Goal: Task Accomplishment & Management: Use online tool/utility

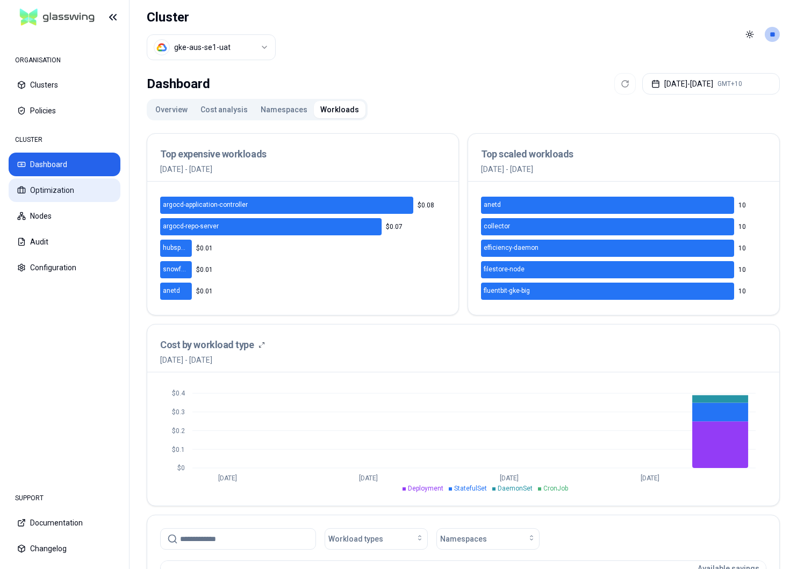
click at [50, 195] on button "Optimization" at bounding box center [65, 191] width 112 height 24
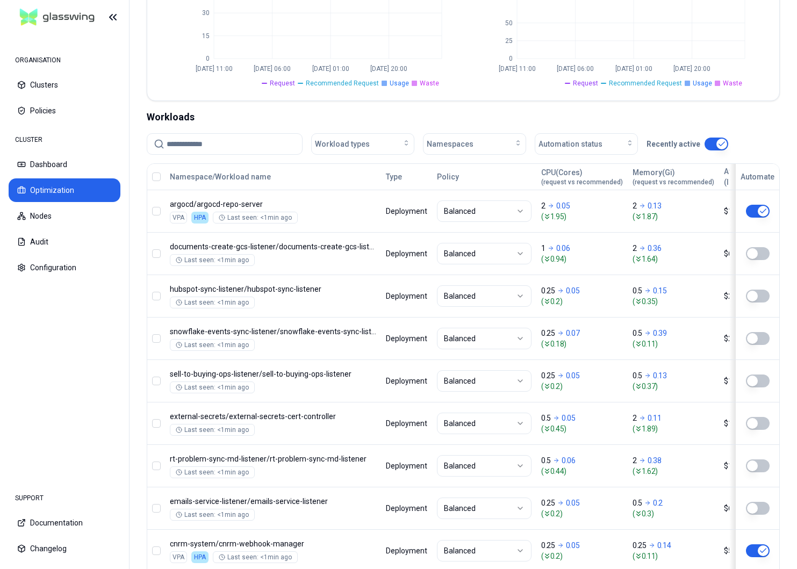
scroll to position [309, 0]
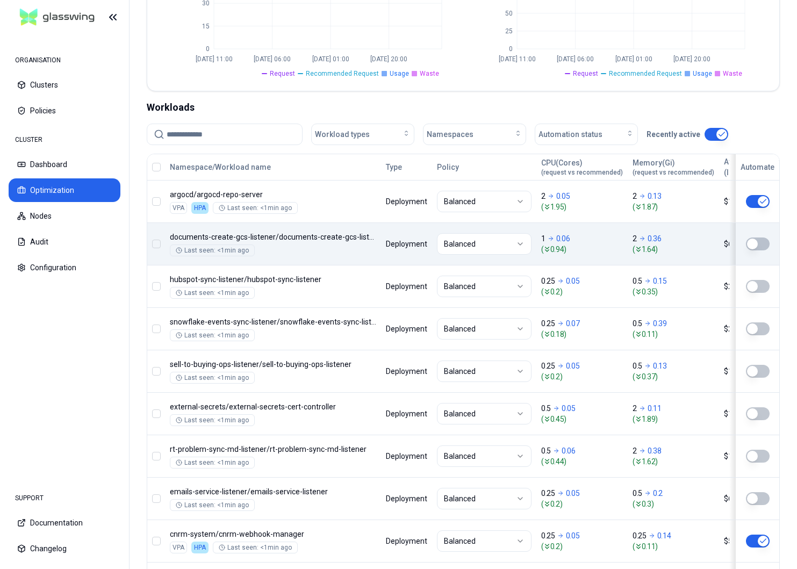
click at [758, 243] on button "button" at bounding box center [758, 244] width 24 height 13
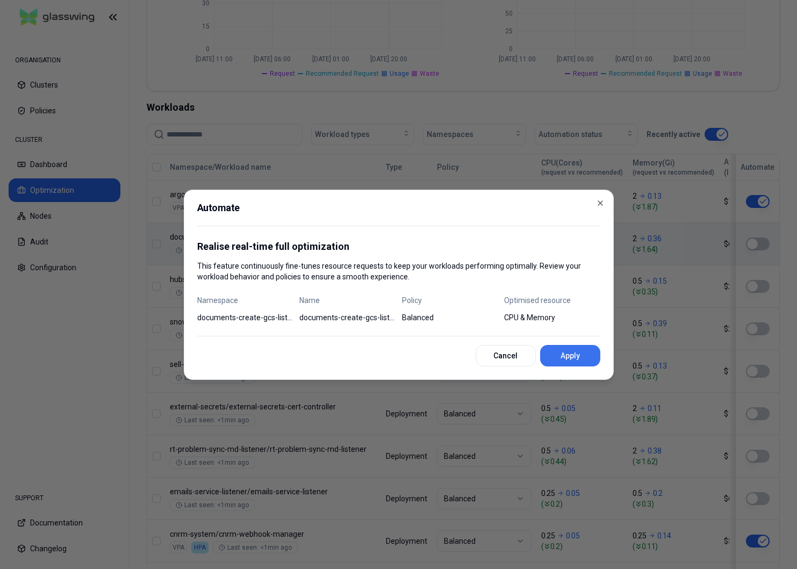
click at [575, 357] on button "Apply" at bounding box center [570, 356] width 60 height 22
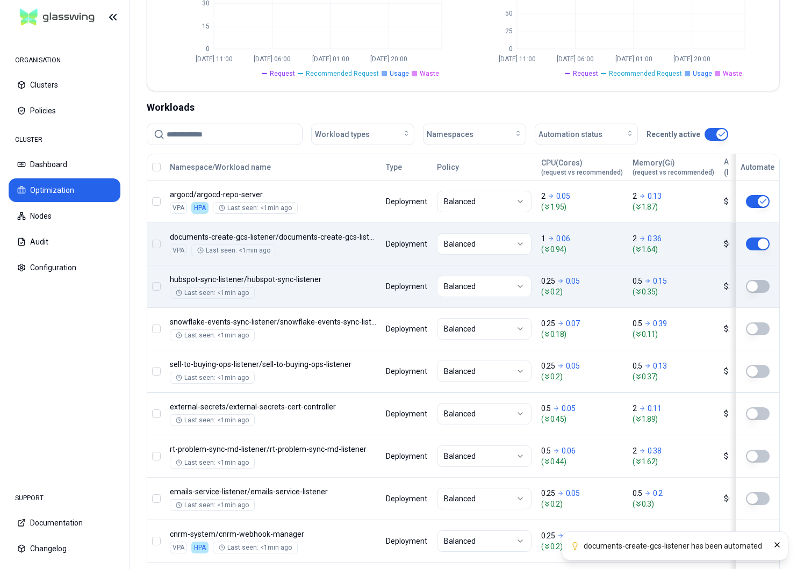
click at [758, 291] on button "button" at bounding box center [758, 286] width 24 height 13
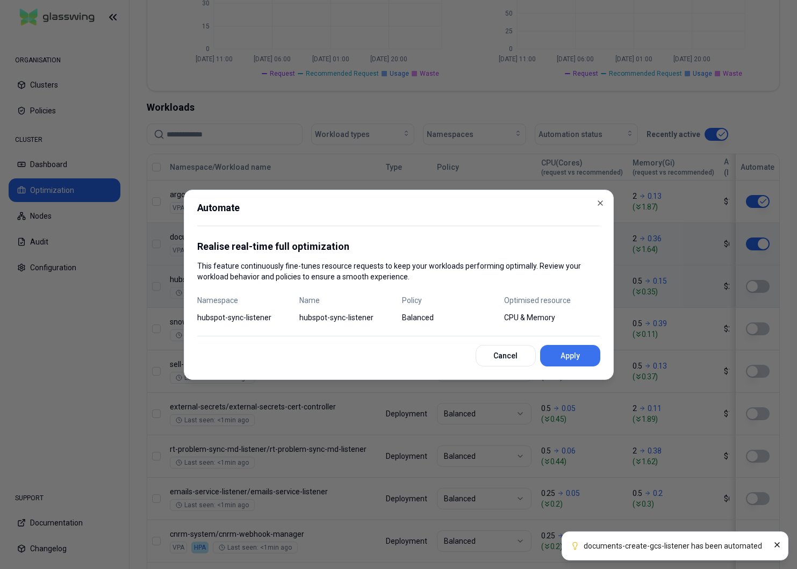
click at [576, 360] on button "Apply" at bounding box center [570, 356] width 60 height 22
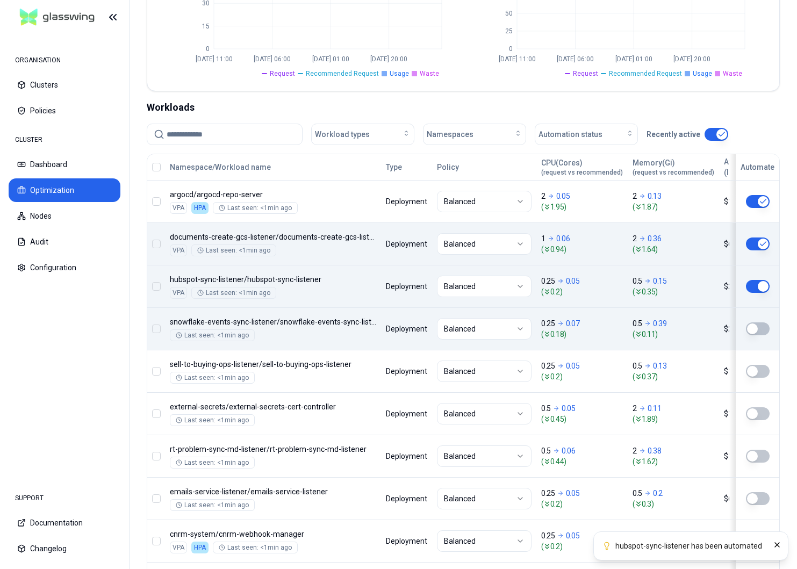
click at [751, 334] on button "button" at bounding box center [758, 329] width 24 height 13
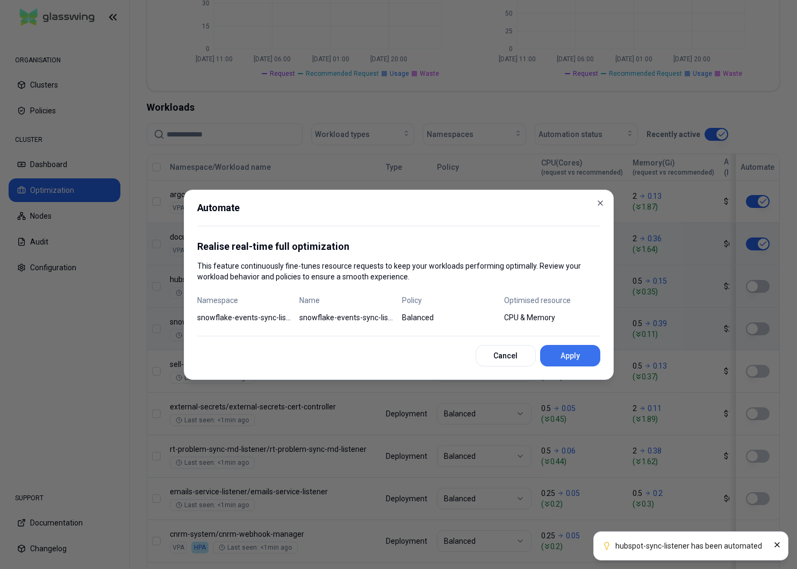
click at [567, 357] on button "Apply" at bounding box center [570, 356] width 60 height 22
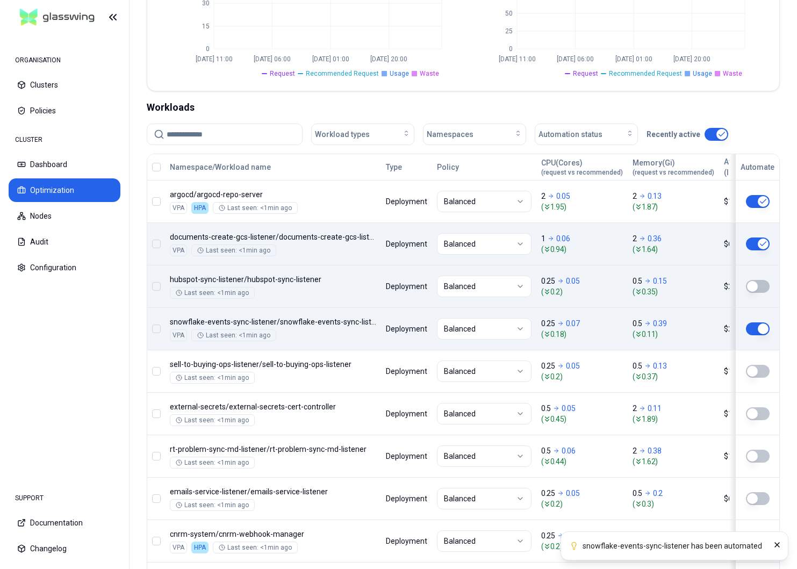
click at [757, 286] on button "button" at bounding box center [758, 286] width 24 height 13
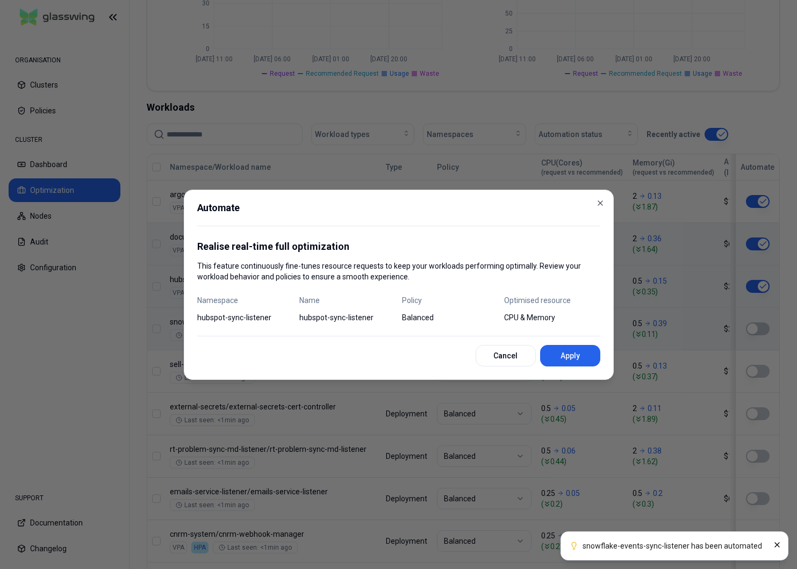
click at [571, 367] on div "Automate Realise real-time full optimization This feature continuously fine-tun…" at bounding box center [399, 285] width 430 height 190
click at [571, 353] on button "Apply" at bounding box center [570, 356] width 60 height 22
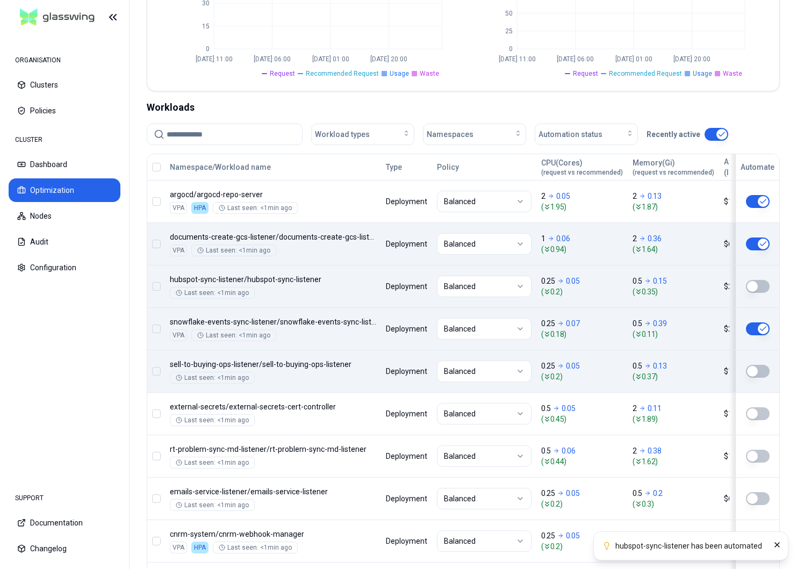
click at [758, 369] on button "button" at bounding box center [758, 371] width 24 height 13
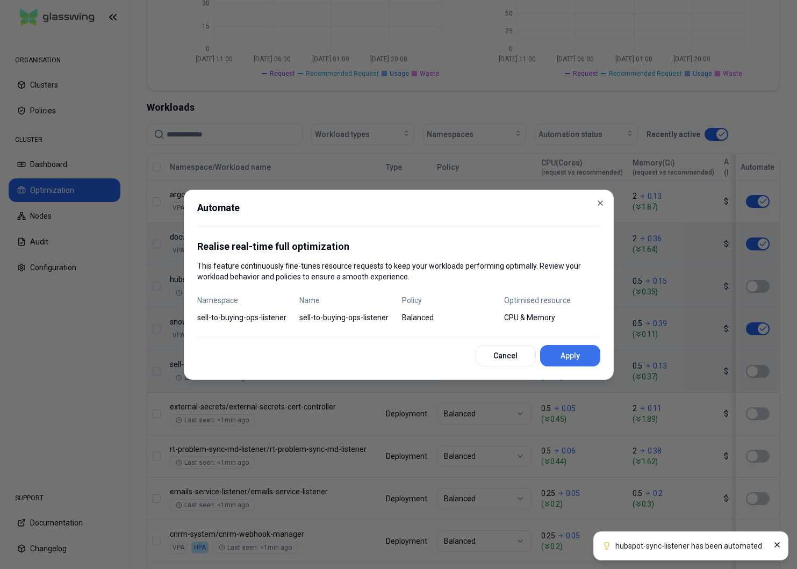
click at [566, 358] on button "Apply" at bounding box center [570, 356] width 60 height 22
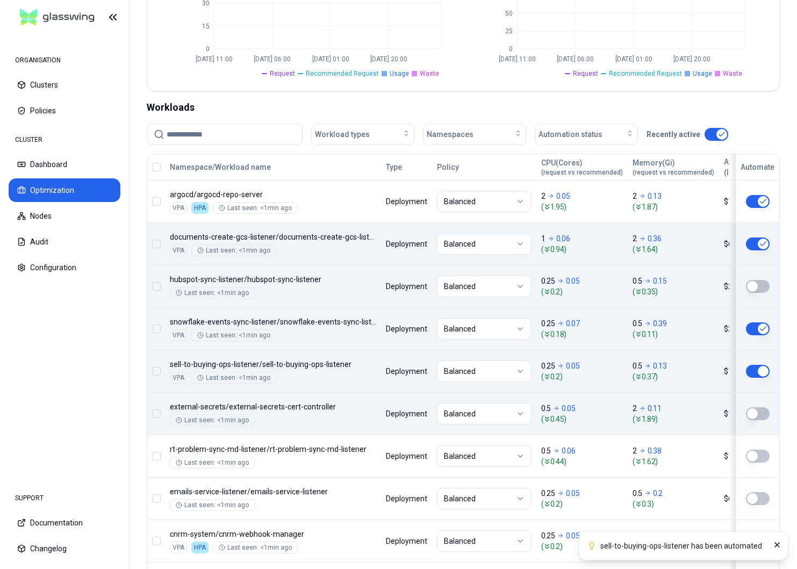
click at [756, 414] on button "button" at bounding box center [758, 414] width 24 height 13
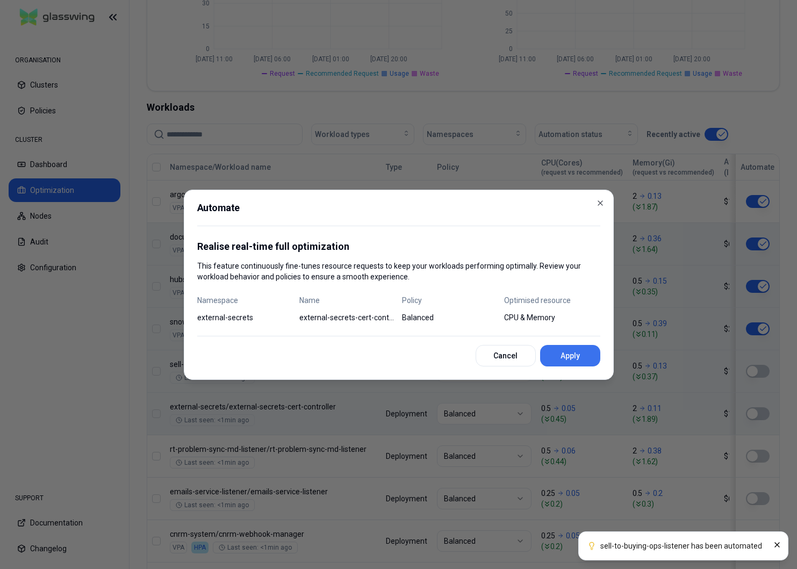
click at [588, 355] on button "Apply" at bounding box center [570, 356] width 60 height 22
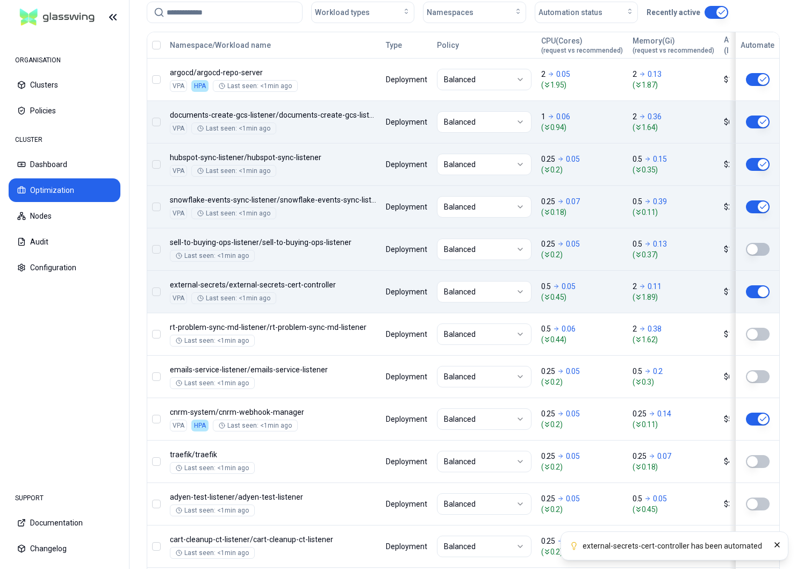
scroll to position [433, 0]
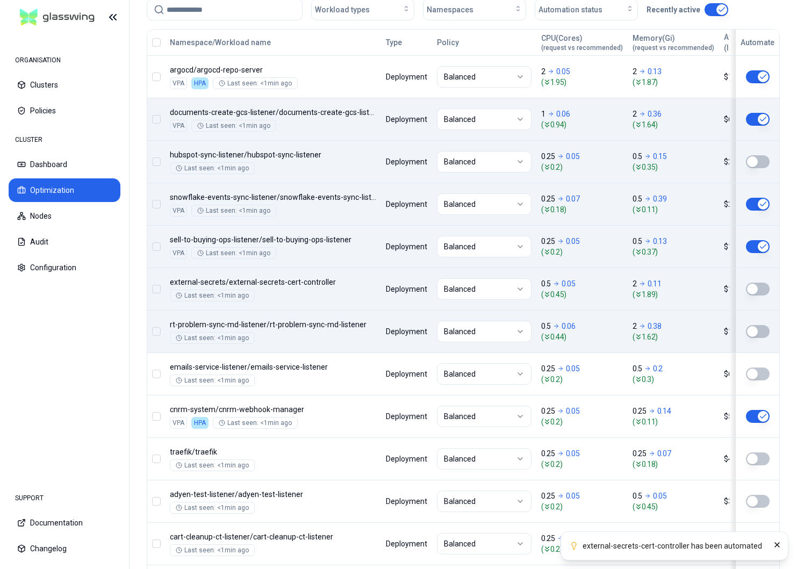
click at [753, 339] on td at bounding box center [755, 331] width 50 height 42
click at [759, 327] on button "button" at bounding box center [758, 331] width 24 height 13
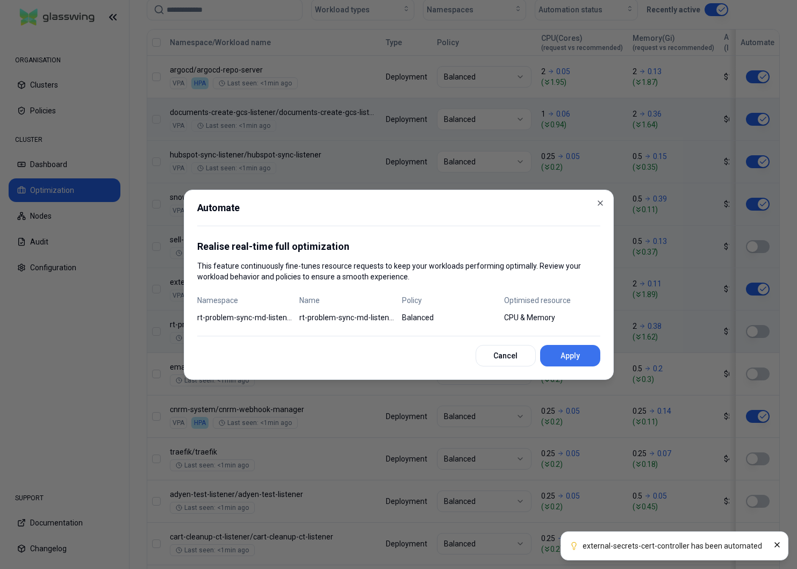
click at [575, 352] on button "Apply" at bounding box center [570, 356] width 60 height 22
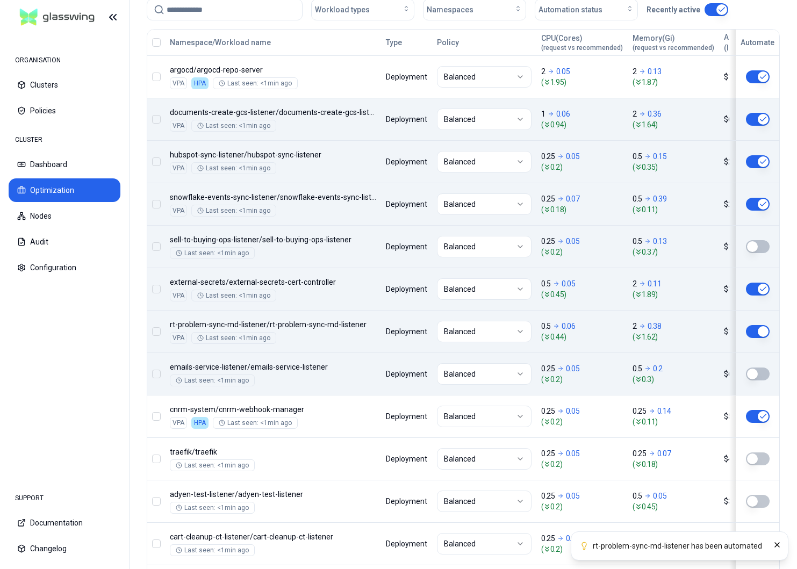
click at [756, 375] on button "button" at bounding box center [758, 374] width 24 height 13
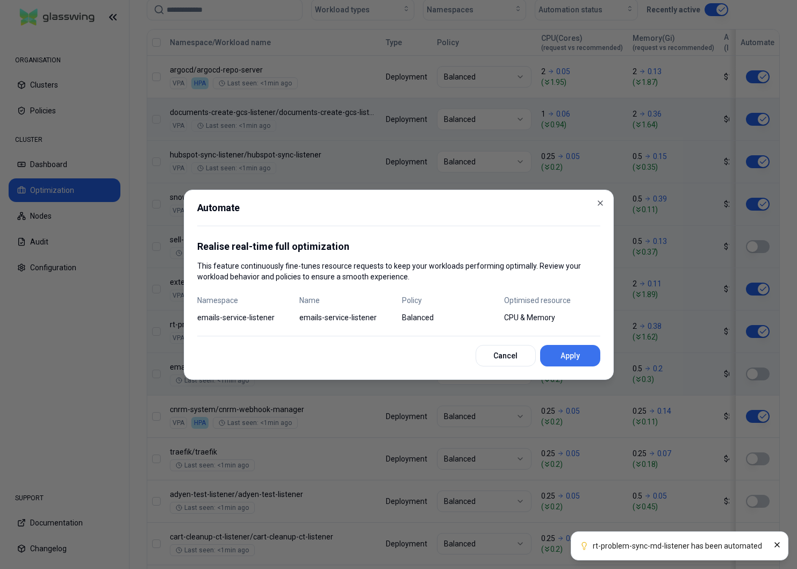
click at [566, 355] on button "Apply" at bounding box center [570, 356] width 60 height 22
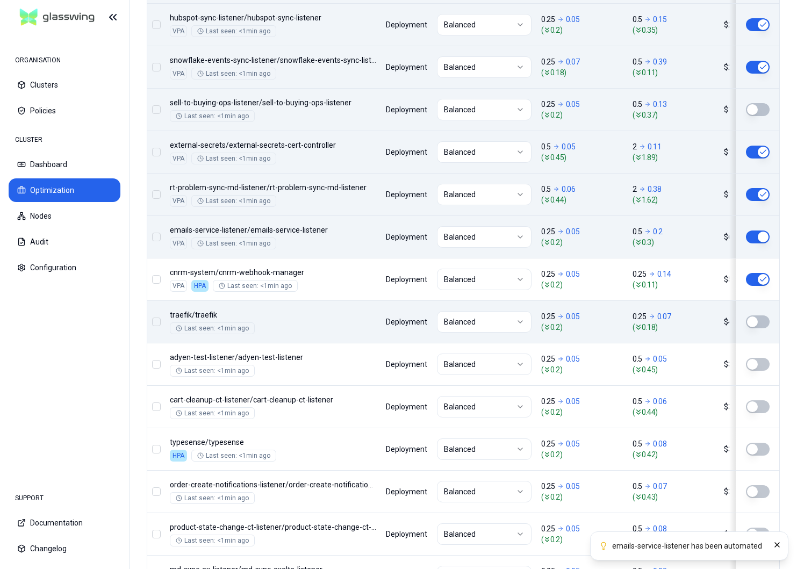
scroll to position [588, 0]
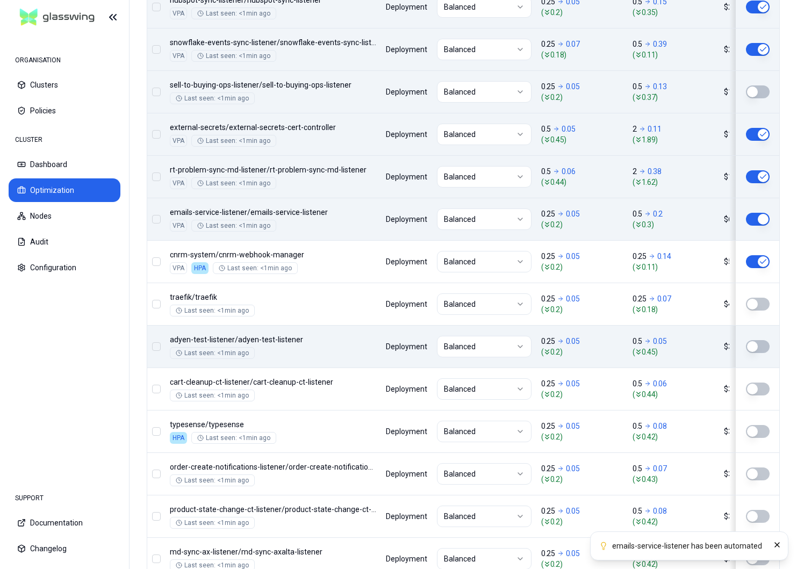
click at [762, 344] on button "button" at bounding box center [758, 346] width 24 height 13
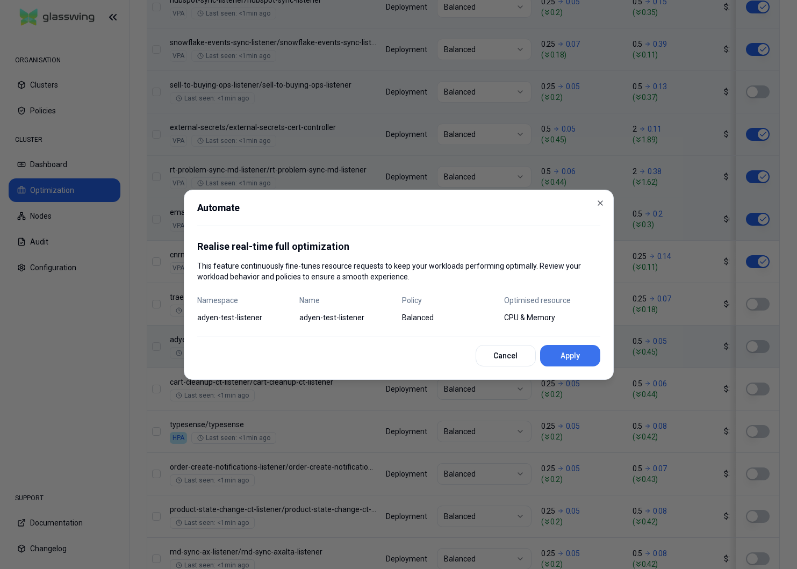
click at [582, 357] on button "Apply" at bounding box center [570, 356] width 60 height 22
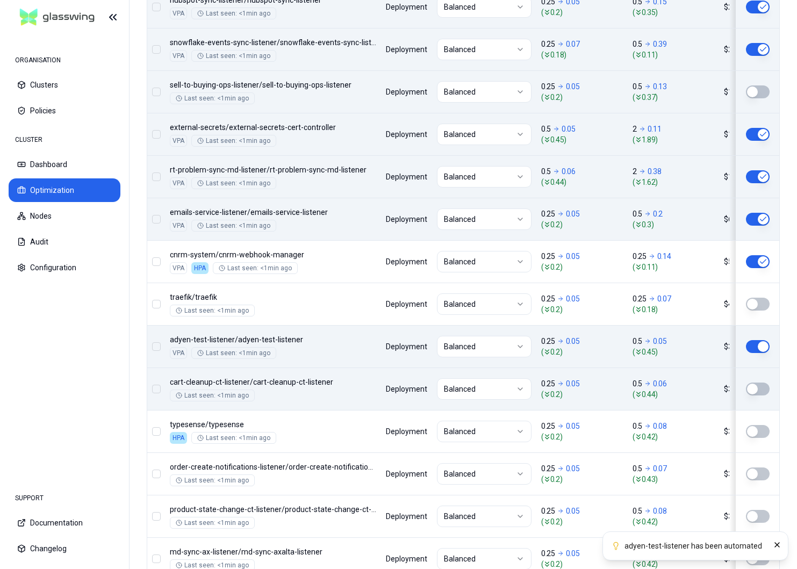
click at [763, 385] on button "button" at bounding box center [758, 389] width 24 height 13
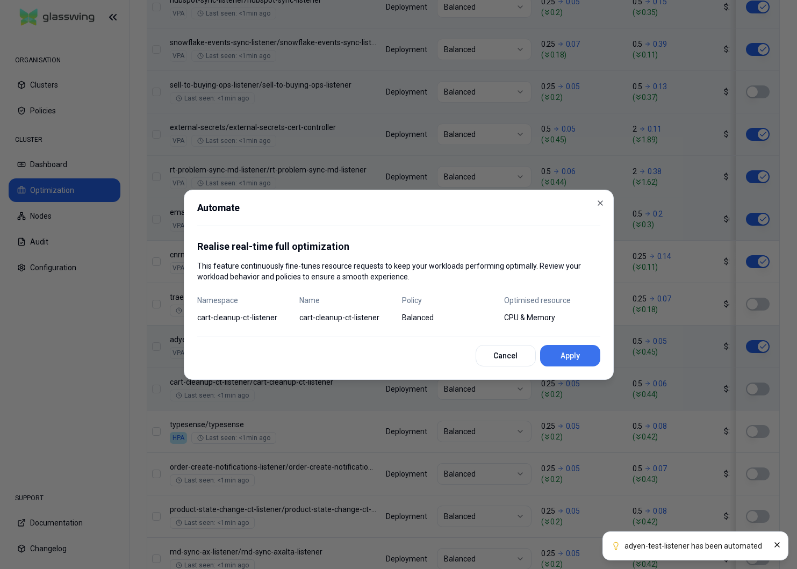
click at [586, 357] on button "Apply" at bounding box center [570, 356] width 60 height 22
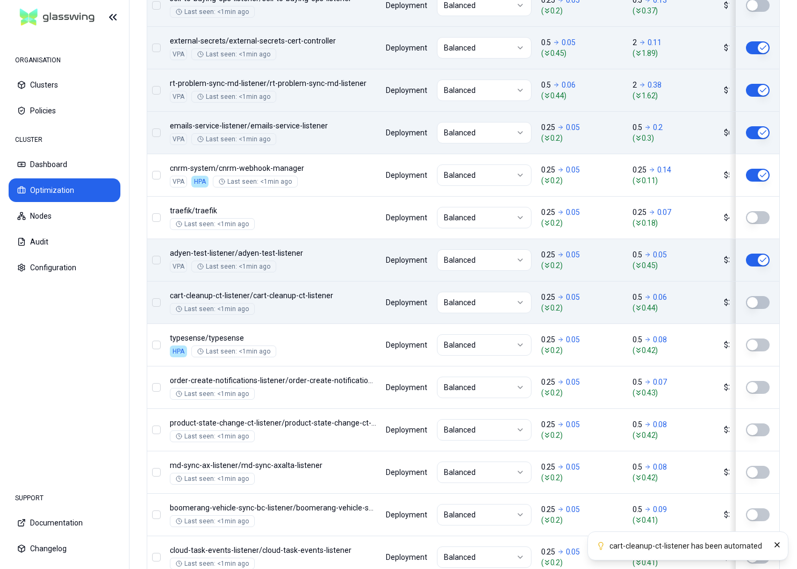
scroll to position [687, 0]
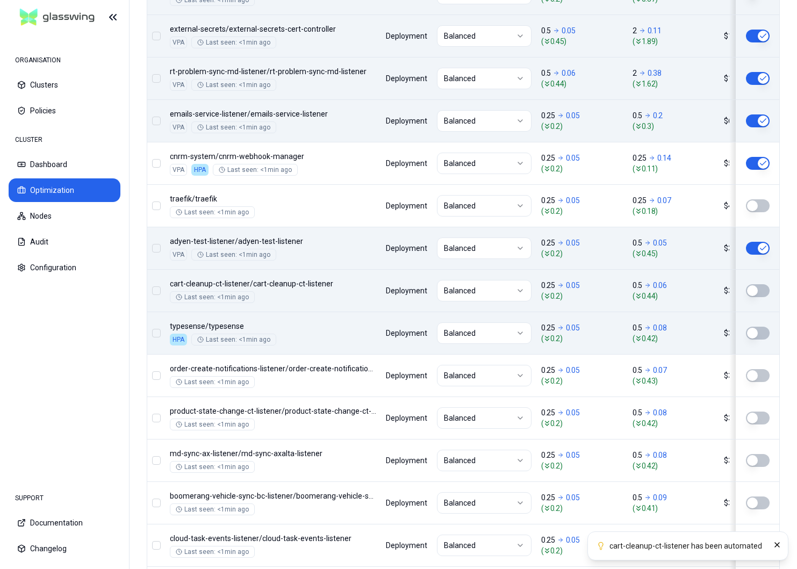
click at [753, 334] on button "button" at bounding box center [758, 333] width 24 height 13
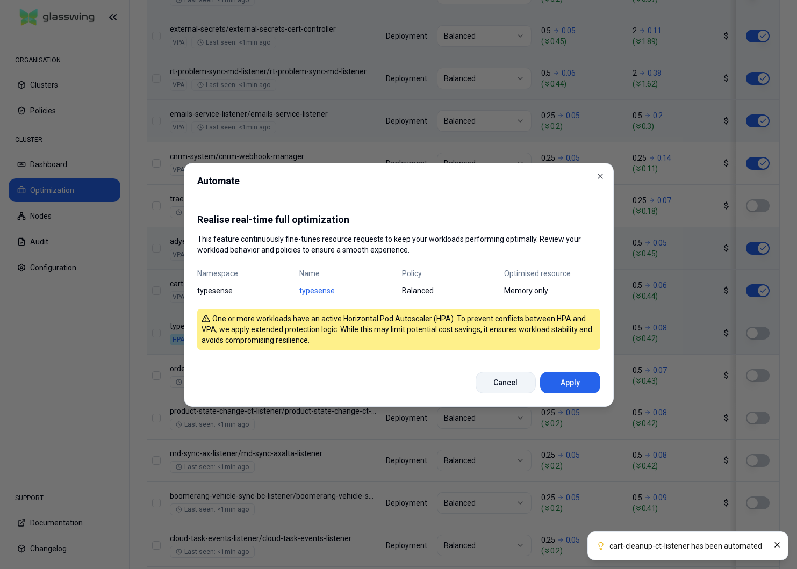
click at [528, 384] on button "Cancel" at bounding box center [506, 383] width 60 height 22
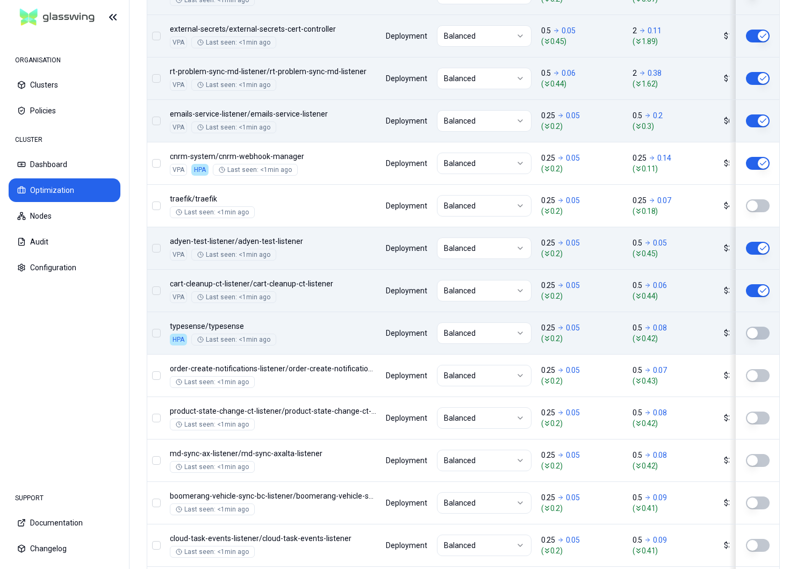
click at [760, 329] on button "button" at bounding box center [758, 333] width 24 height 13
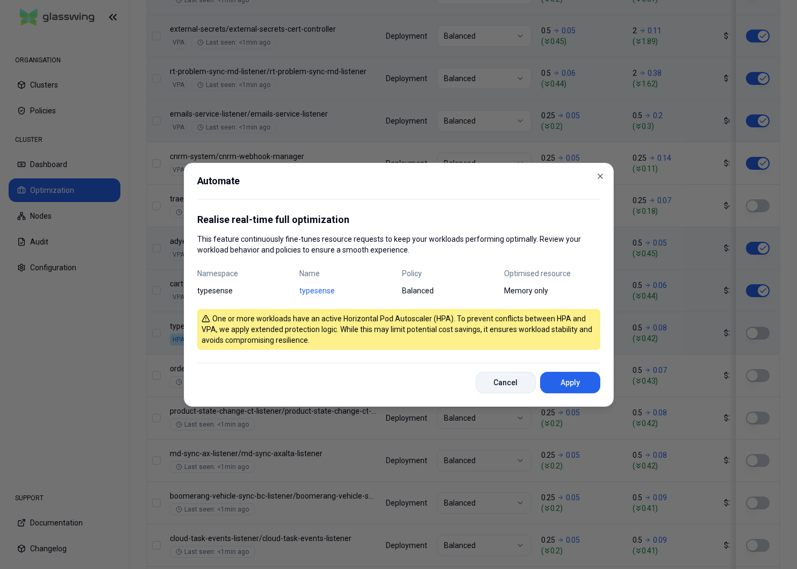
click at [509, 377] on button "Cancel" at bounding box center [506, 383] width 60 height 22
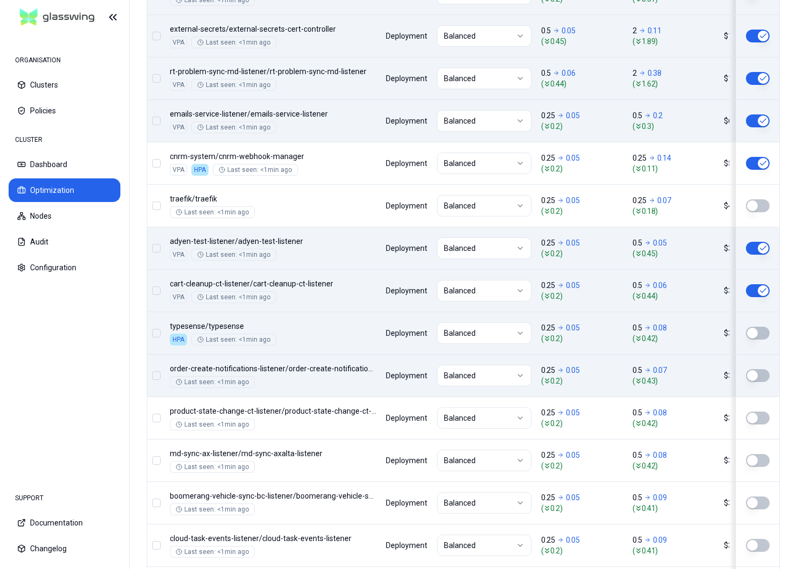
click at [758, 372] on button "button" at bounding box center [758, 375] width 24 height 13
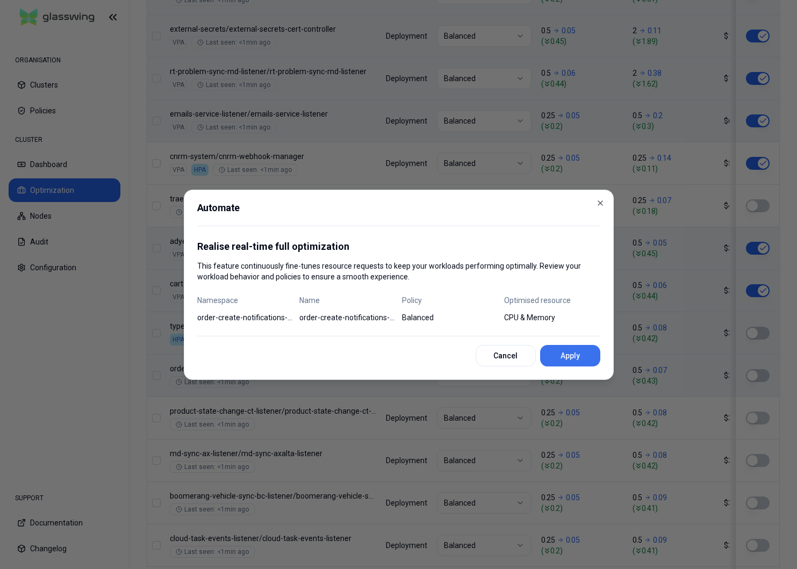
click at [558, 351] on button "Apply" at bounding box center [570, 356] width 60 height 22
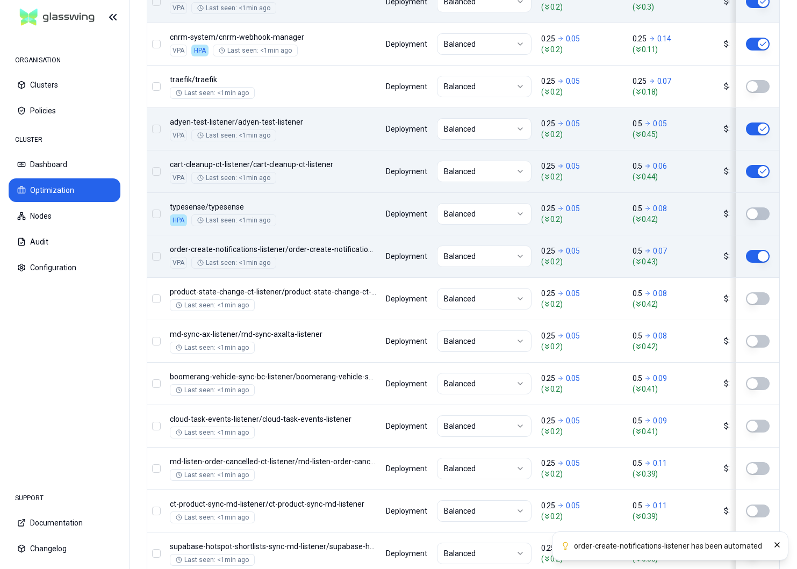
scroll to position [824, 0]
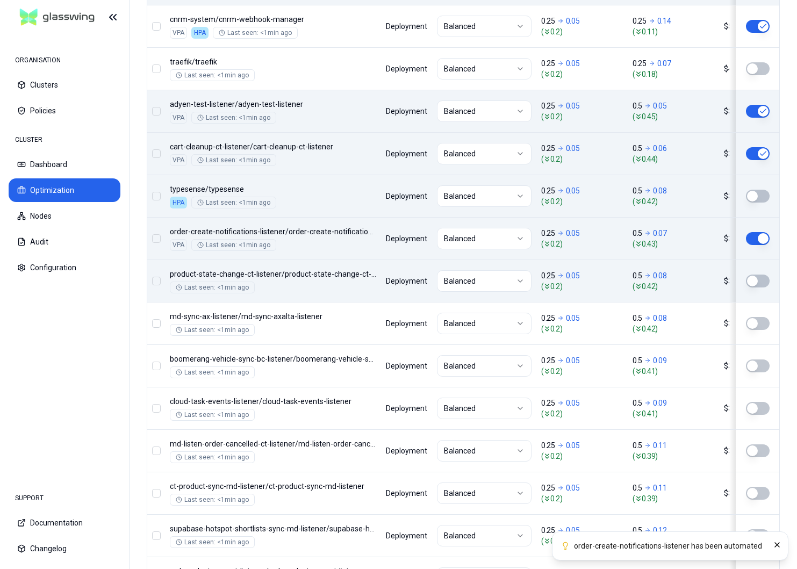
click at [758, 275] on button "button" at bounding box center [758, 281] width 24 height 13
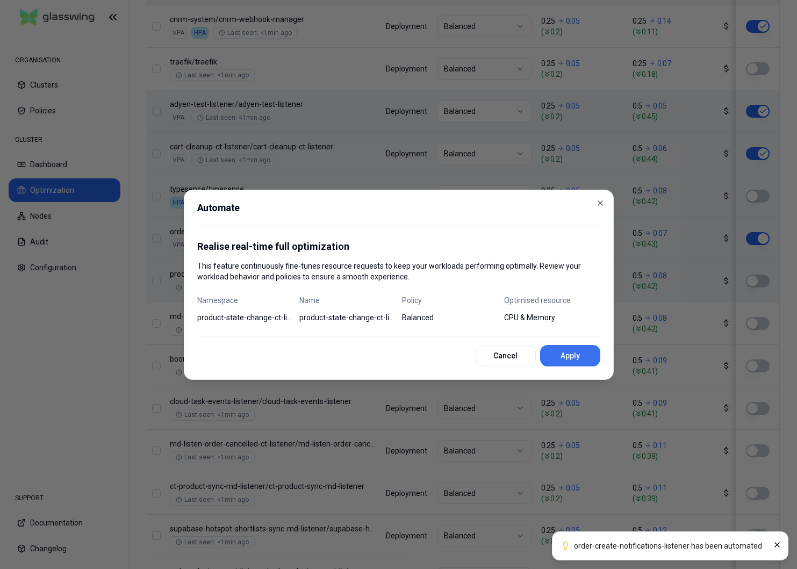
click at [586, 350] on button "Apply" at bounding box center [570, 356] width 60 height 22
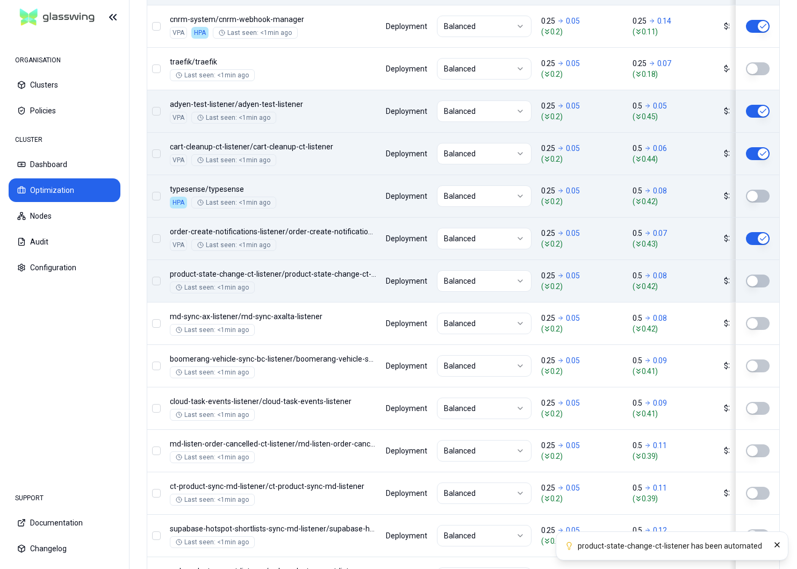
click at [759, 325] on button "button" at bounding box center [758, 323] width 24 height 13
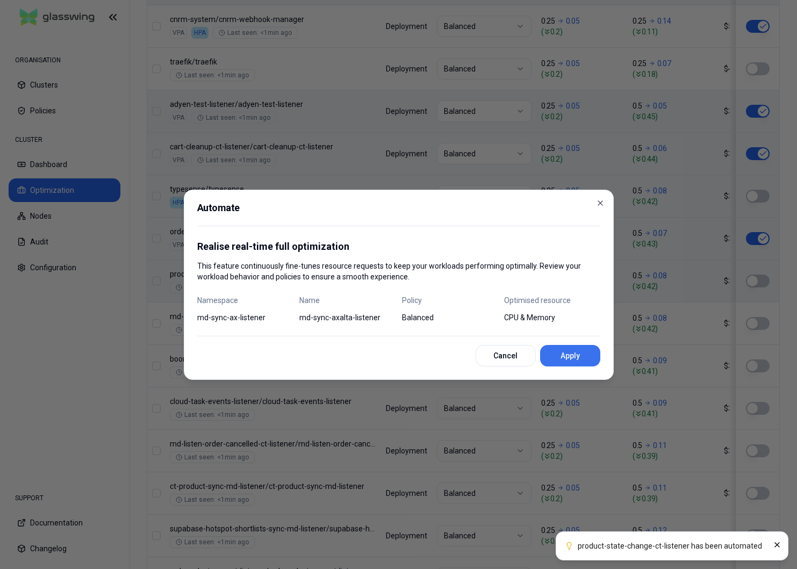
click at [554, 359] on button "Apply" at bounding box center [570, 356] width 60 height 22
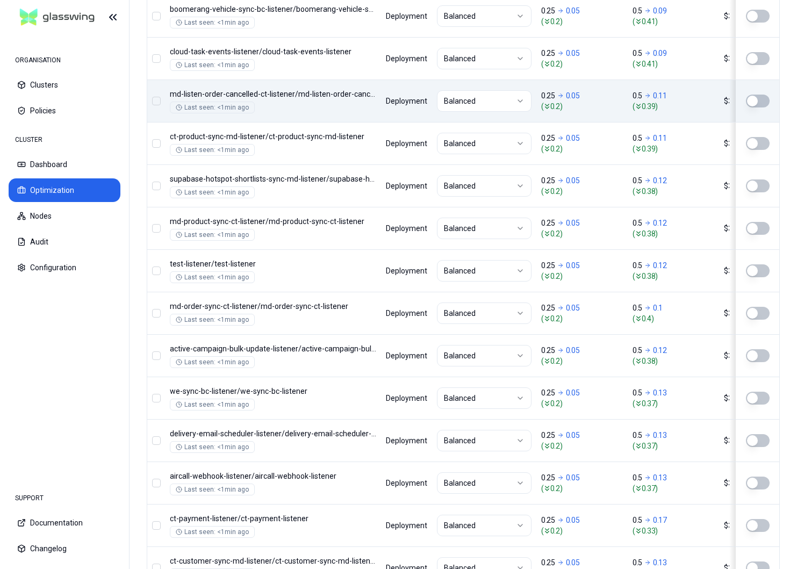
scroll to position [1250, 0]
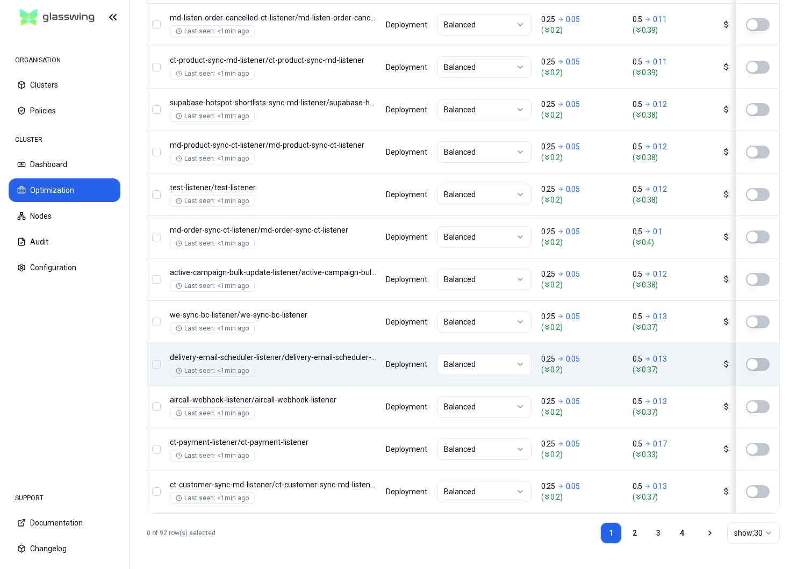
click at [758, 362] on button "button" at bounding box center [758, 364] width 24 height 13
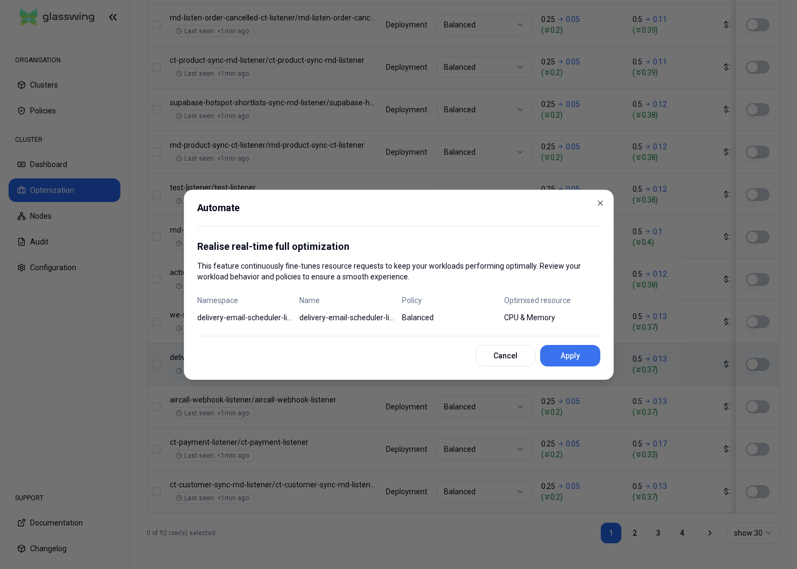
click at [575, 358] on button "Apply" at bounding box center [570, 356] width 60 height 22
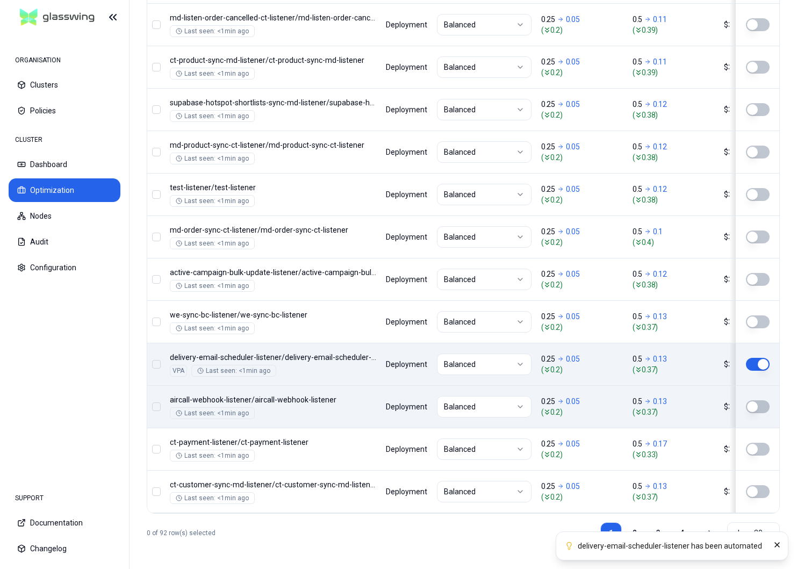
click at [759, 409] on button "button" at bounding box center [758, 407] width 24 height 13
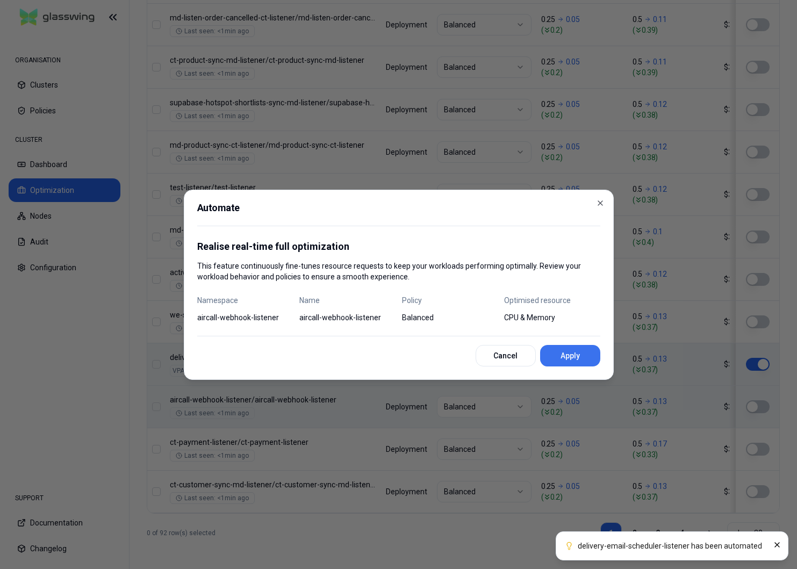
click at [580, 350] on button "Apply" at bounding box center [570, 356] width 60 height 22
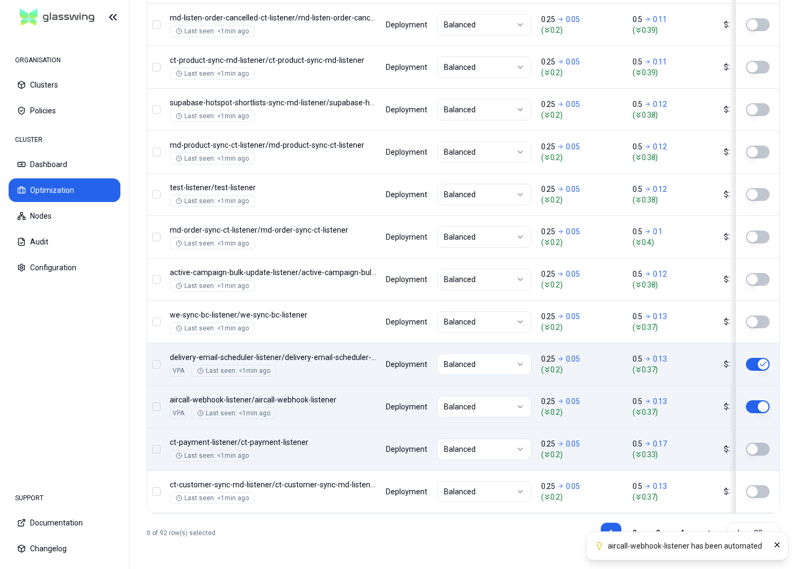
click at [757, 443] on button "button" at bounding box center [758, 449] width 24 height 13
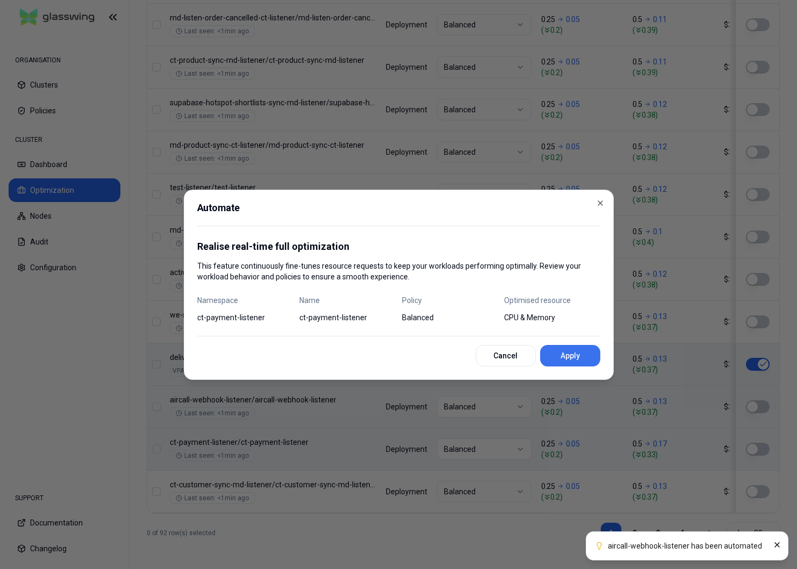
click at [560, 355] on button "Apply" at bounding box center [570, 356] width 60 height 22
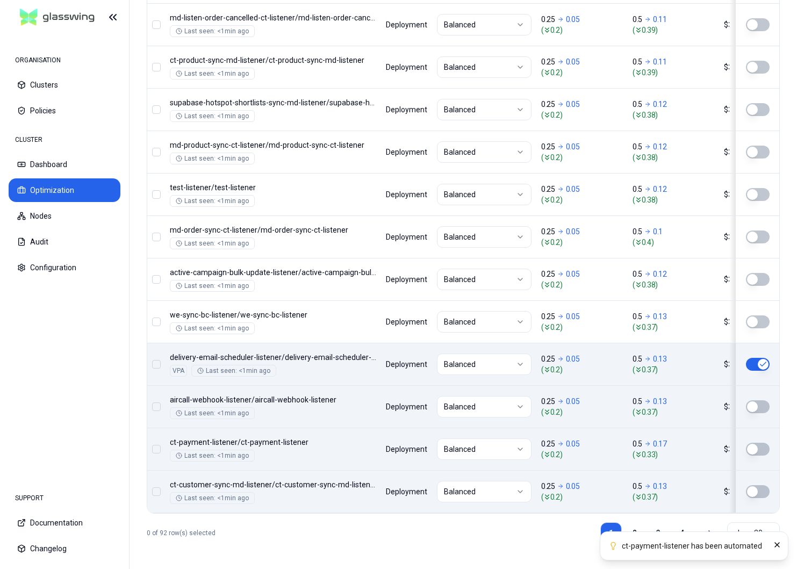
click at [761, 491] on button "button" at bounding box center [758, 492] width 24 height 13
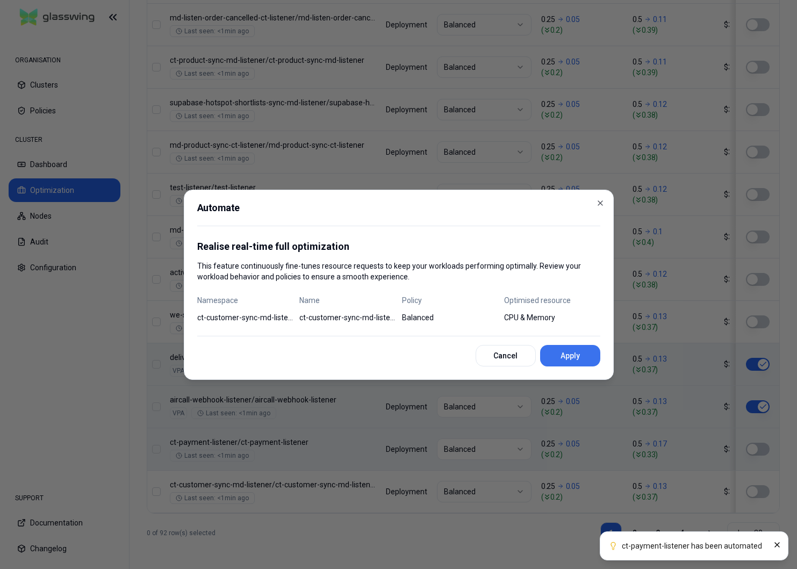
click at [576, 362] on button "Apply" at bounding box center [570, 356] width 60 height 22
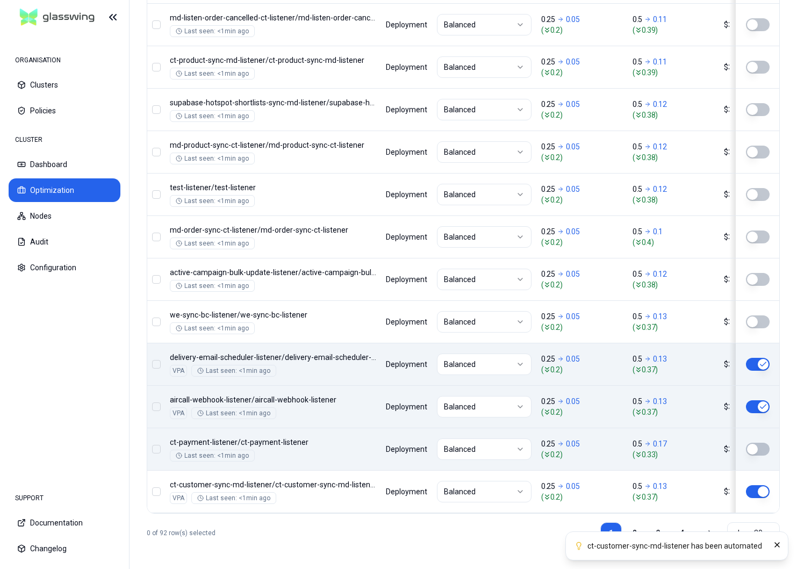
click at [765, 449] on button "button" at bounding box center [758, 449] width 24 height 13
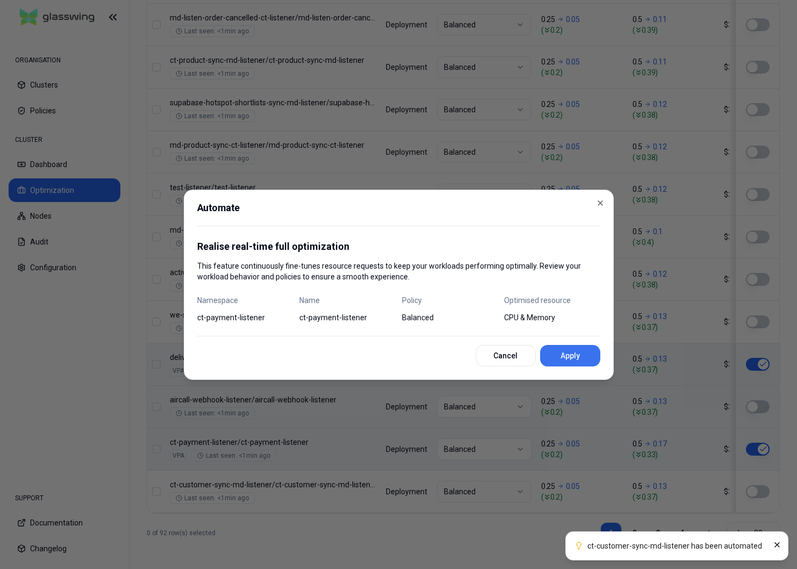
click at [582, 355] on button "Apply" at bounding box center [570, 356] width 60 height 22
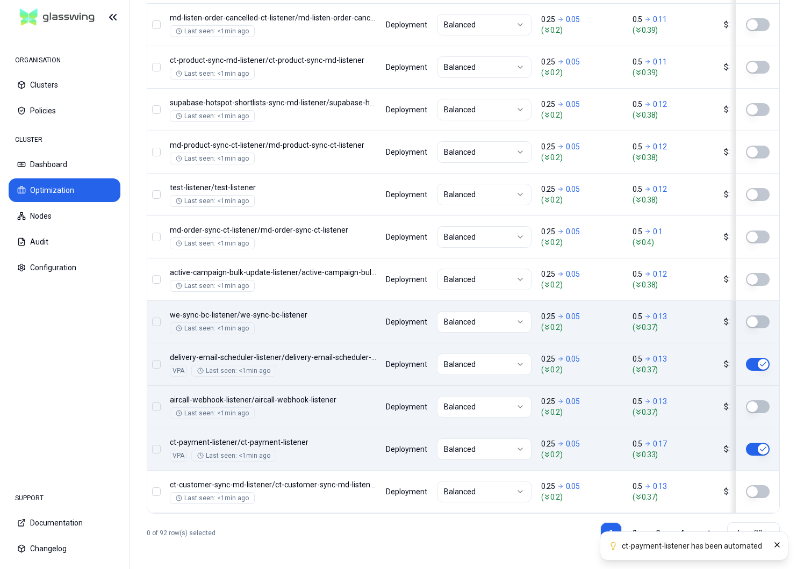
click at [763, 324] on button "button" at bounding box center [758, 322] width 24 height 13
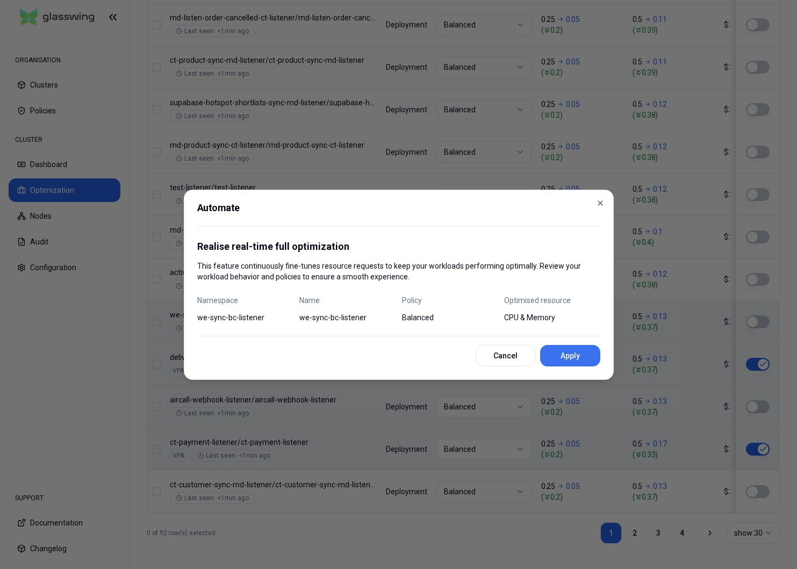
click at [575, 360] on button "Apply" at bounding box center [570, 356] width 60 height 22
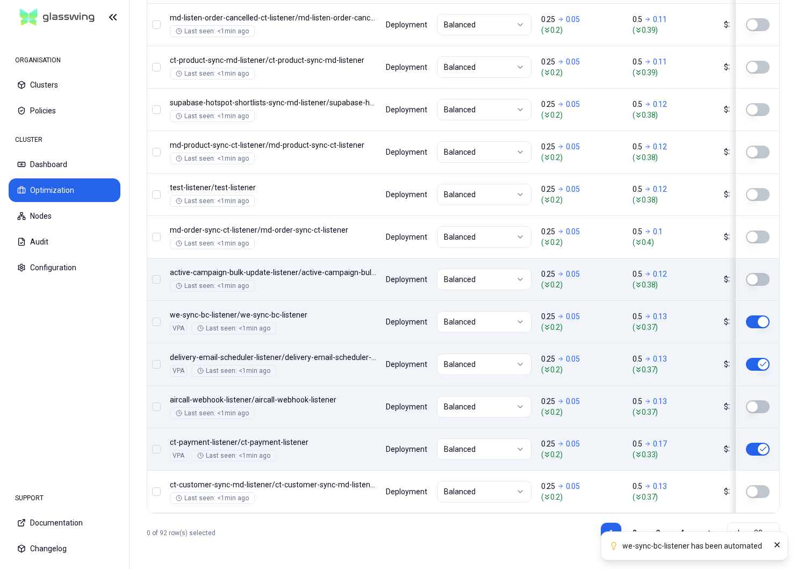
click at [761, 280] on button "button" at bounding box center [758, 279] width 24 height 13
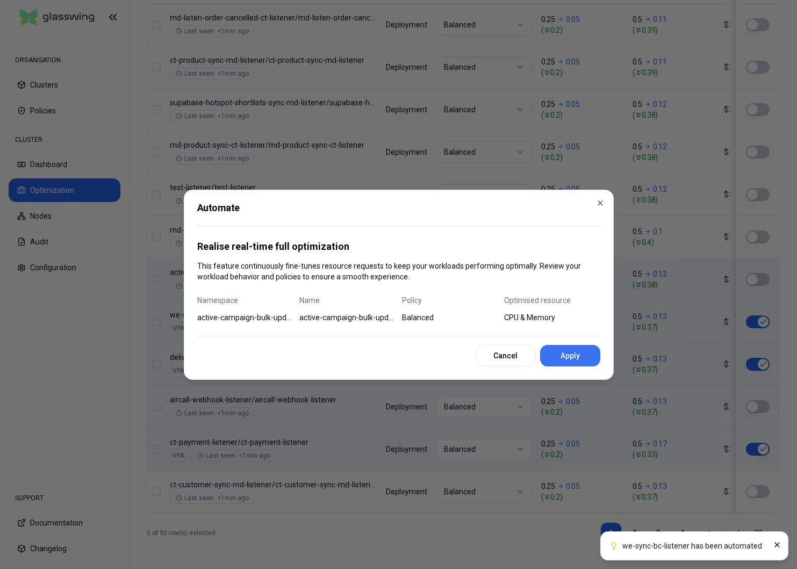
click at [597, 351] on button "Apply" at bounding box center [570, 356] width 60 height 22
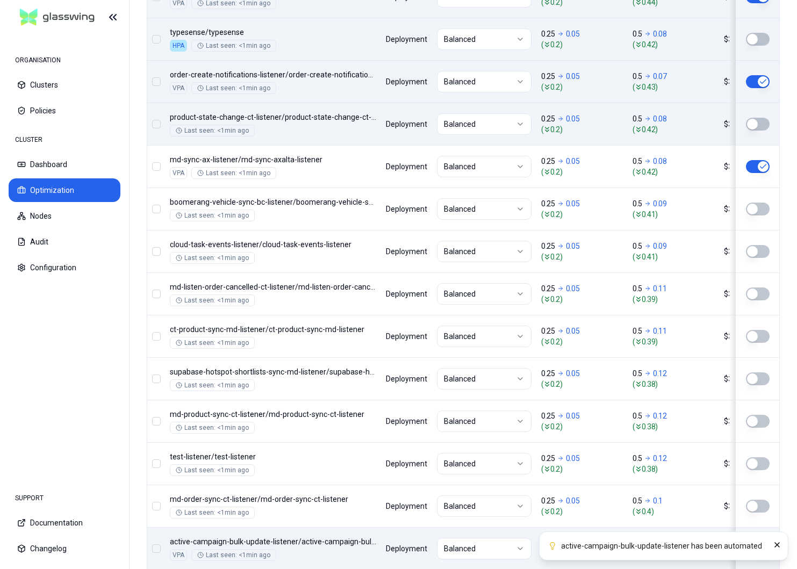
scroll to position [892, 0]
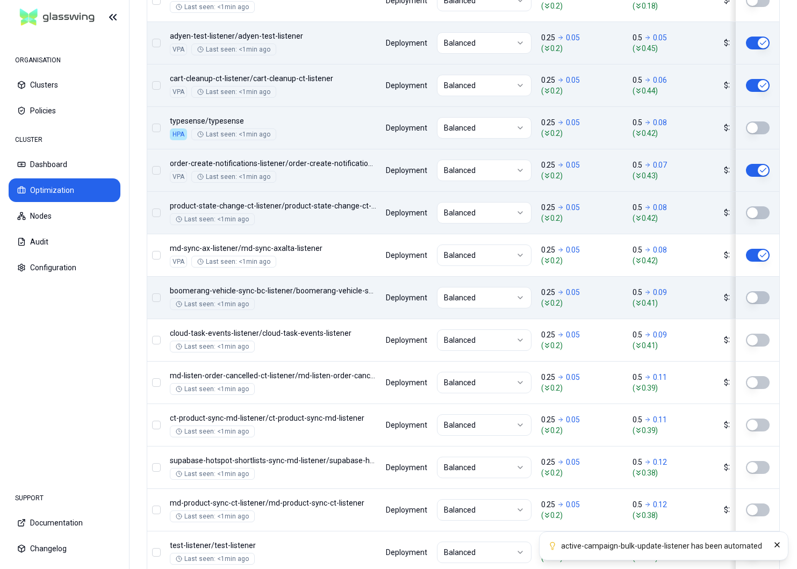
click at [762, 285] on td at bounding box center [755, 297] width 50 height 42
click at [757, 298] on button "button" at bounding box center [758, 297] width 24 height 13
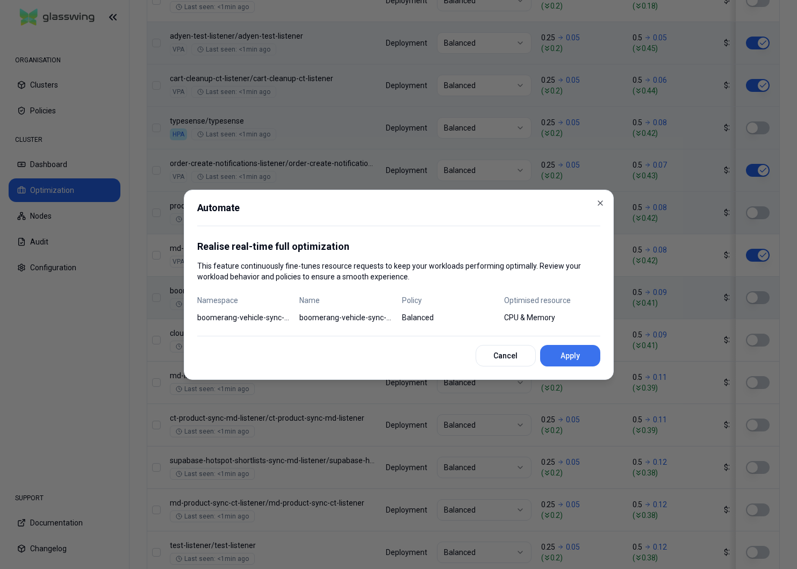
click at [583, 357] on button "Apply" at bounding box center [570, 356] width 60 height 22
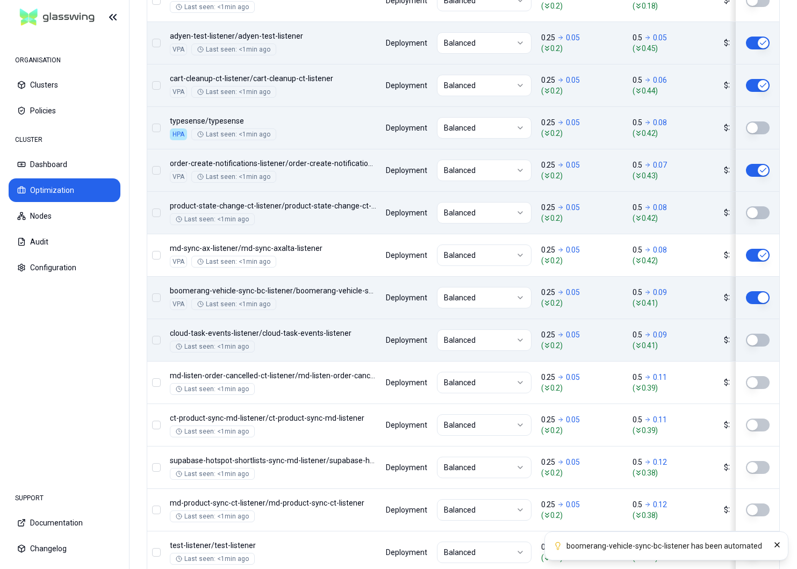
click at [762, 347] on td at bounding box center [755, 340] width 50 height 42
click at [755, 344] on button "button" at bounding box center [758, 340] width 24 height 13
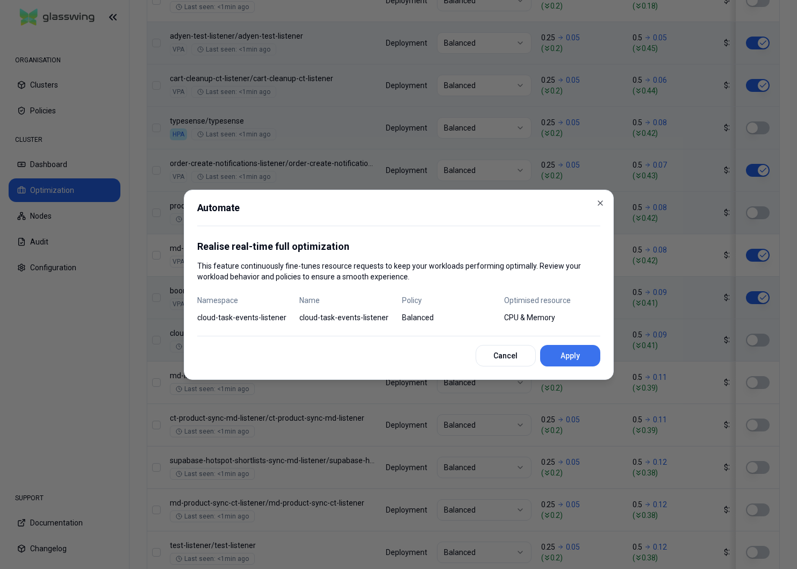
click at [569, 363] on button "Apply" at bounding box center [570, 356] width 60 height 22
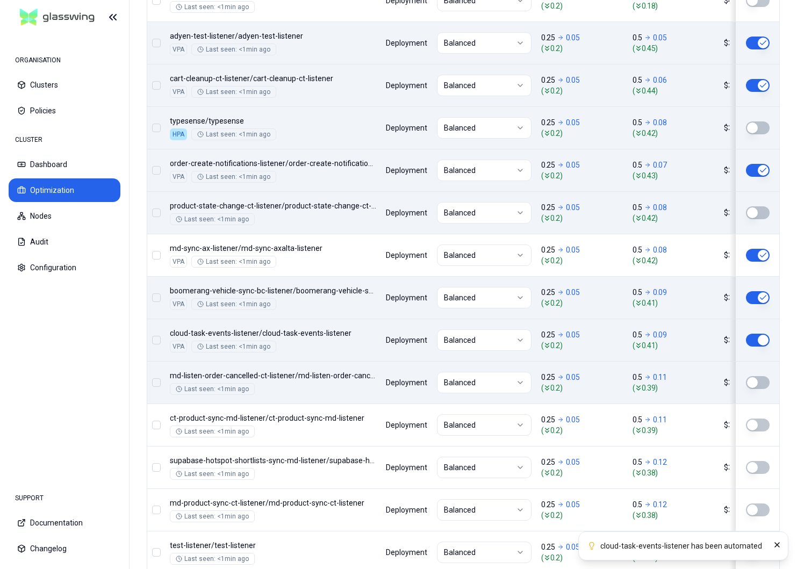
click at [752, 376] on button "button" at bounding box center [758, 382] width 24 height 13
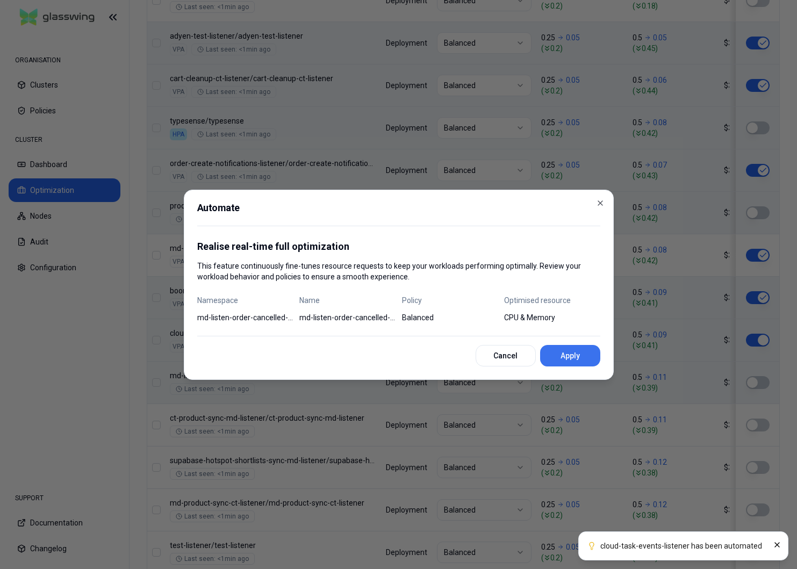
click at [565, 351] on button "Apply" at bounding box center [570, 356] width 60 height 22
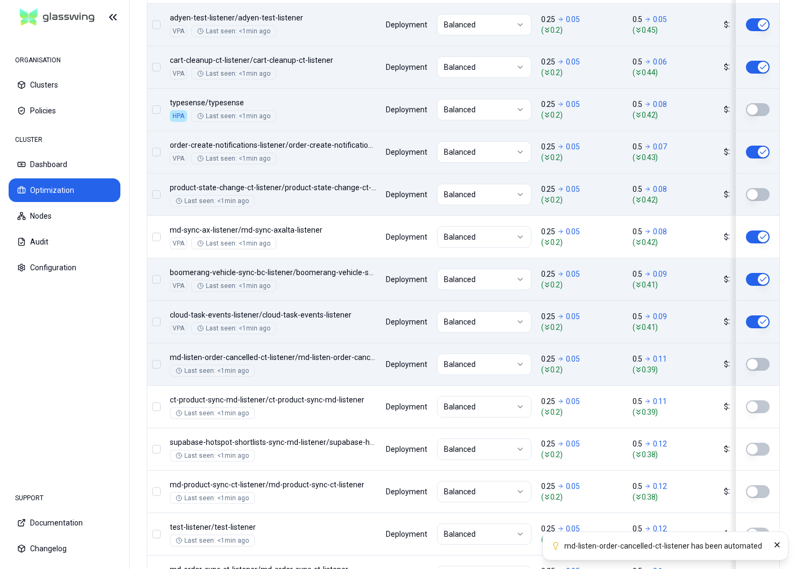
scroll to position [914, 0]
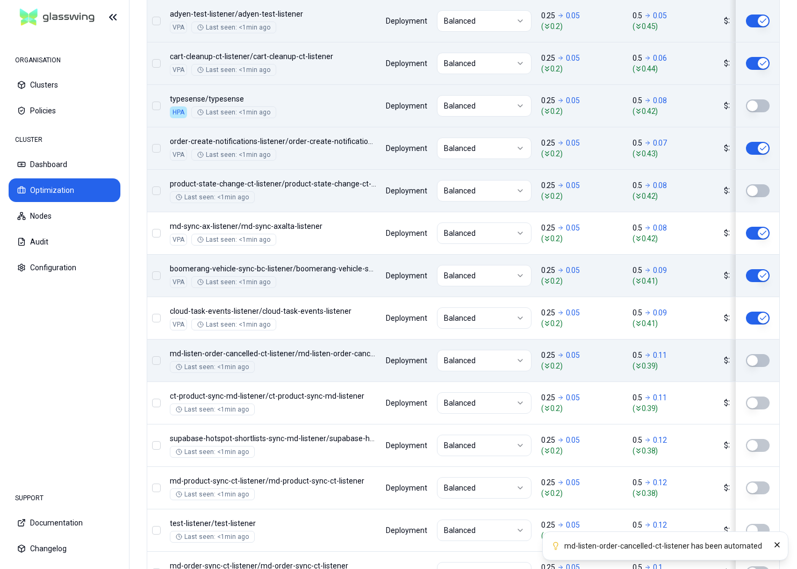
click at [753, 360] on button "button" at bounding box center [758, 360] width 24 height 13
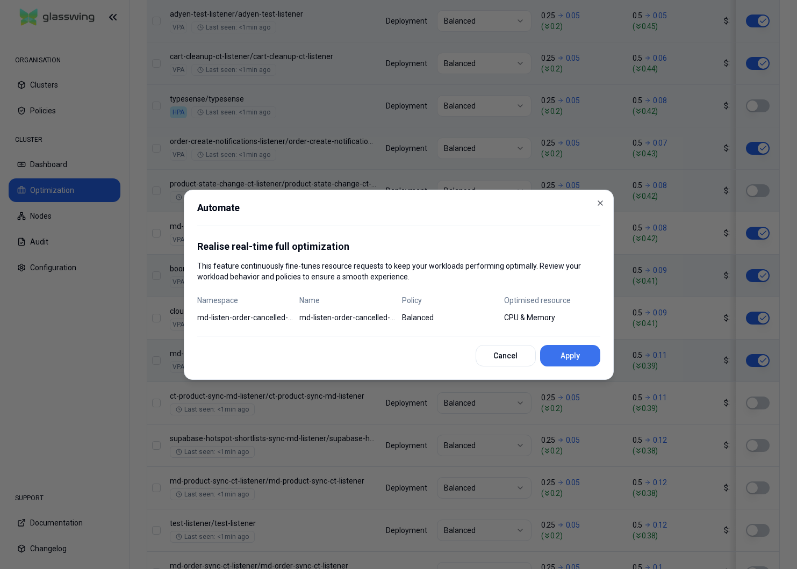
click at [572, 358] on button "Apply" at bounding box center [570, 356] width 60 height 22
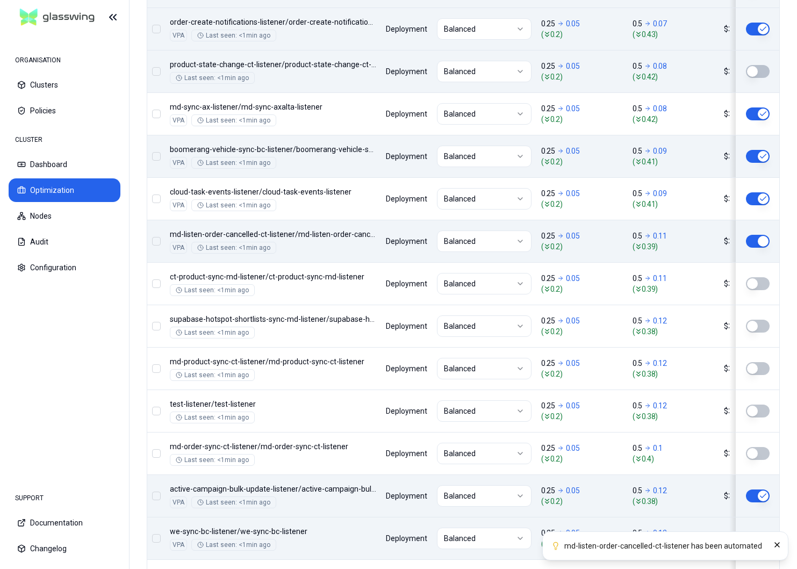
scroll to position [1094, 0]
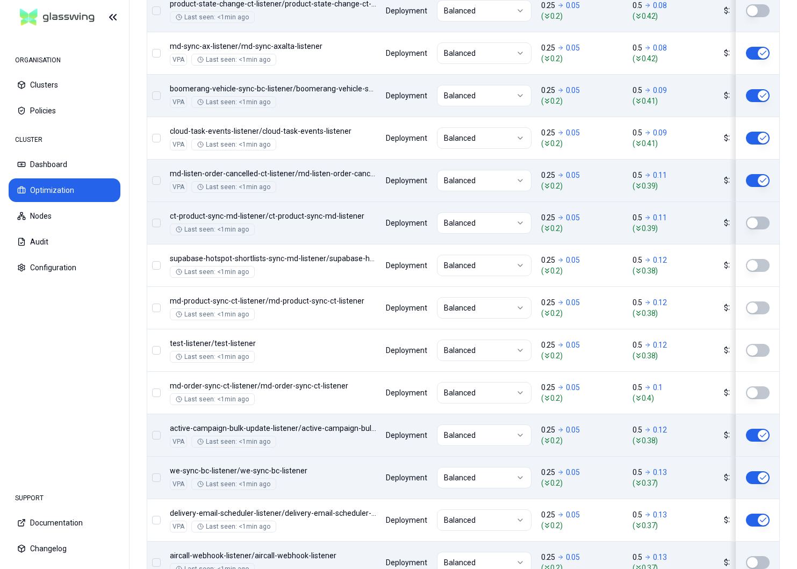
click at [760, 227] on button "button" at bounding box center [758, 223] width 24 height 13
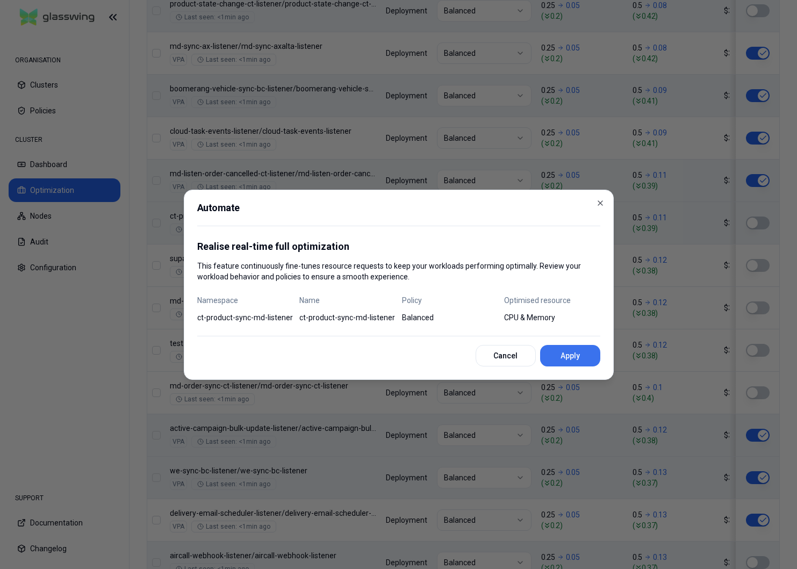
click at [600, 359] on button "Apply" at bounding box center [570, 356] width 60 height 22
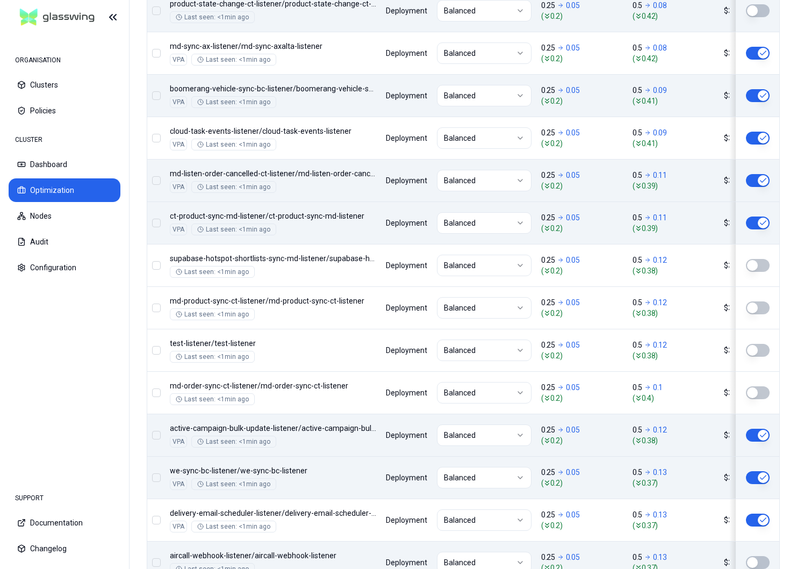
scroll to position [1250, 0]
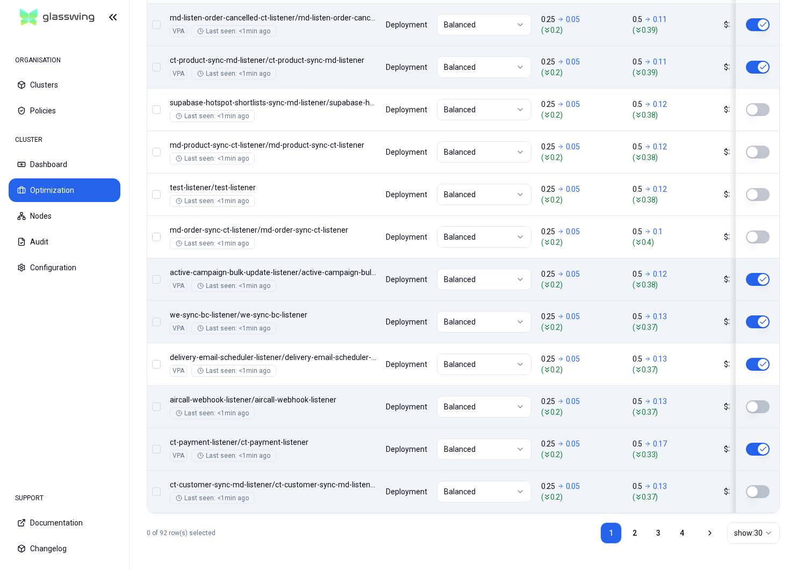
click at [760, 497] on button "button" at bounding box center [758, 492] width 24 height 13
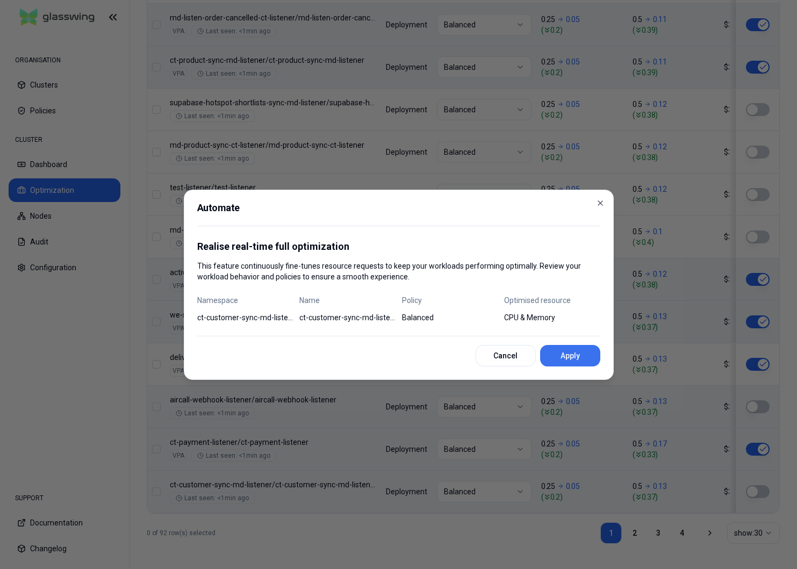
click at [570, 362] on button "Apply" at bounding box center [570, 356] width 60 height 22
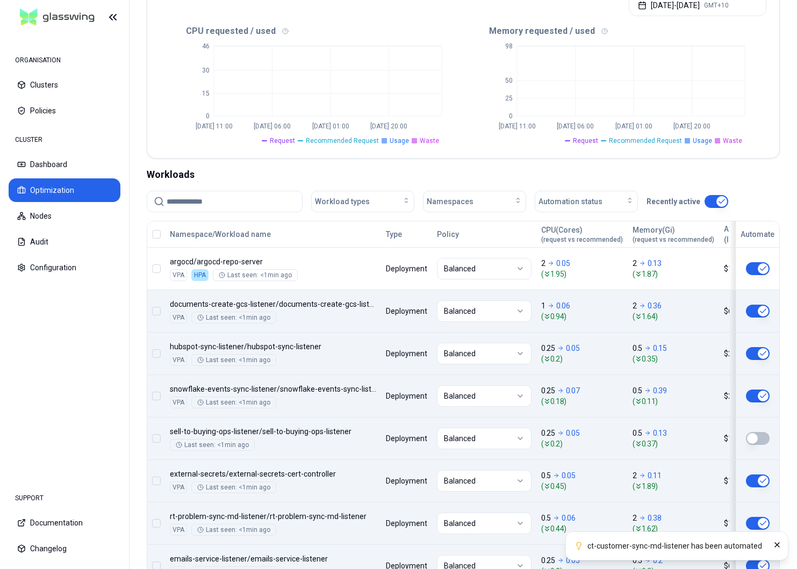
scroll to position [242, 0]
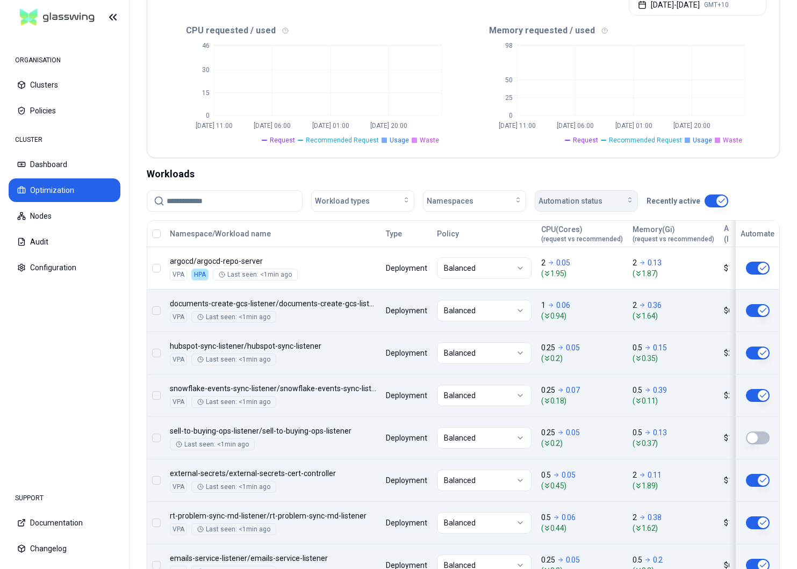
click at [603, 205] on div "Automation status" at bounding box center [587, 201] width 96 height 11
click at [584, 245] on div "off" at bounding box center [589, 242] width 102 height 17
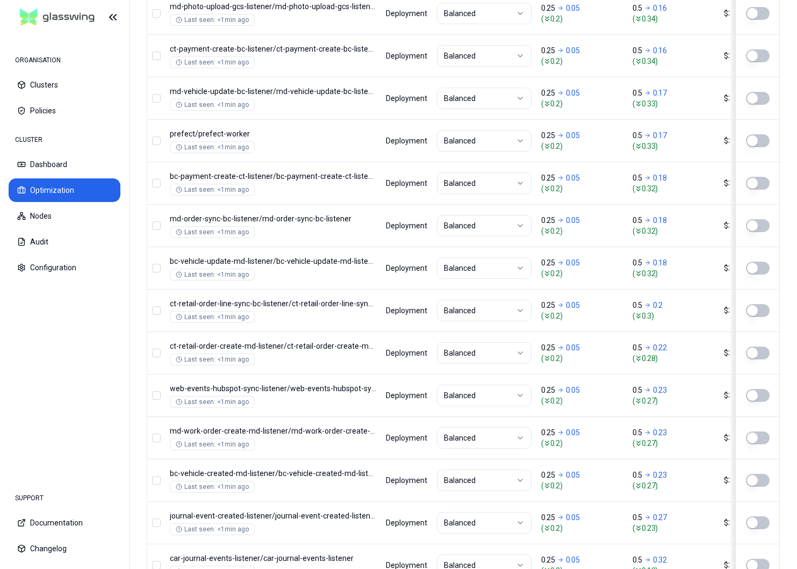
scroll to position [1272, 0]
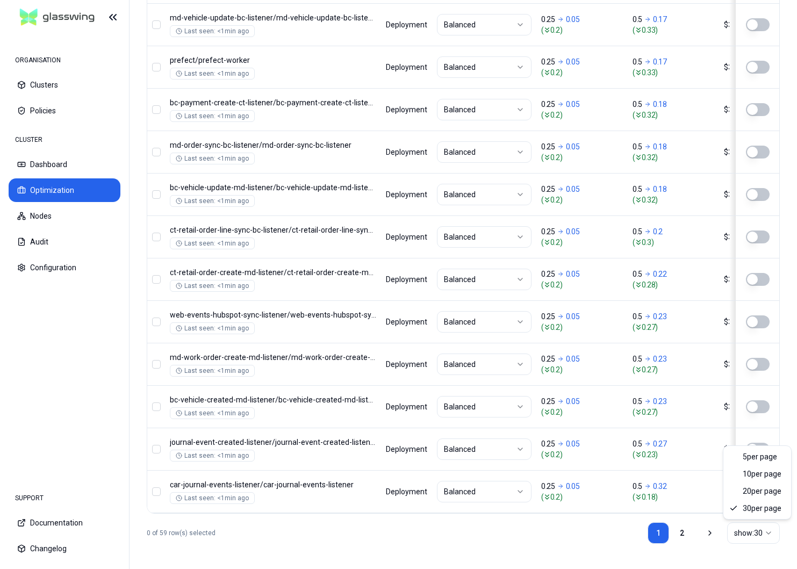
click at [765, 531] on html "ORGANISATION Clusters Policies CLUSTER Dashboard Optimization Nodes Audit Confi…" at bounding box center [398, 284] width 797 height 569
click at [749, 367] on html "ORGANISATION Clusters Policies CLUSTER Dashboard Optimization Nodes Audit Confi…" at bounding box center [398, 284] width 797 height 569
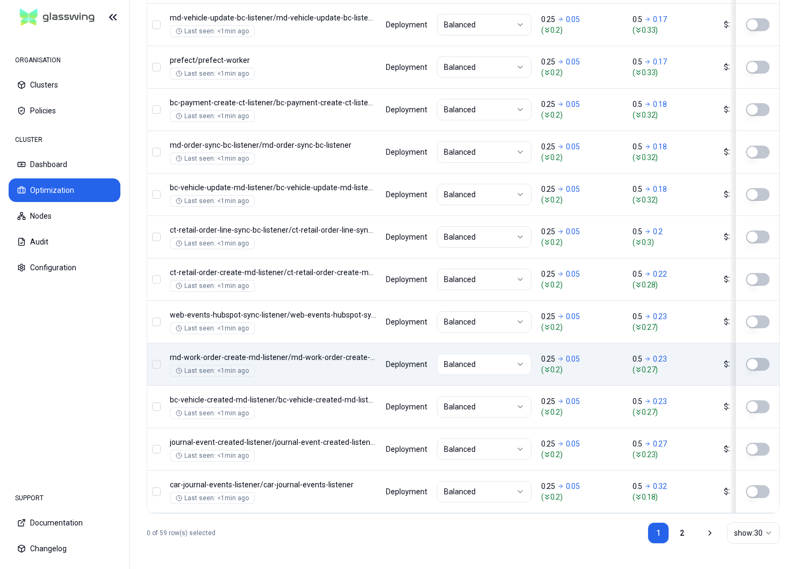
click at [758, 361] on button "button" at bounding box center [758, 364] width 24 height 13
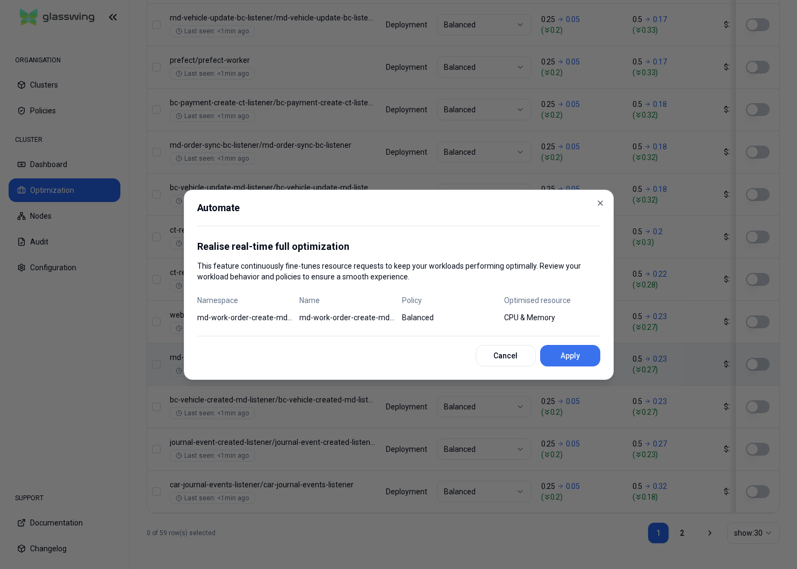
click at [583, 355] on button "Apply" at bounding box center [570, 356] width 60 height 22
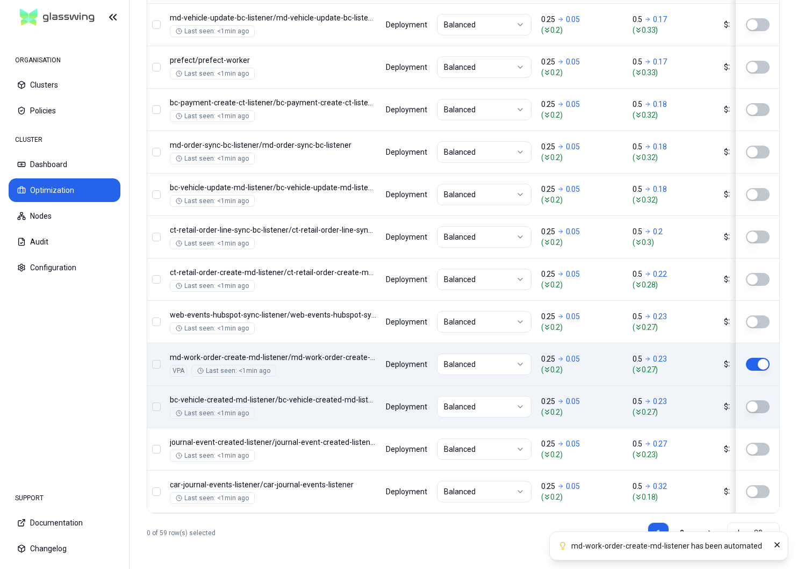
click at [755, 404] on button "button" at bounding box center [758, 407] width 24 height 13
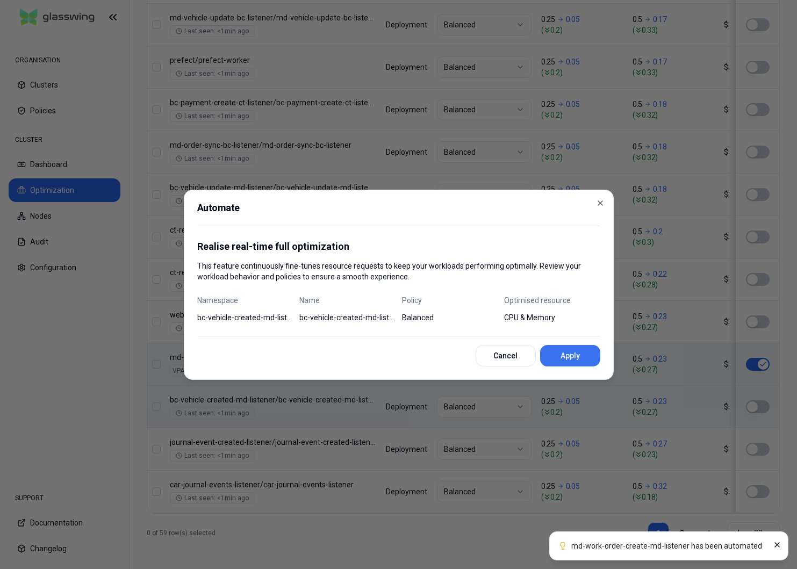
click at [589, 358] on button "Apply" at bounding box center [570, 356] width 60 height 22
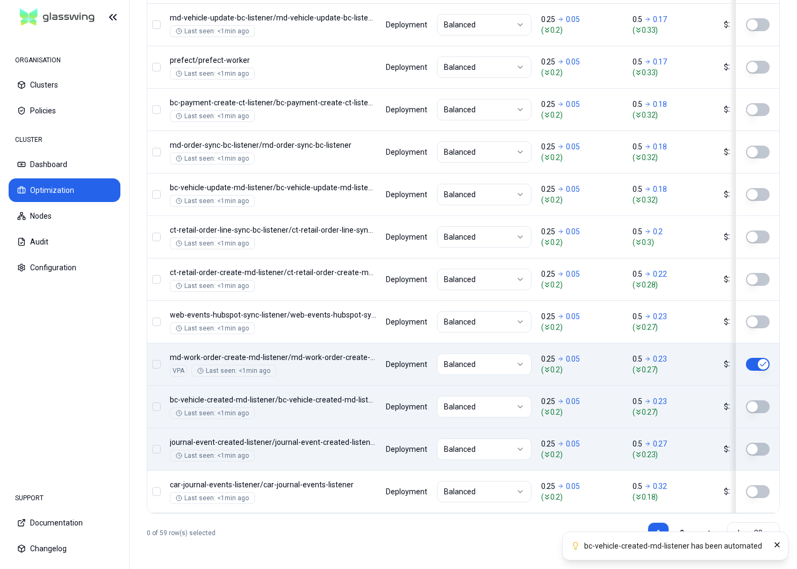
click at [759, 445] on button "button" at bounding box center [758, 449] width 24 height 13
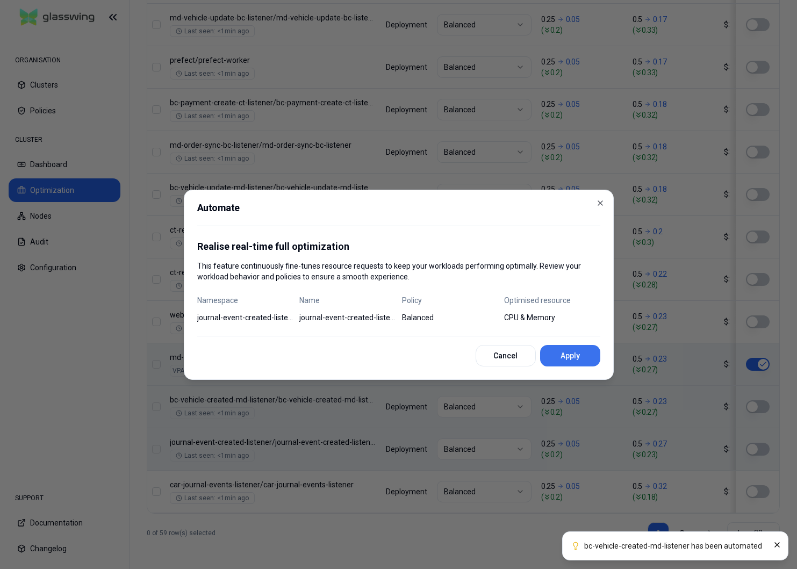
click at [568, 353] on button "Apply" at bounding box center [570, 356] width 60 height 22
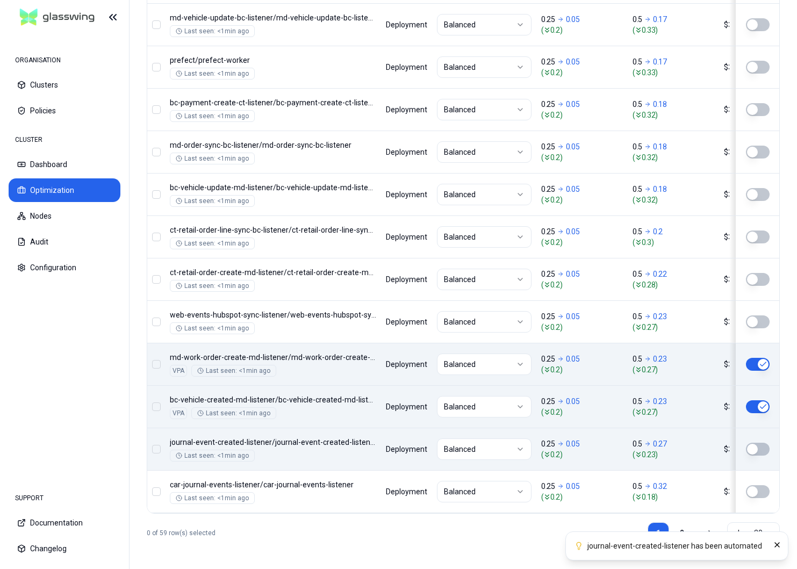
click at [767, 492] on button "button" at bounding box center [758, 492] width 24 height 13
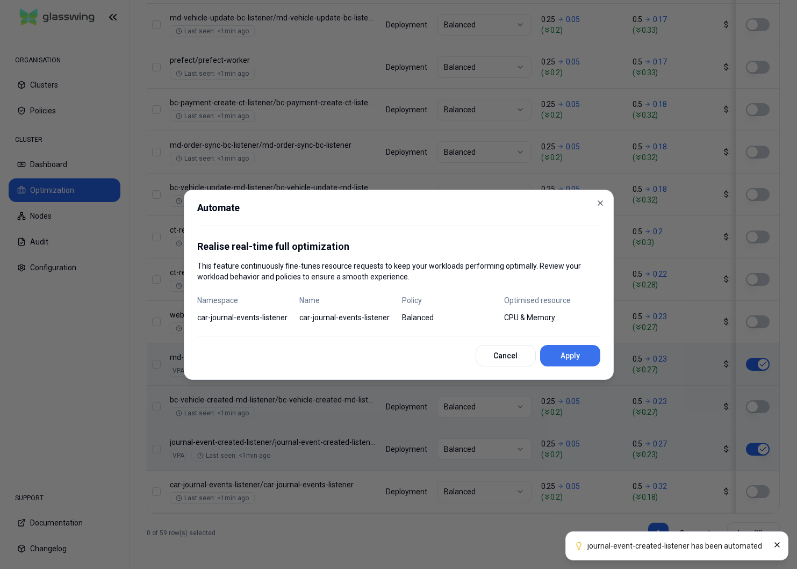
click at [561, 360] on button "Apply" at bounding box center [570, 356] width 60 height 22
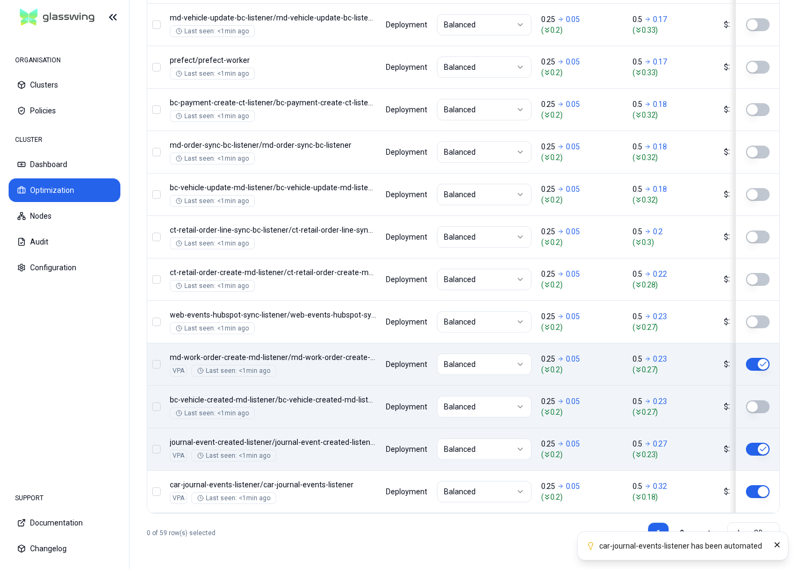
click at [752, 406] on button "button" at bounding box center [758, 407] width 24 height 13
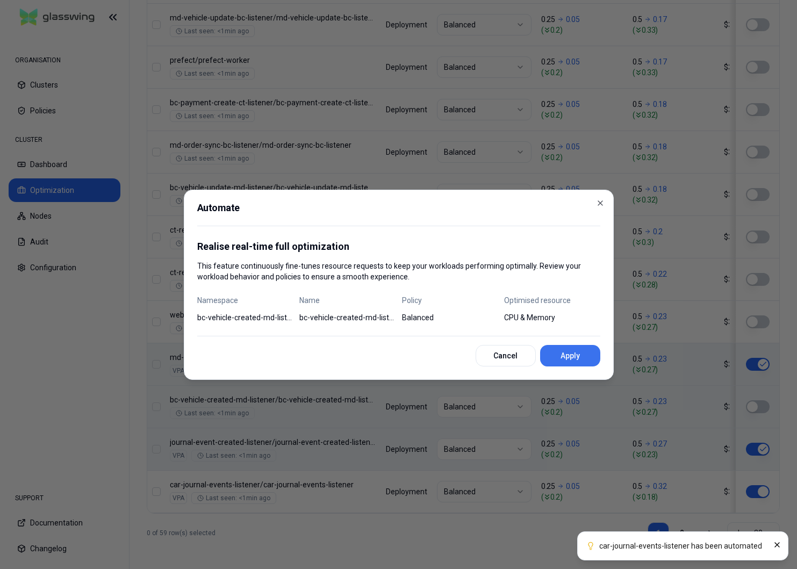
click at [576, 361] on button "Apply" at bounding box center [570, 356] width 60 height 22
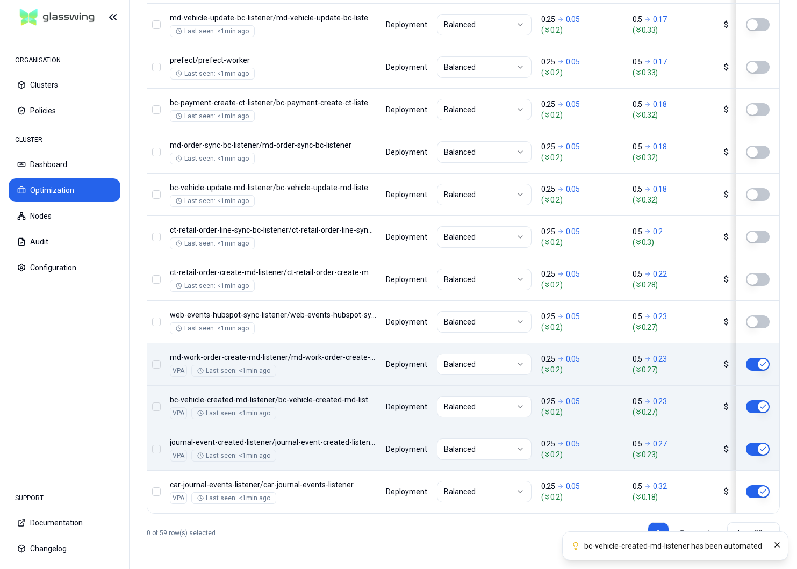
click at [759, 406] on button "button" at bounding box center [758, 407] width 24 height 13
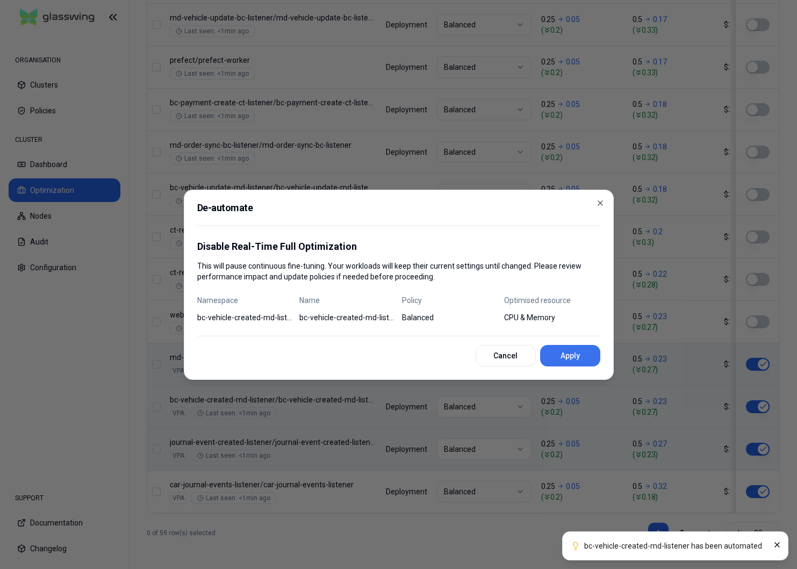
click at [574, 353] on button "Apply" at bounding box center [570, 356] width 60 height 22
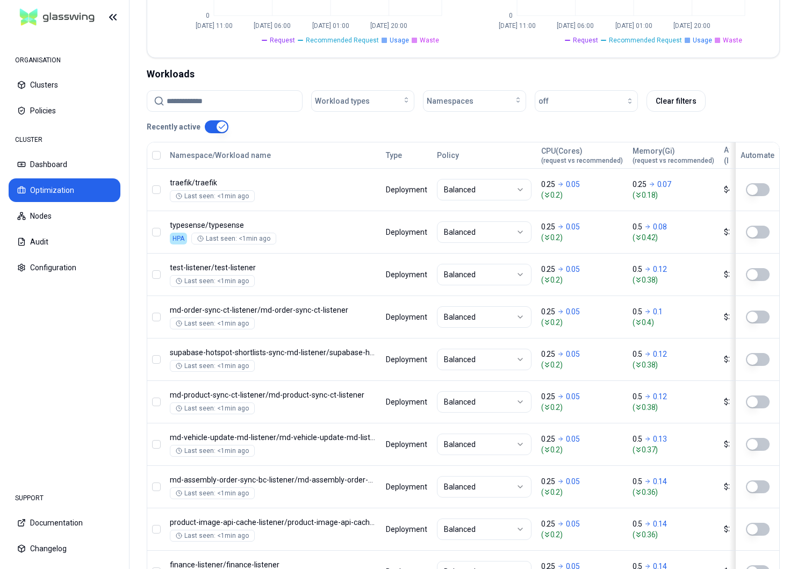
scroll to position [343, 0]
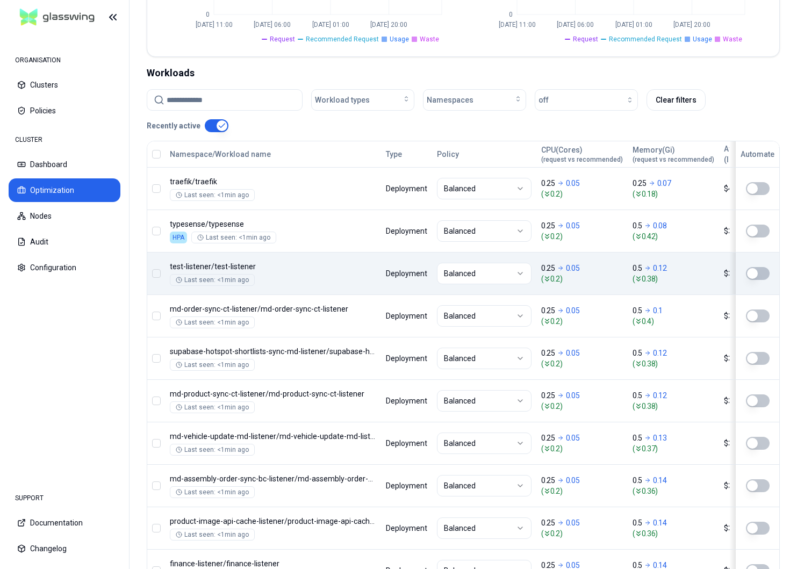
click at [761, 274] on button "button" at bounding box center [758, 273] width 24 height 13
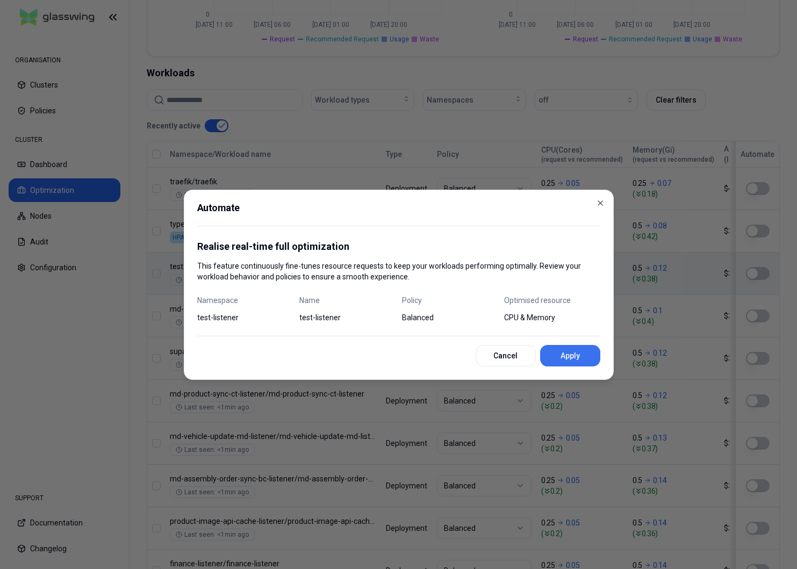
click at [578, 349] on button "Apply" at bounding box center [570, 356] width 60 height 22
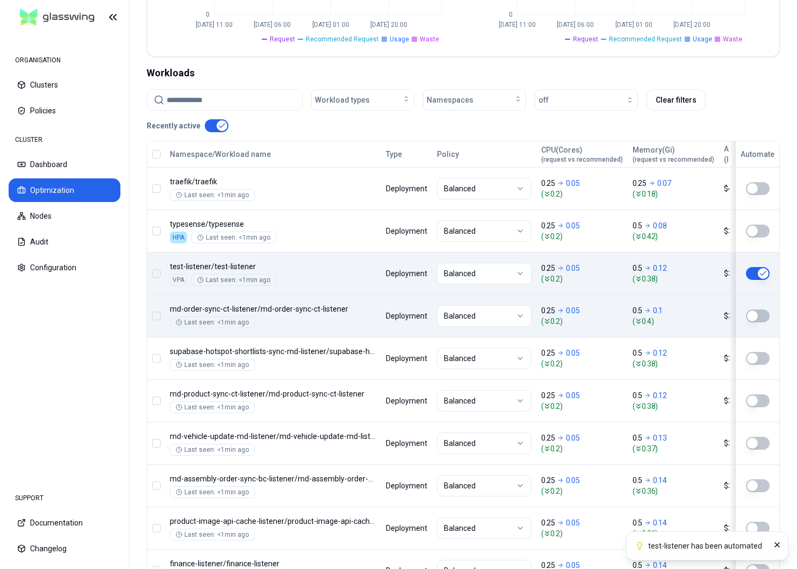
click at [755, 314] on button "button" at bounding box center [758, 316] width 24 height 13
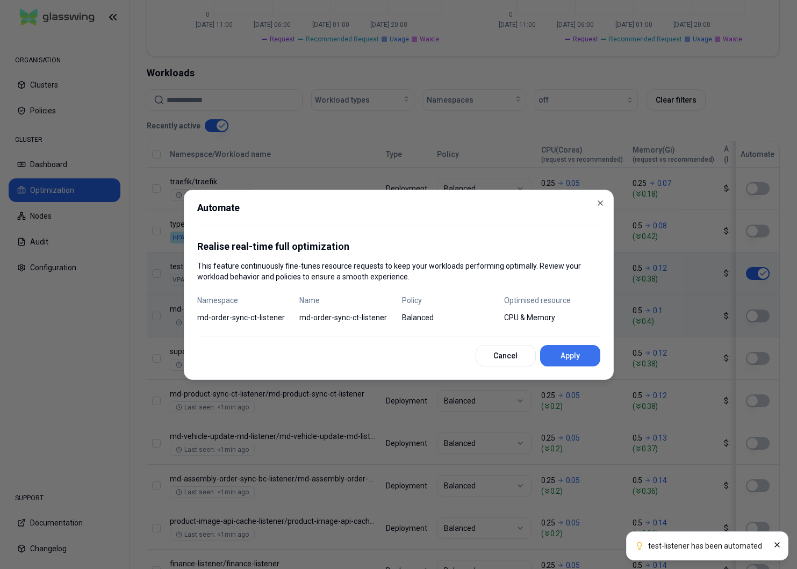
click at [568, 357] on button "Apply" at bounding box center [570, 356] width 60 height 22
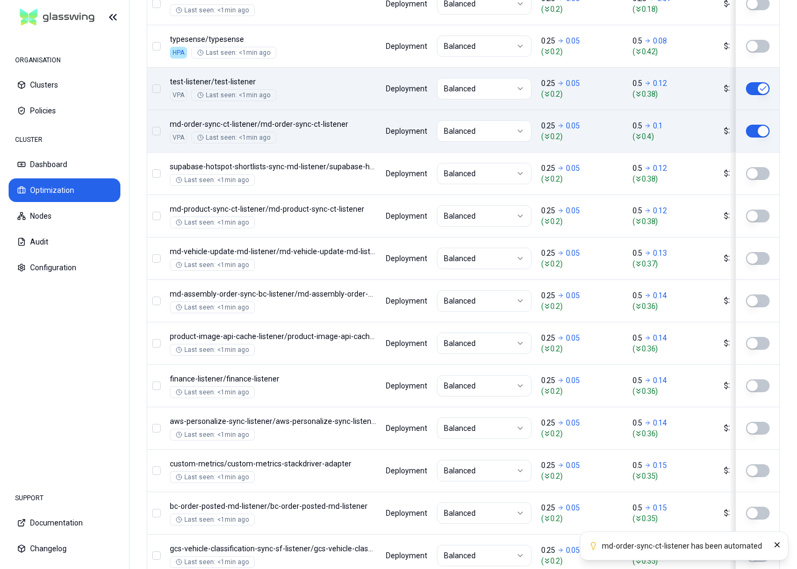
scroll to position [536, 0]
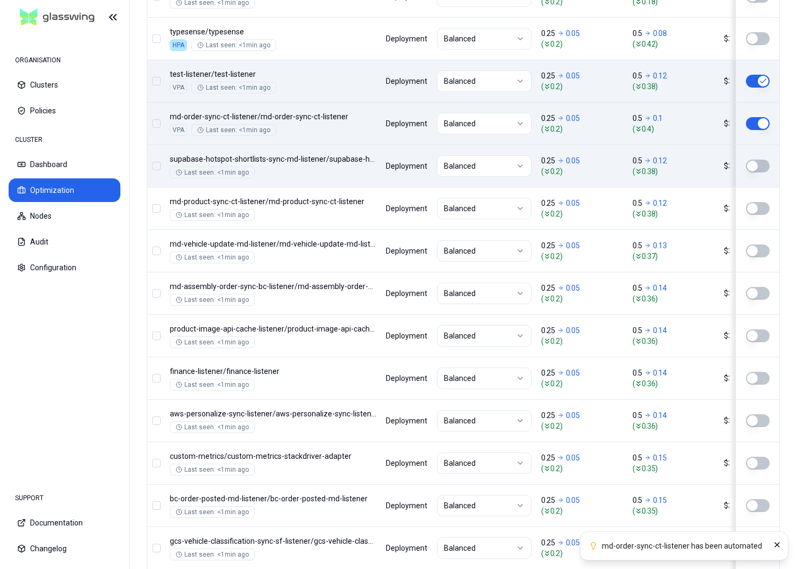
click at [755, 170] on button "button" at bounding box center [758, 166] width 24 height 13
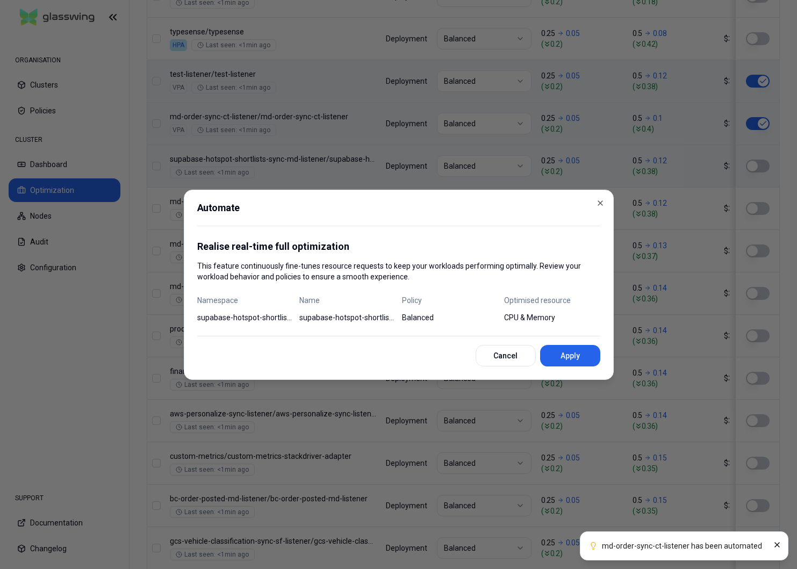
click at [552, 369] on div "Automate Realise real-time full optimization This feature continuously fine-tun…" at bounding box center [399, 285] width 430 height 190
click at [561, 354] on button "Apply" at bounding box center [570, 356] width 60 height 22
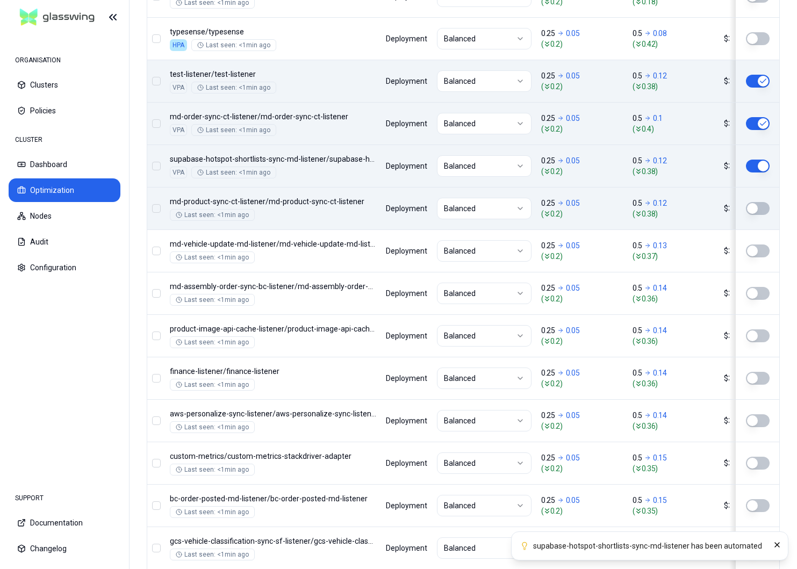
click at [755, 206] on button "button" at bounding box center [758, 208] width 24 height 13
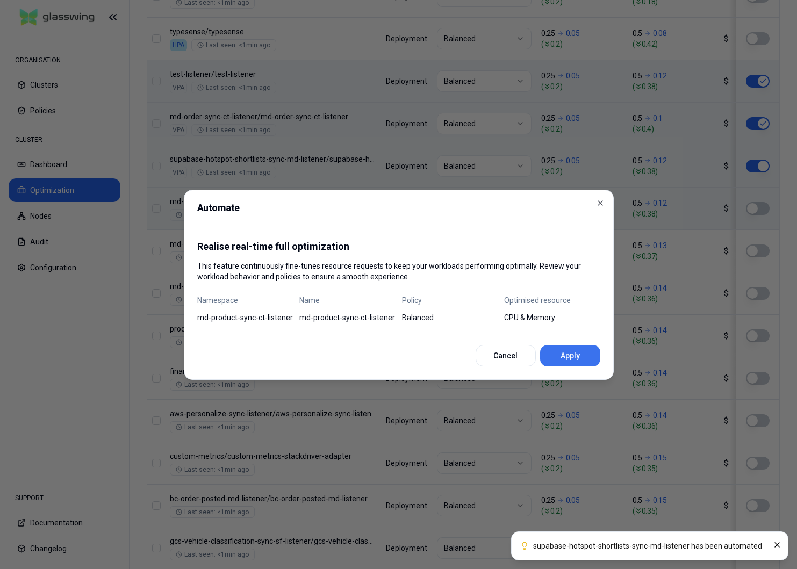
click at [572, 360] on button "Apply" at bounding box center [570, 356] width 60 height 22
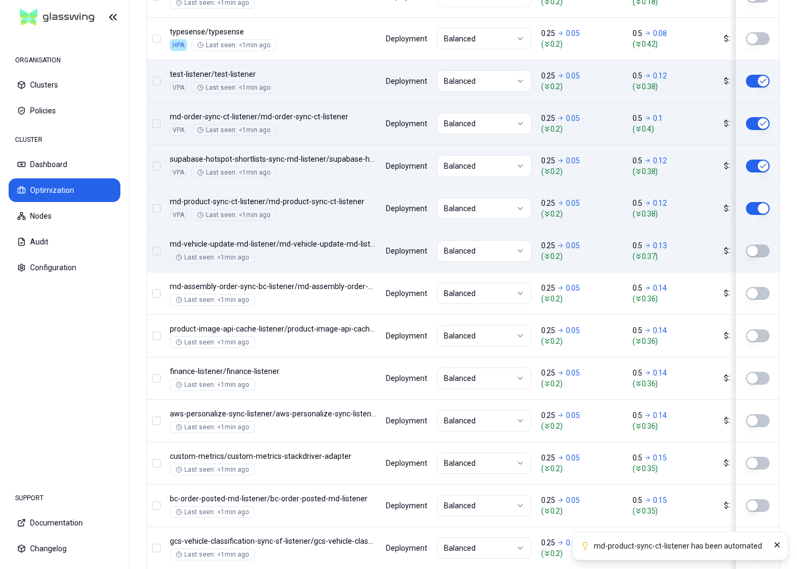
click at [753, 249] on button "button" at bounding box center [758, 251] width 24 height 13
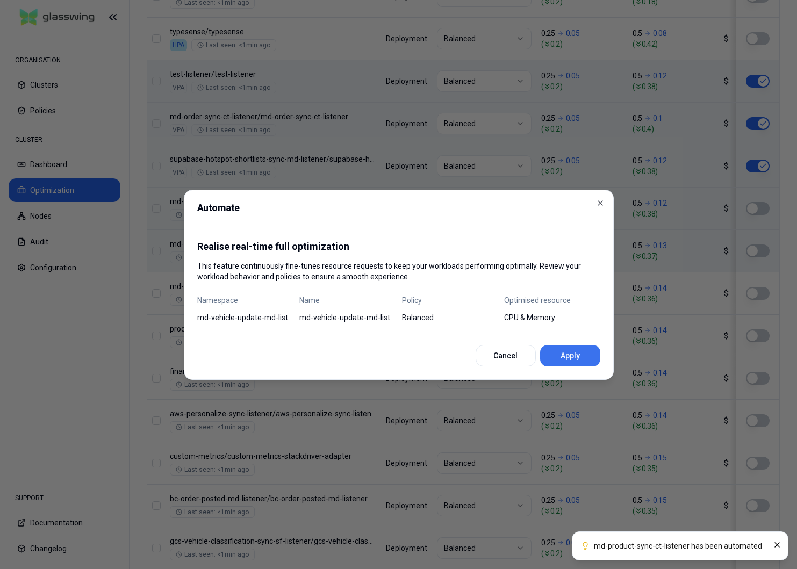
click at [574, 357] on button "Apply" at bounding box center [570, 356] width 60 height 22
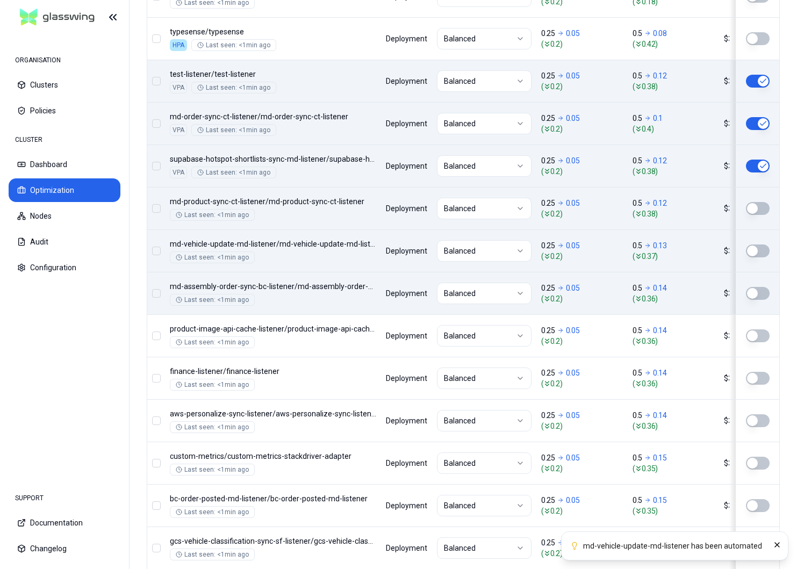
click at [755, 291] on button "button" at bounding box center [758, 293] width 24 height 13
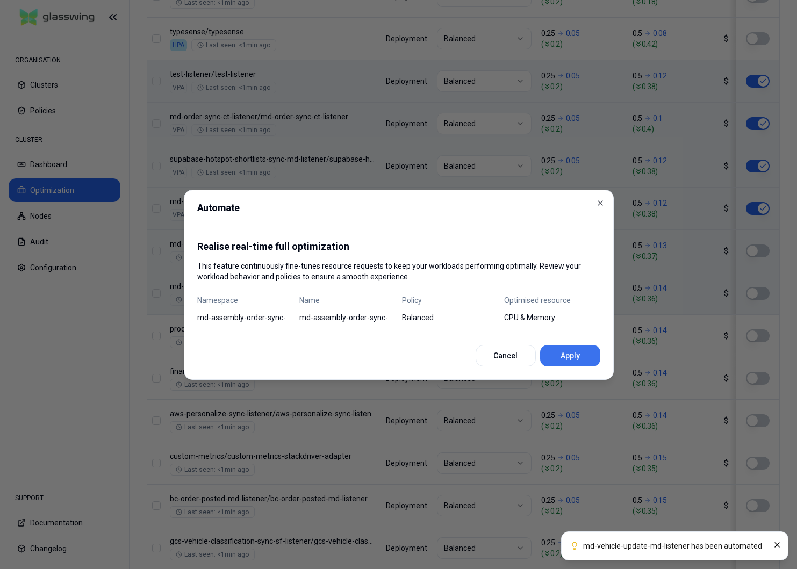
click at [580, 355] on button "Apply" at bounding box center [570, 356] width 60 height 22
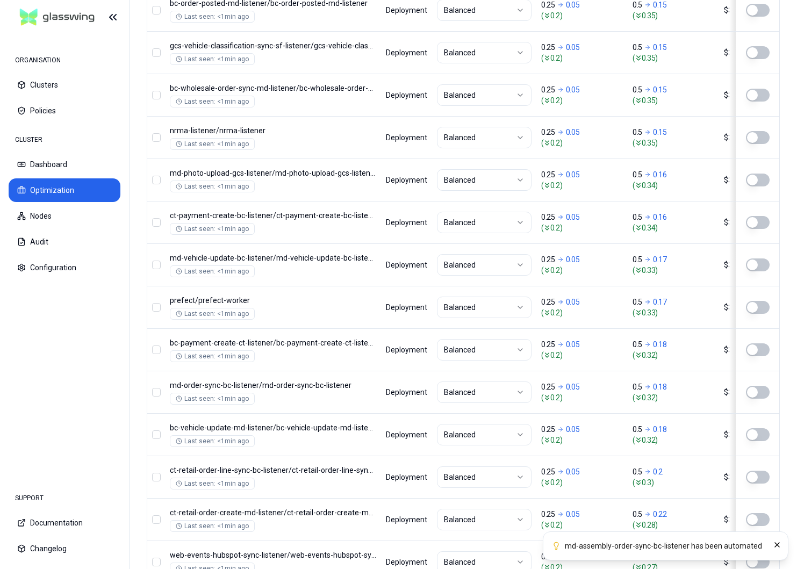
scroll to position [1272, 0]
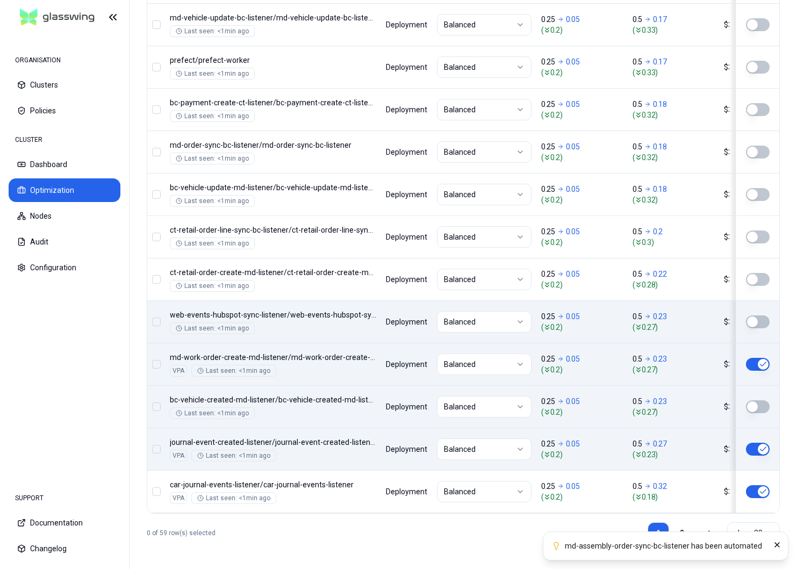
click at [762, 319] on button "button" at bounding box center [758, 322] width 24 height 13
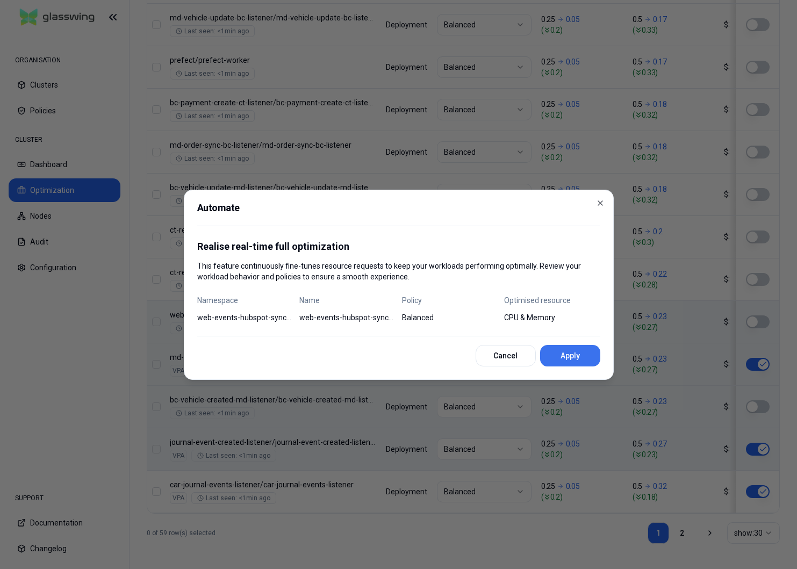
click at [567, 357] on button "Apply" at bounding box center [570, 356] width 60 height 22
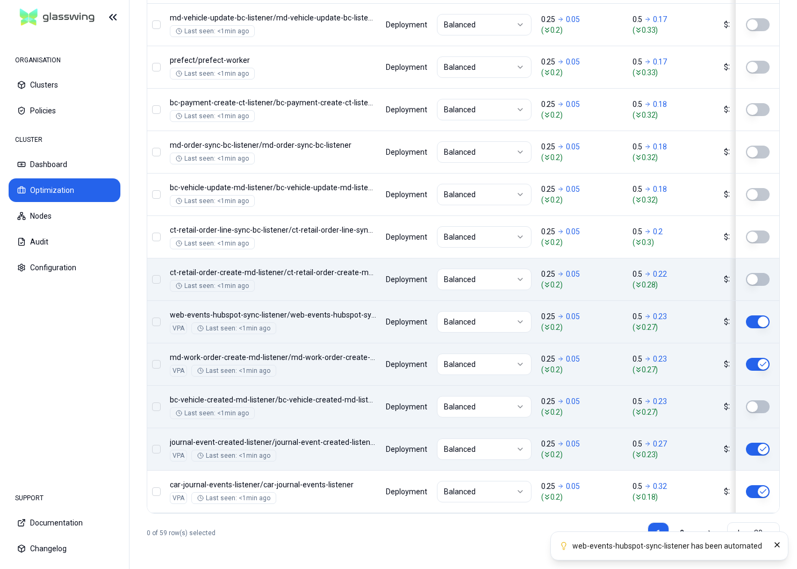
click at [759, 274] on button "button" at bounding box center [758, 279] width 24 height 13
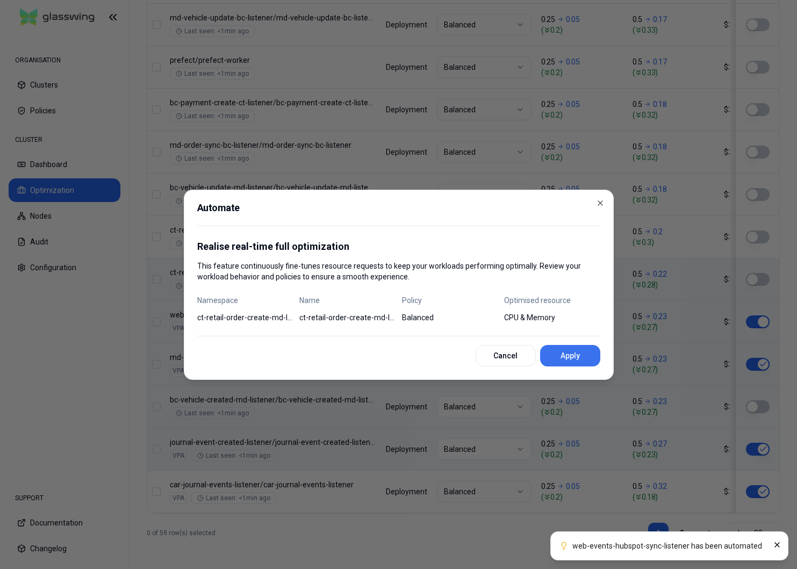
click at [590, 356] on button "Apply" at bounding box center [570, 356] width 60 height 22
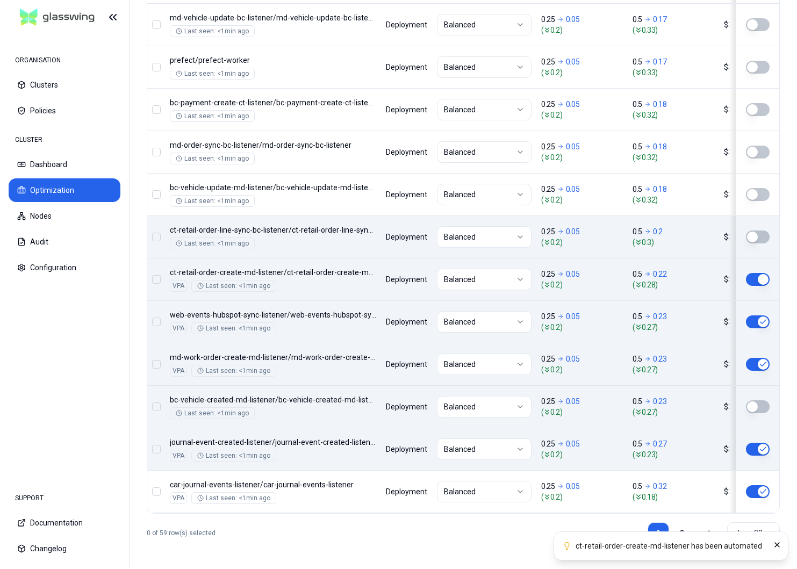
click at [758, 242] on button "button" at bounding box center [758, 237] width 24 height 13
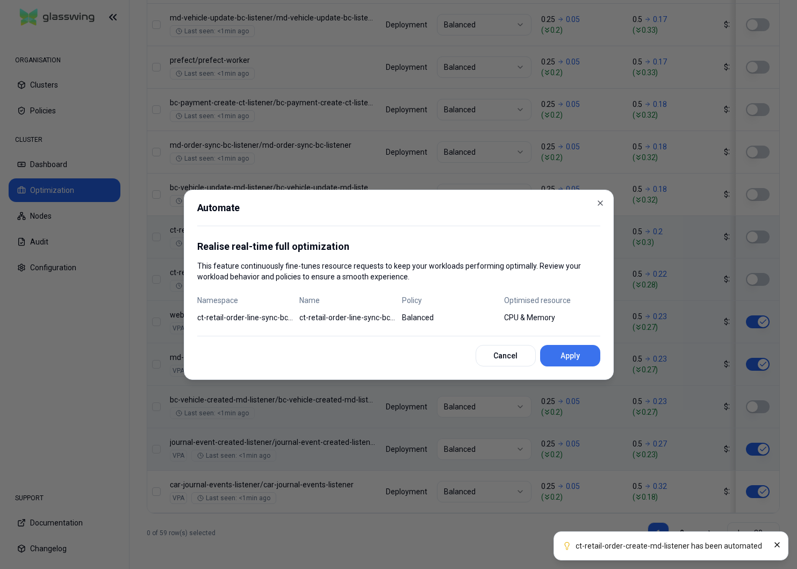
click at [582, 354] on button "Apply" at bounding box center [570, 356] width 60 height 22
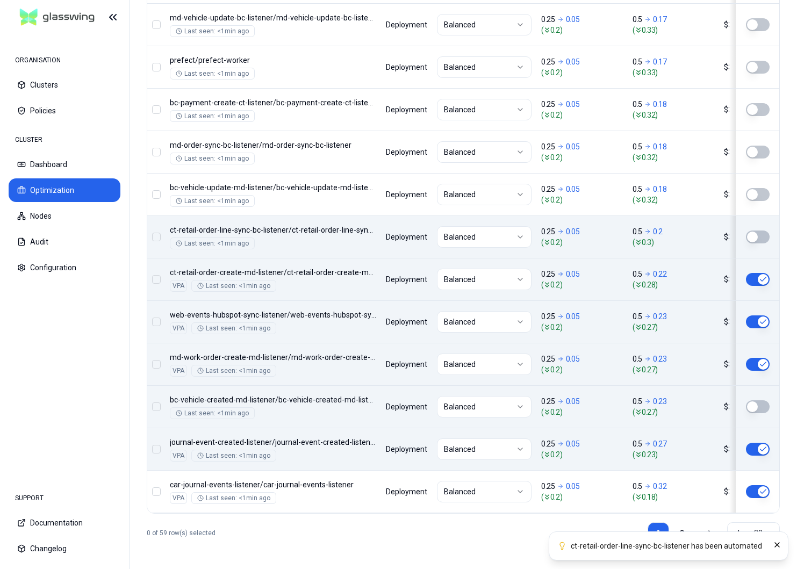
click at [764, 194] on button "button" at bounding box center [758, 194] width 24 height 13
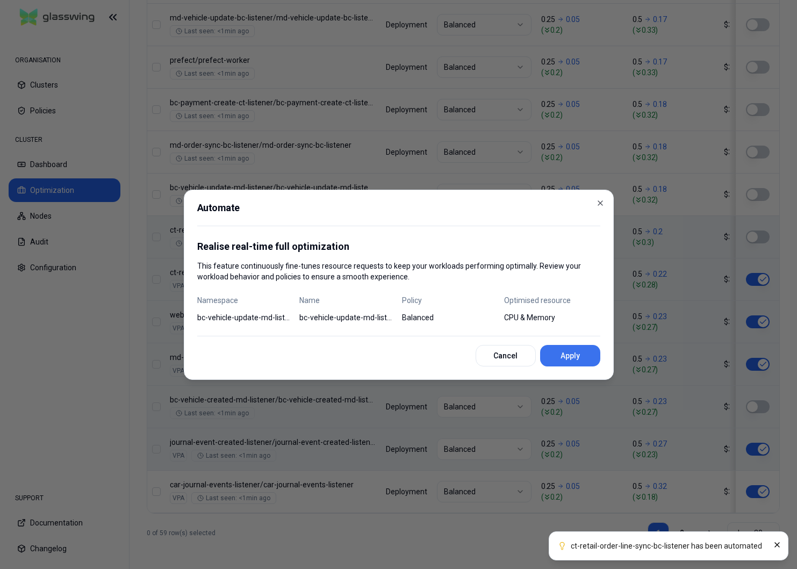
click at [581, 365] on button "Apply" at bounding box center [570, 356] width 60 height 22
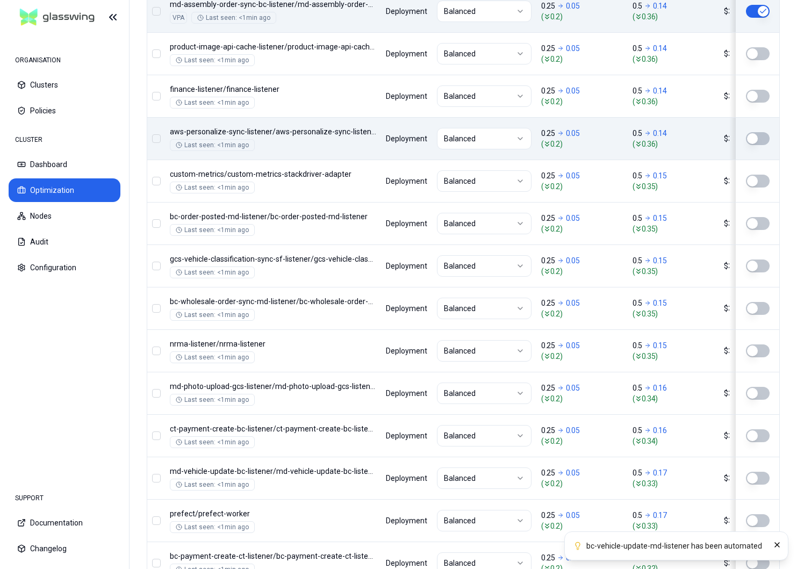
scroll to position [828, 0]
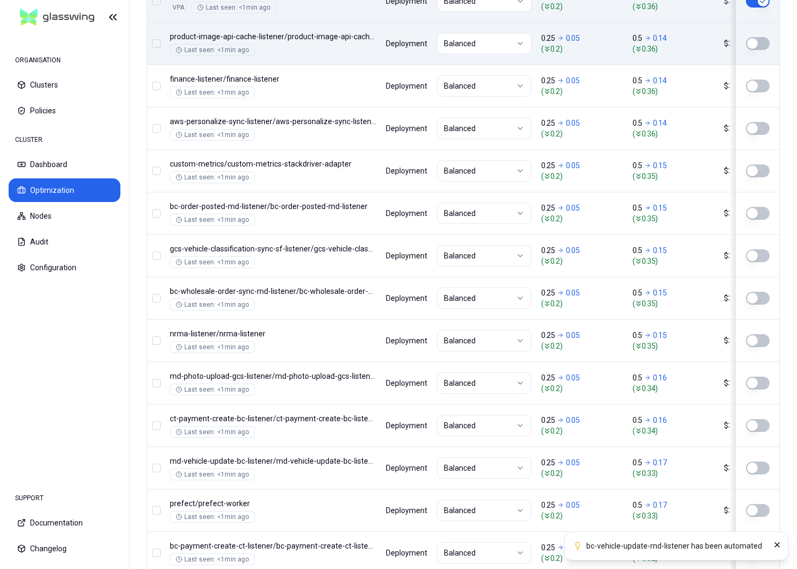
click at [756, 38] on button "button" at bounding box center [758, 43] width 24 height 13
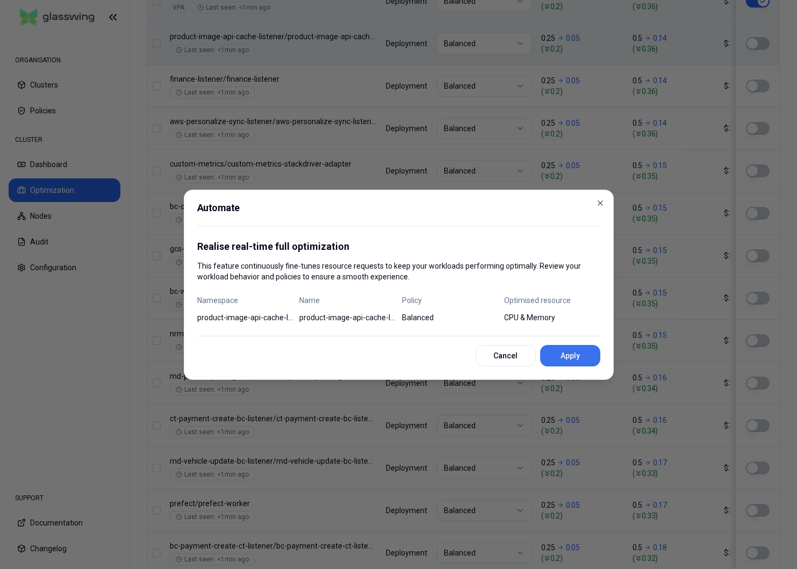
click at [573, 361] on button "Apply" at bounding box center [570, 356] width 60 height 22
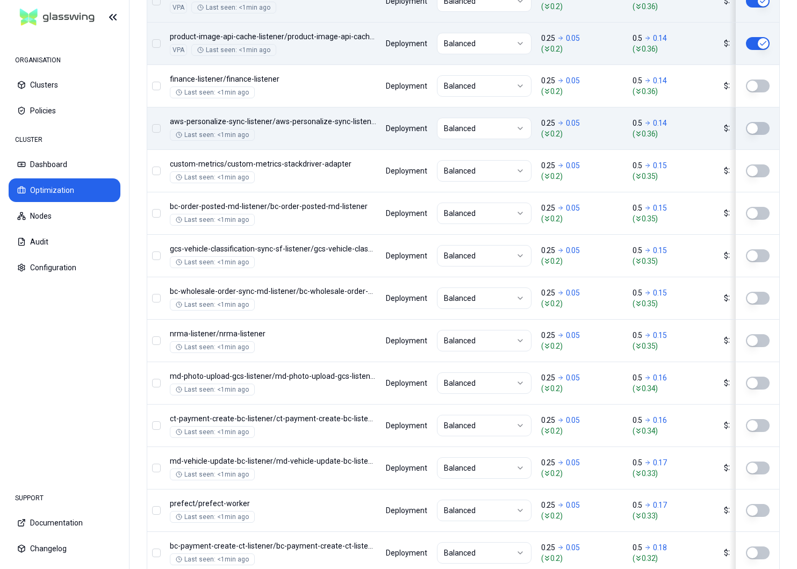
click at [756, 126] on button "button" at bounding box center [758, 128] width 24 height 13
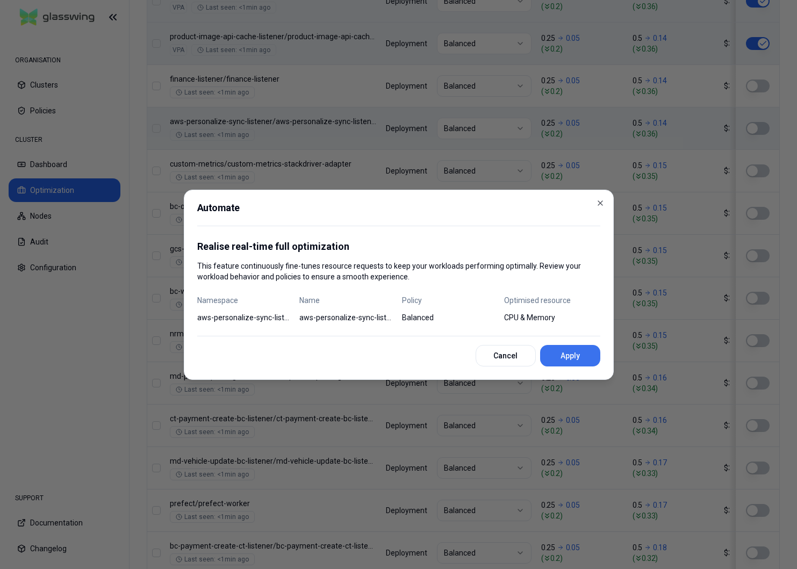
click at [580, 354] on button "Apply" at bounding box center [570, 356] width 60 height 22
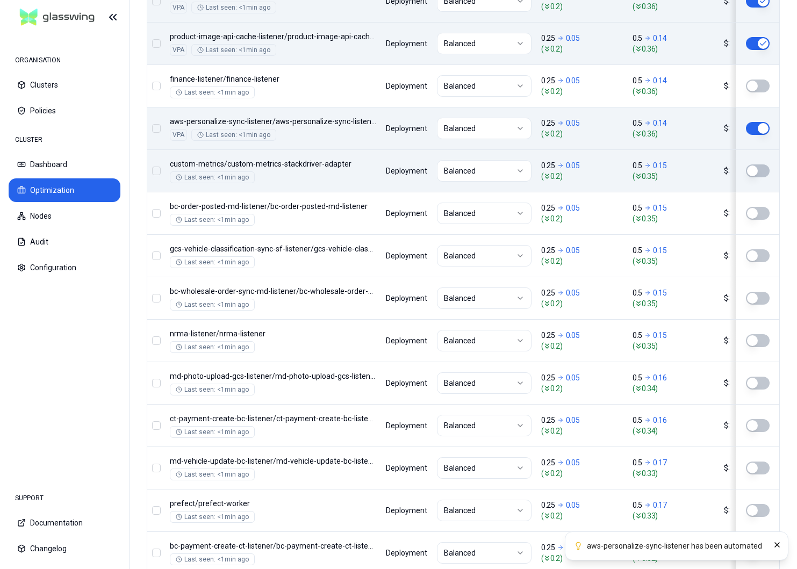
click at [757, 172] on button "button" at bounding box center [758, 171] width 24 height 13
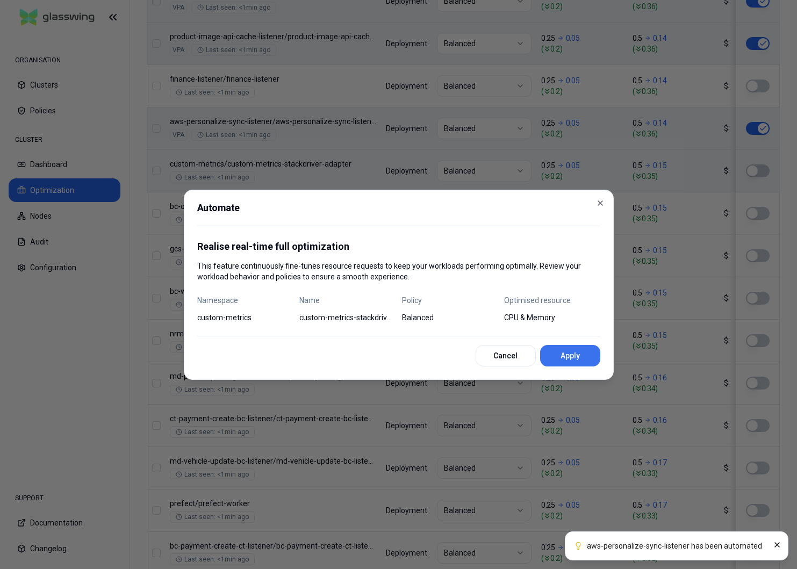
click at [580, 357] on button "Apply" at bounding box center [570, 356] width 60 height 22
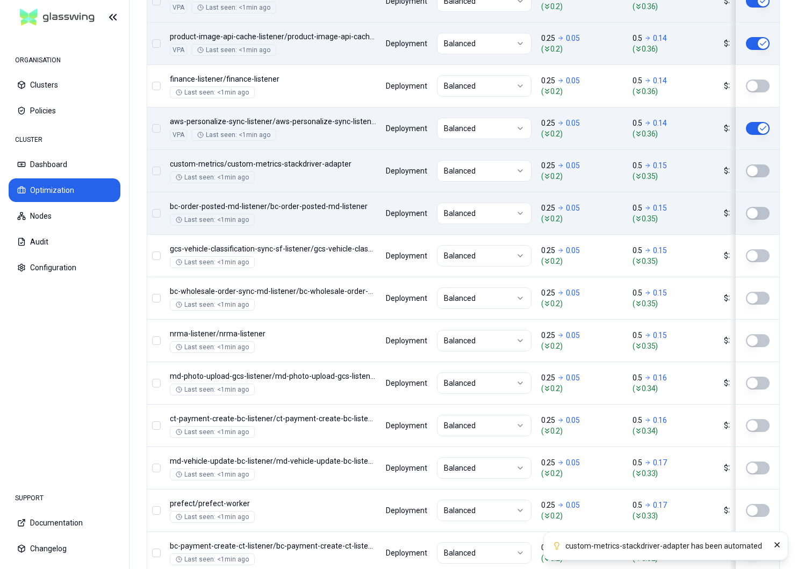
scroll to position [842, 0]
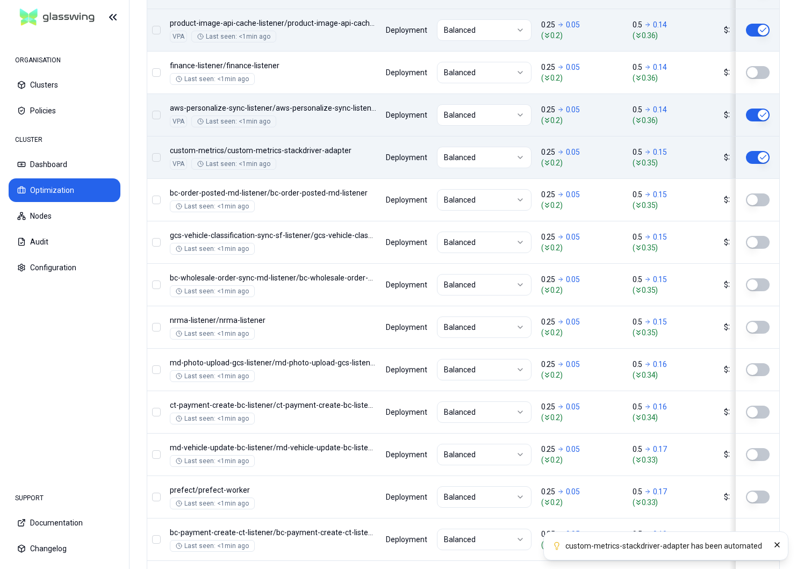
click at [754, 195] on button "button" at bounding box center [758, 200] width 24 height 13
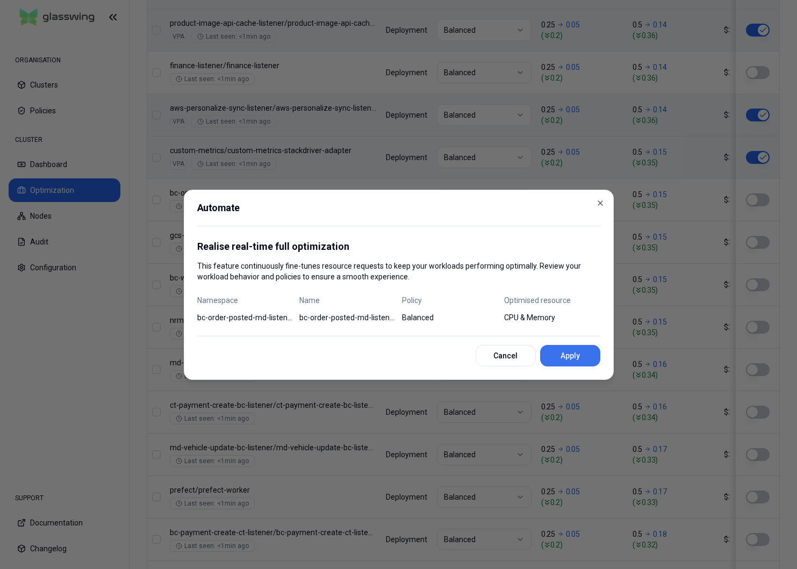
click at [579, 361] on button "Apply" at bounding box center [570, 356] width 60 height 22
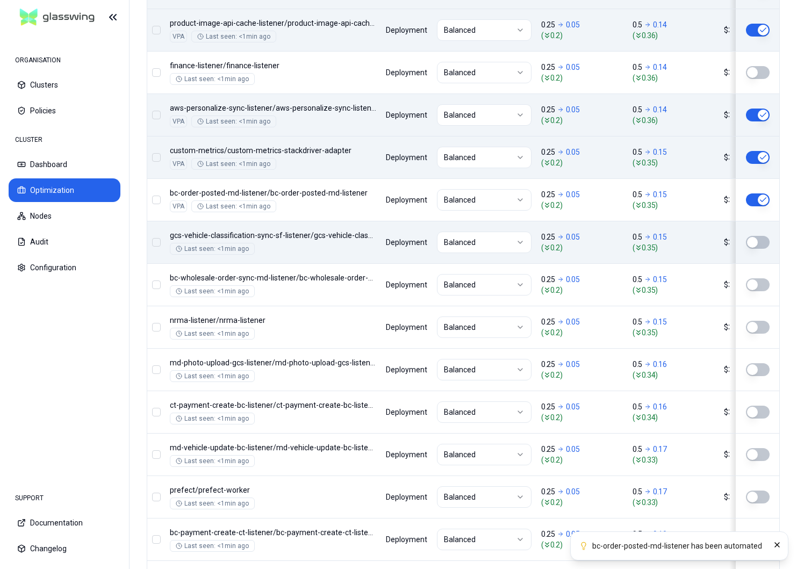
click at [753, 239] on button "button" at bounding box center [758, 242] width 24 height 13
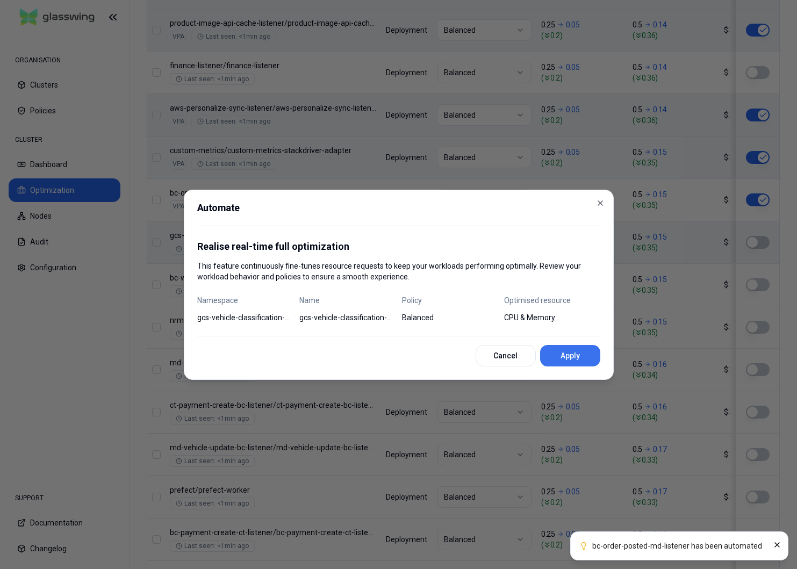
click at [578, 353] on button "Apply" at bounding box center [570, 356] width 60 height 22
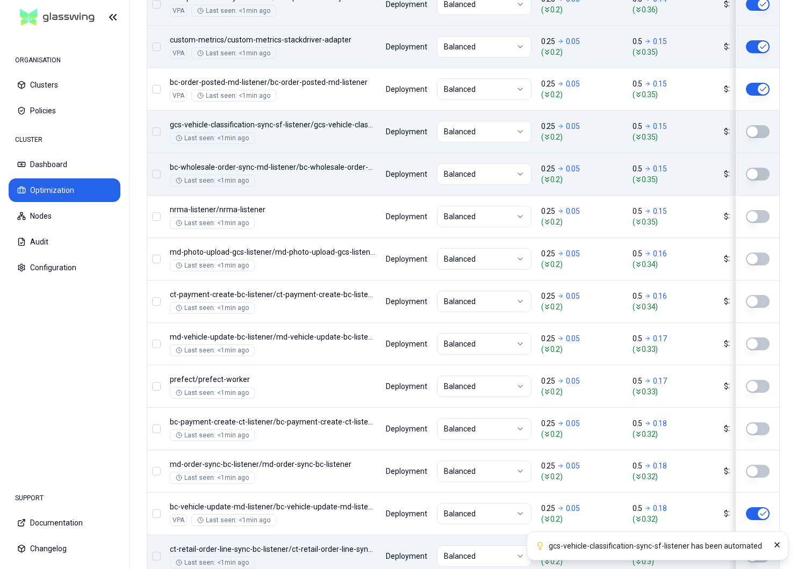
scroll to position [983, 0]
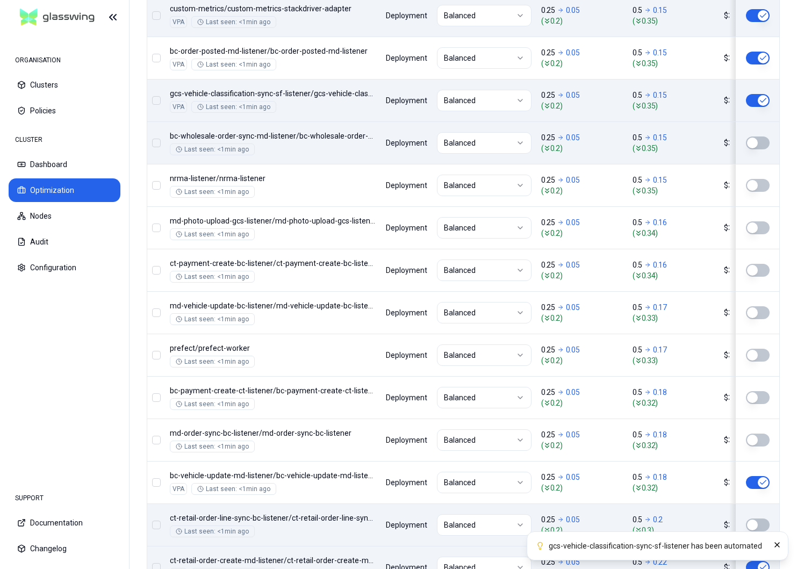
click at [755, 145] on button "button" at bounding box center [758, 143] width 24 height 13
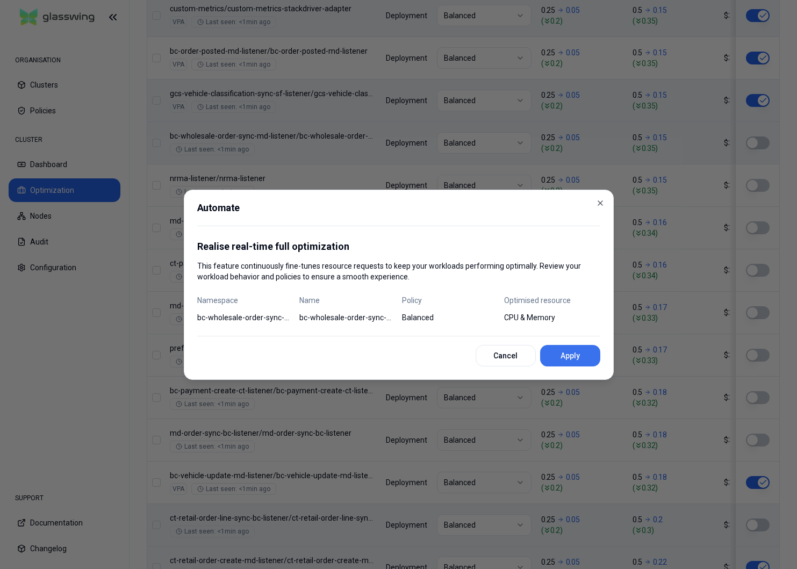
click at [565, 360] on button "Apply" at bounding box center [570, 356] width 60 height 22
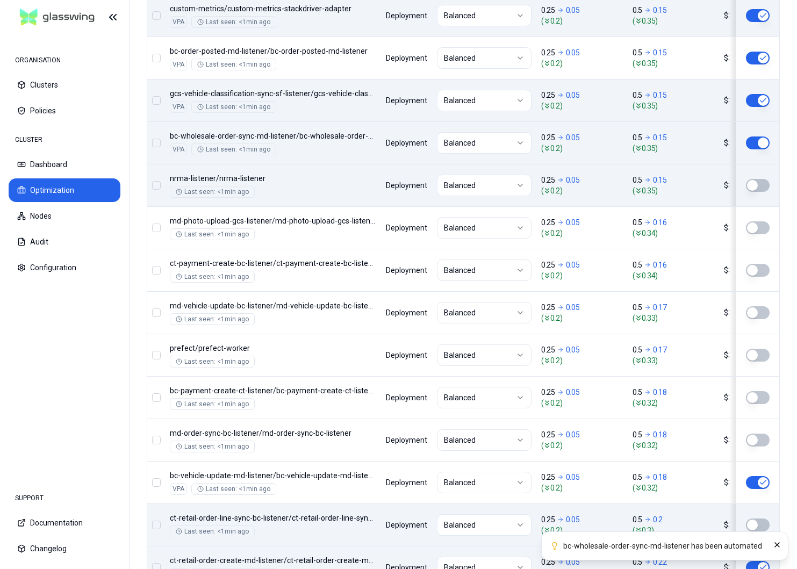
click at [757, 184] on button "button" at bounding box center [758, 185] width 24 height 13
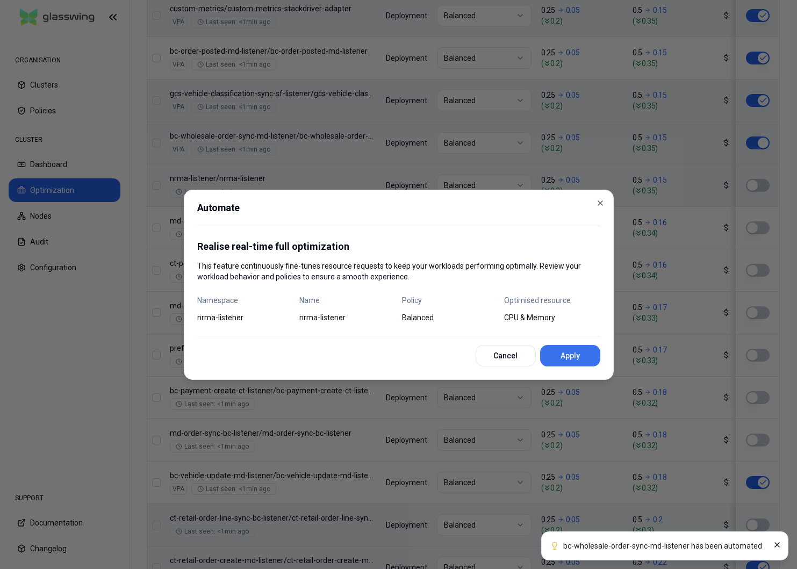
click at [575, 351] on button "Apply" at bounding box center [570, 356] width 60 height 22
click at [579, 349] on button "Apply" at bounding box center [570, 356] width 60 height 22
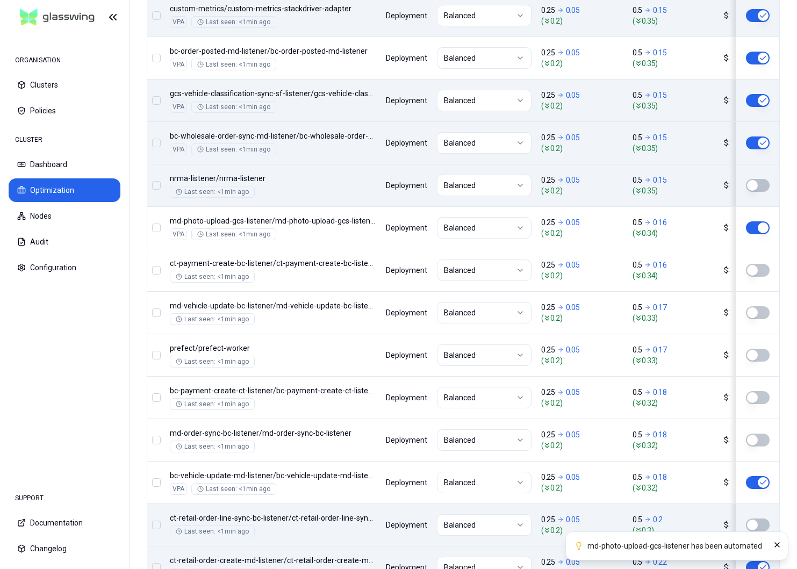
click at [753, 177] on td at bounding box center [755, 185] width 50 height 42
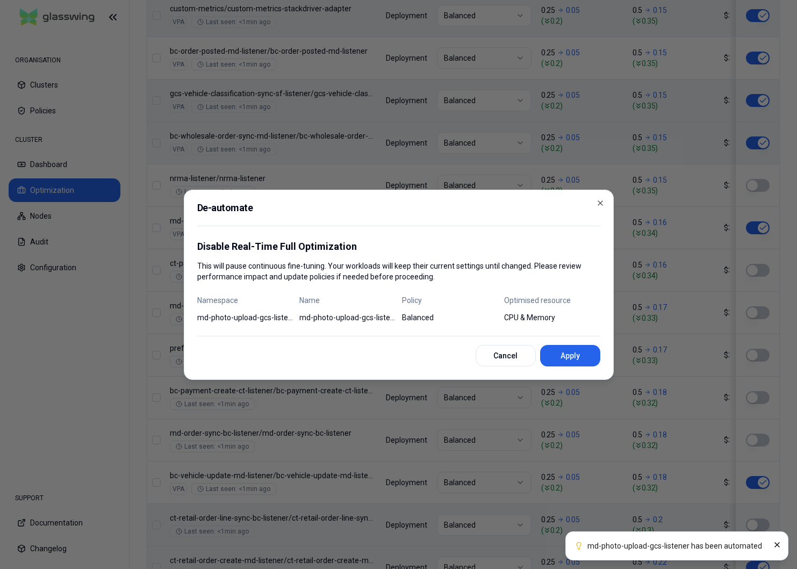
click at [707, 179] on div at bounding box center [398, 284] width 797 height 569
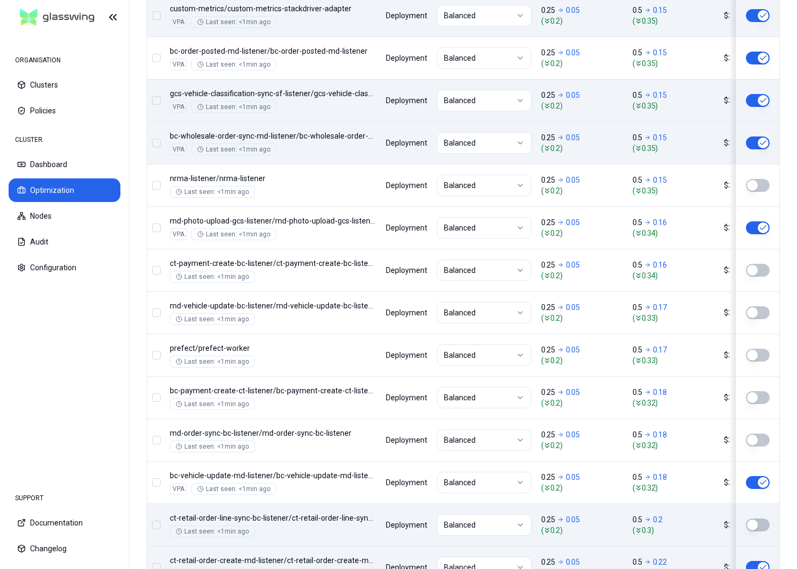
click at [749, 184] on button "button" at bounding box center [758, 185] width 24 height 13
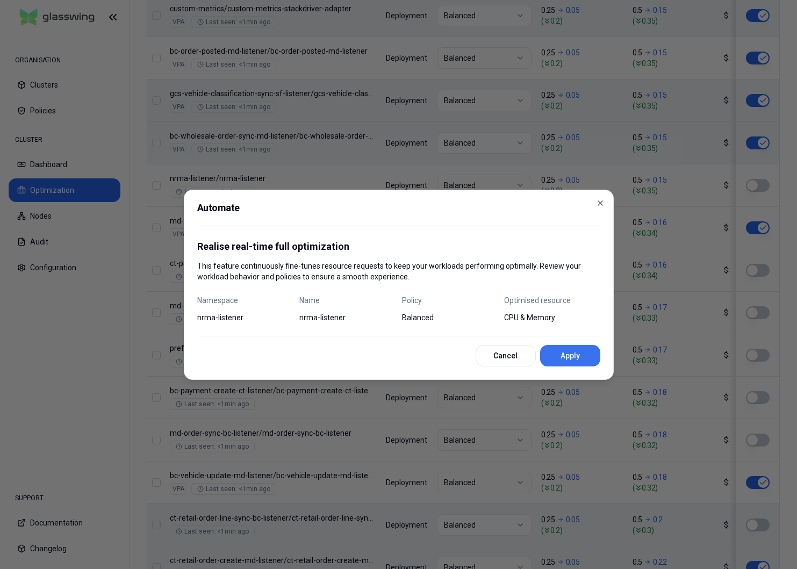
click at [580, 356] on button "Apply" at bounding box center [570, 356] width 60 height 22
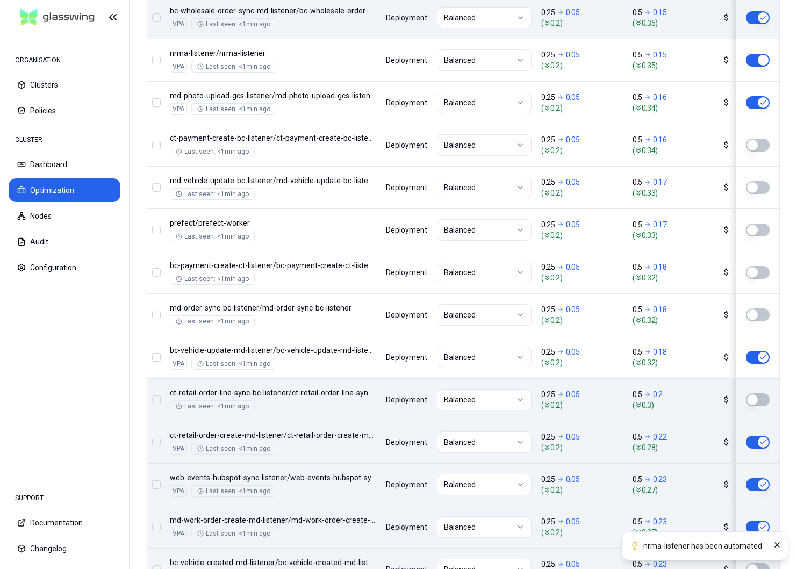
scroll to position [1112, 0]
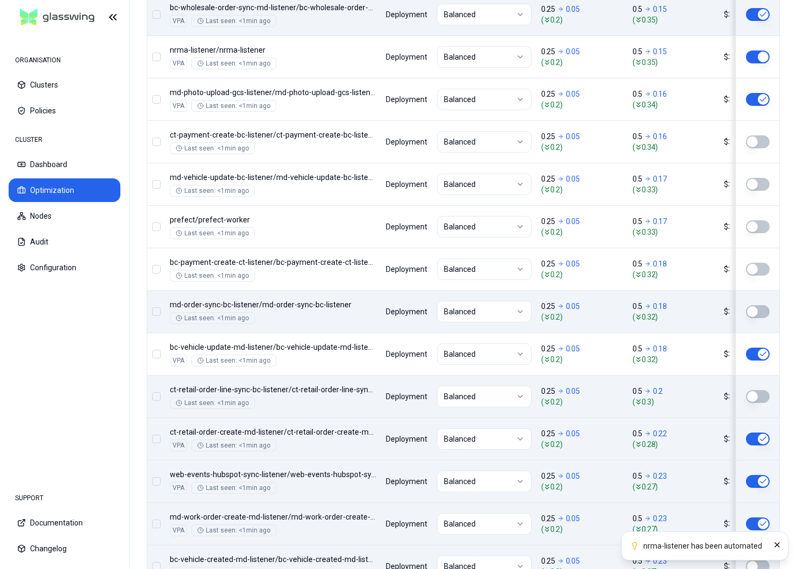
click at [757, 308] on button "button" at bounding box center [758, 311] width 24 height 13
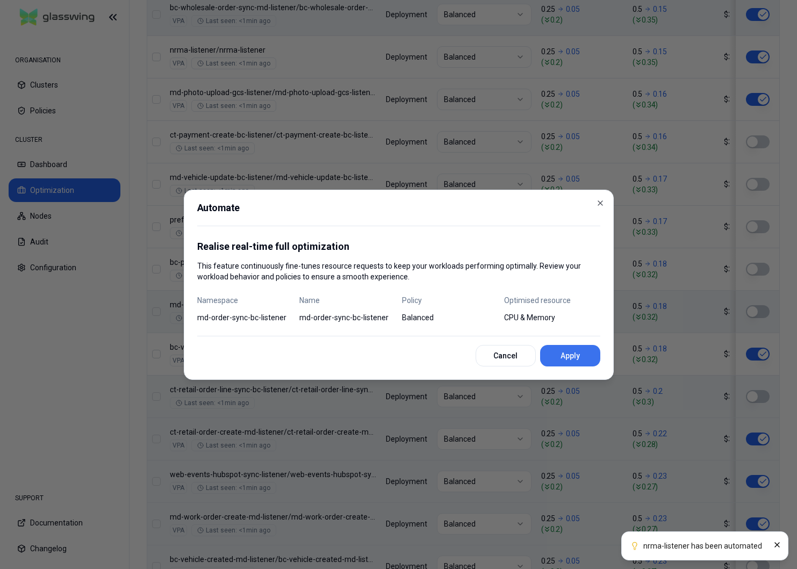
click at [564, 355] on button "Apply" at bounding box center [570, 356] width 60 height 22
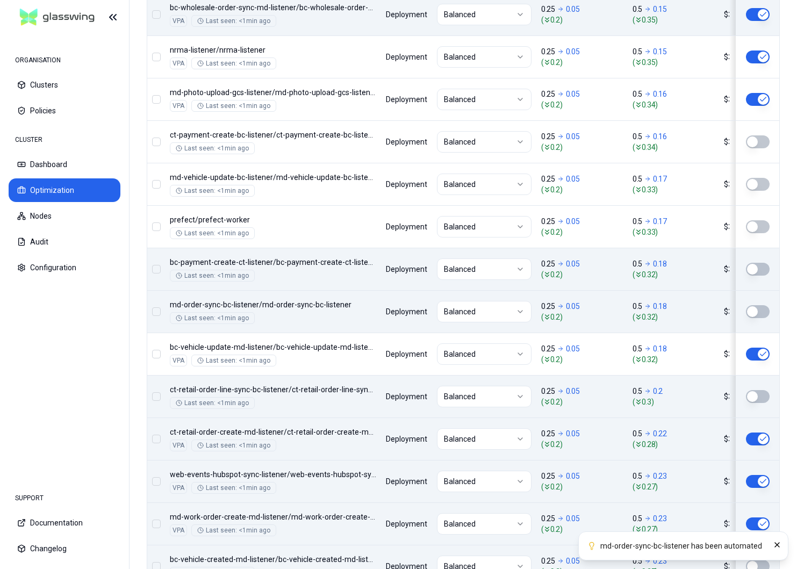
click at [757, 270] on button "button" at bounding box center [758, 269] width 24 height 13
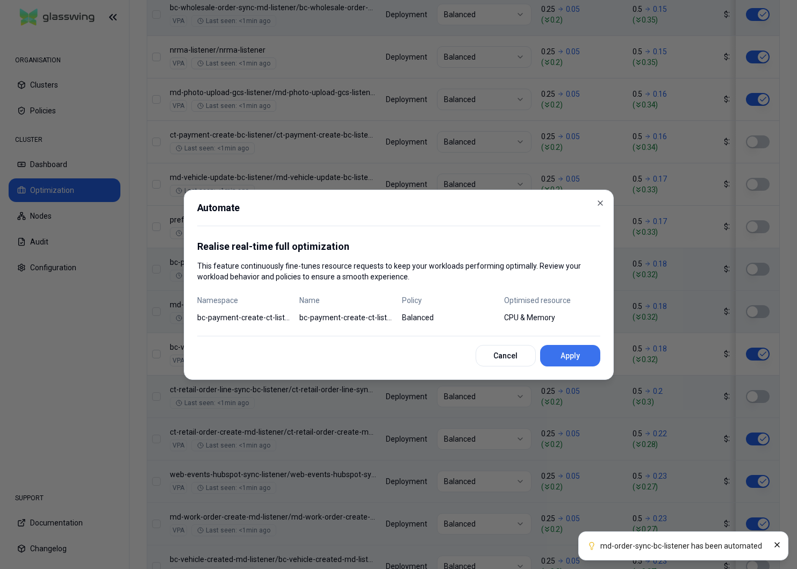
click at [570, 352] on button "Apply" at bounding box center [570, 356] width 60 height 22
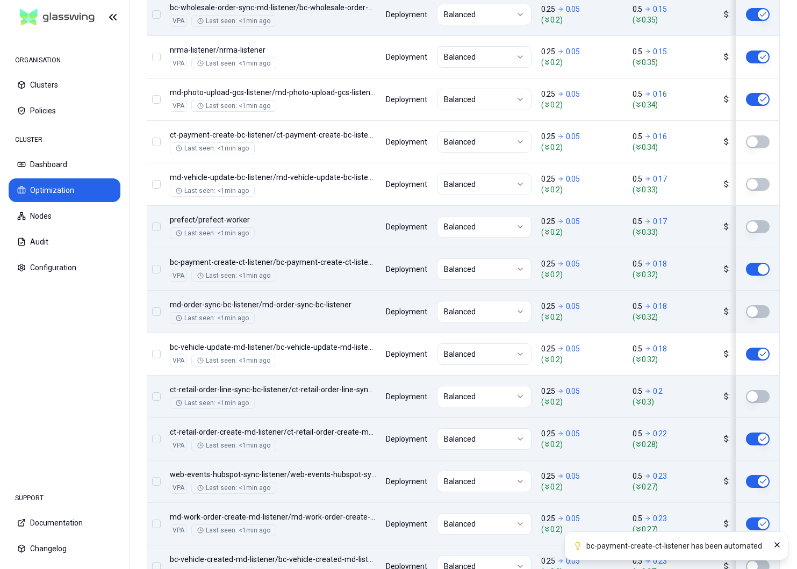
click at [758, 224] on button "button" at bounding box center [758, 226] width 24 height 13
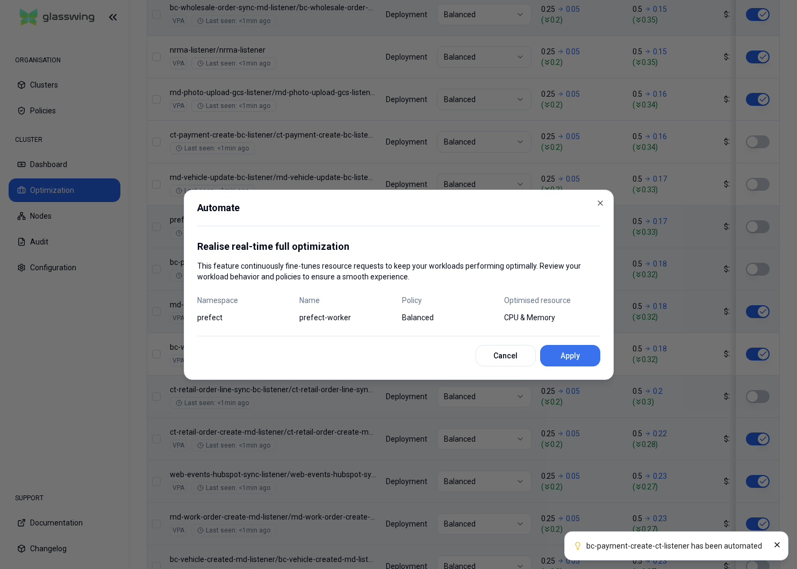
click at [570, 356] on button "Apply" at bounding box center [570, 356] width 60 height 22
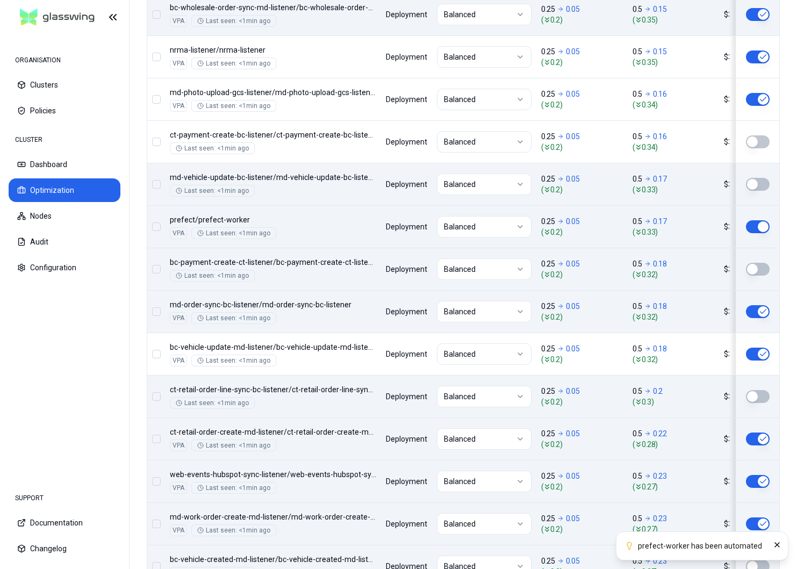
click at [755, 181] on button "button" at bounding box center [758, 184] width 24 height 13
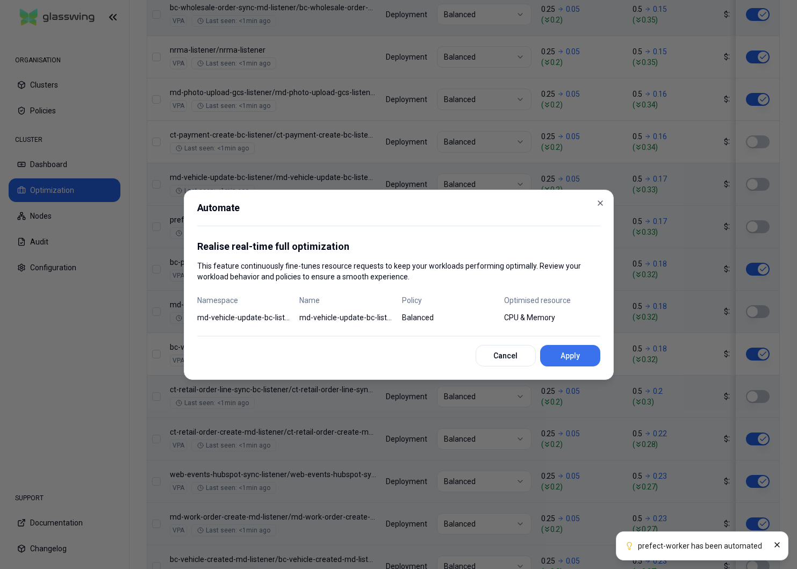
click at [577, 366] on button "Apply" at bounding box center [570, 356] width 60 height 22
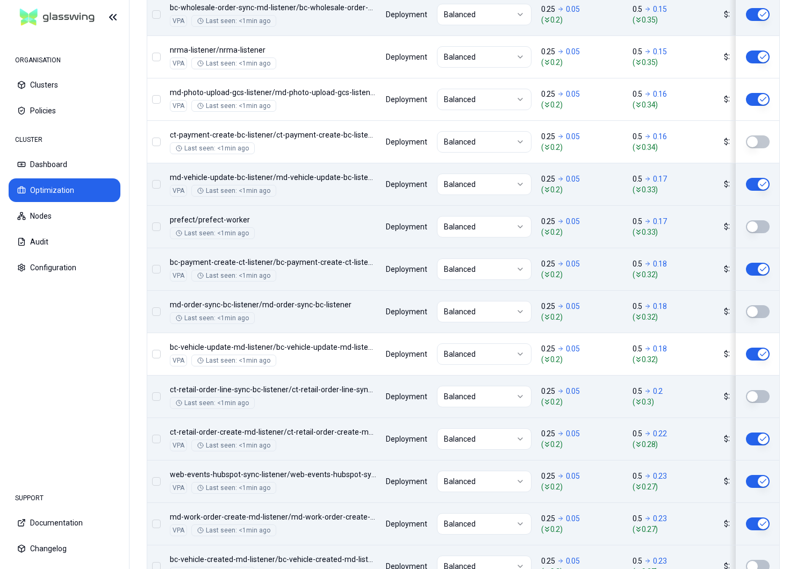
click at [758, 219] on td at bounding box center [755, 226] width 50 height 42
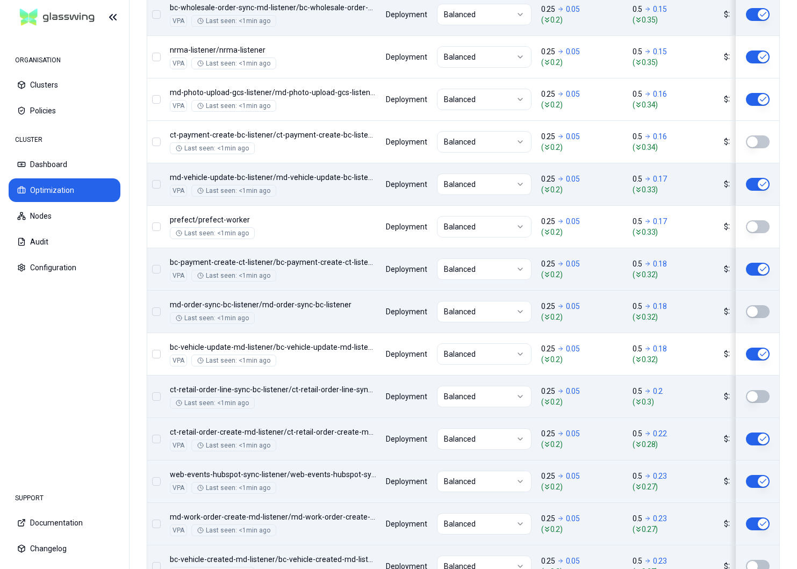
click at [753, 223] on button "button" at bounding box center [758, 226] width 24 height 13
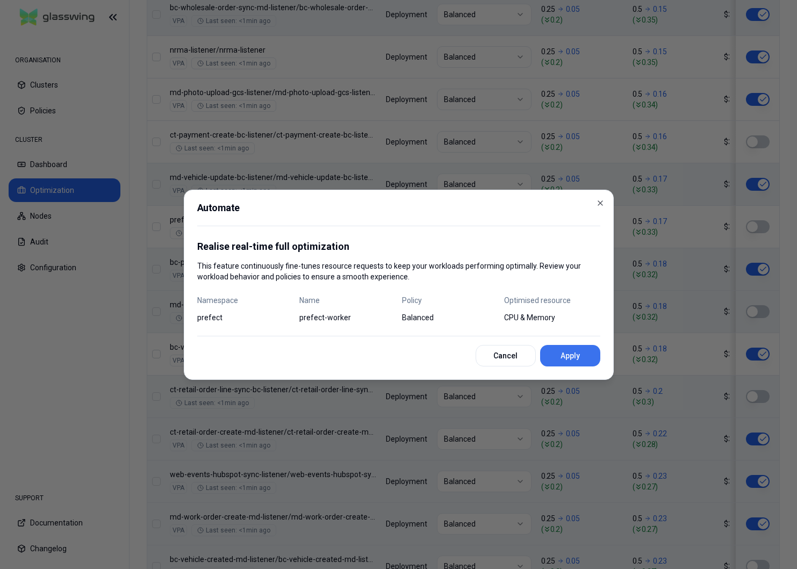
click at [585, 350] on button "Apply" at bounding box center [570, 356] width 60 height 22
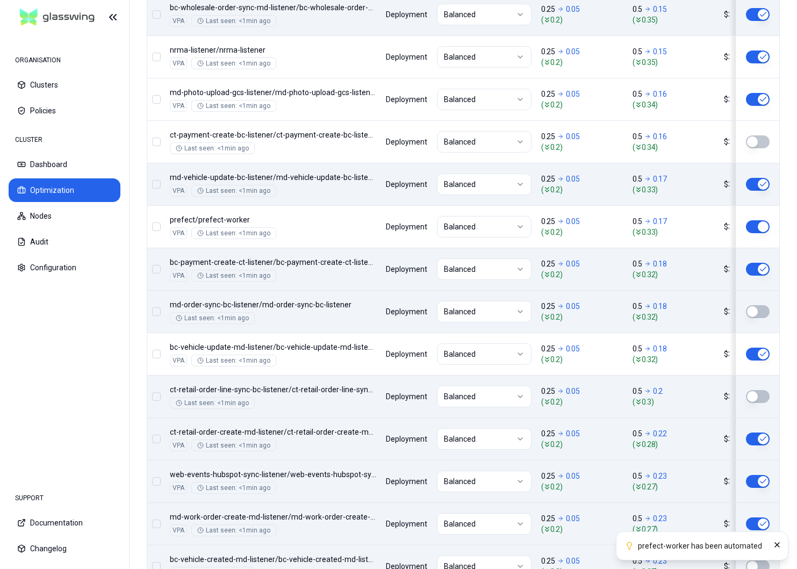
click at [760, 305] on button "button" at bounding box center [758, 311] width 24 height 13
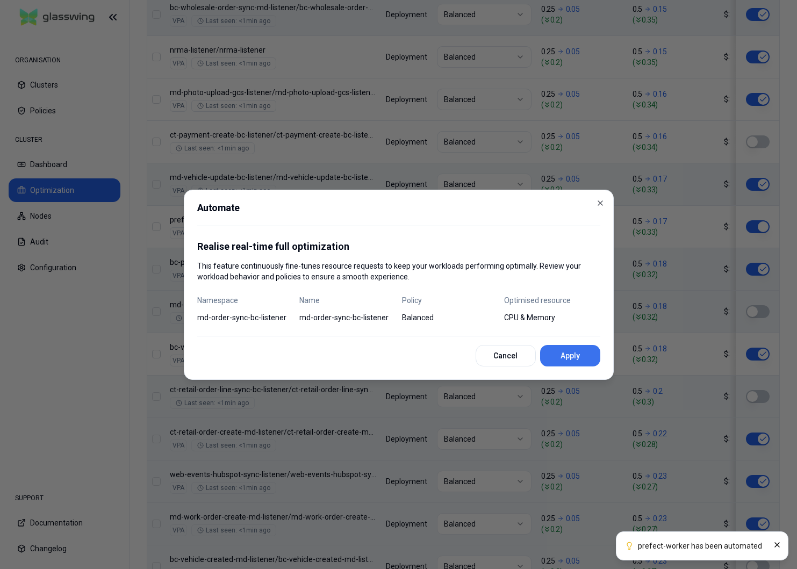
click at [594, 355] on button "Apply" at bounding box center [570, 356] width 60 height 22
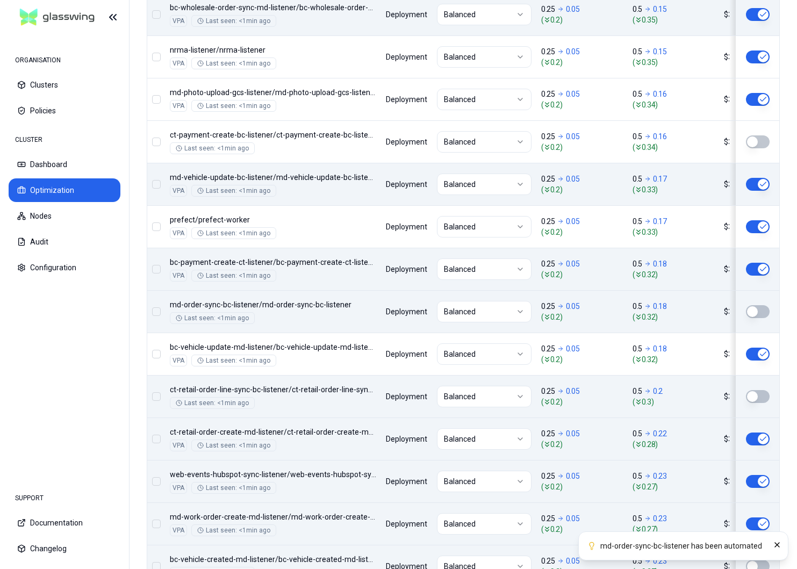
click at [758, 397] on button "button" at bounding box center [758, 396] width 24 height 13
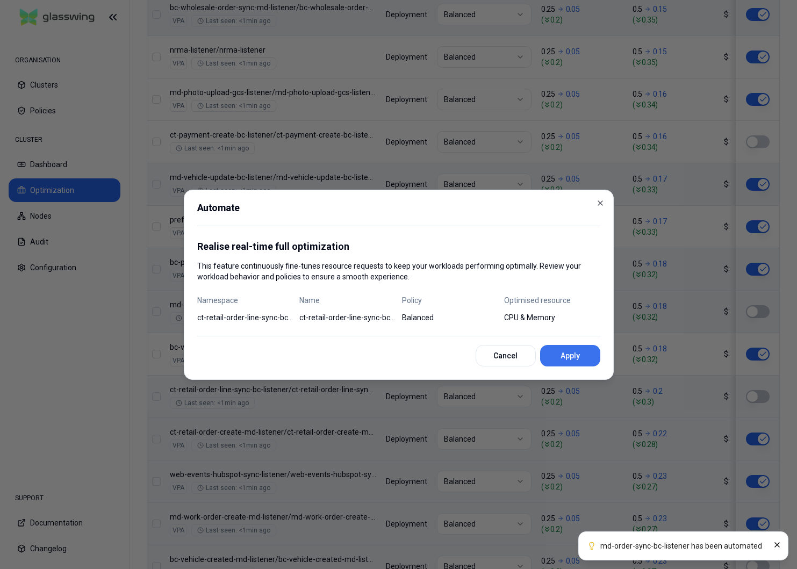
click at [554, 348] on button "Apply" at bounding box center [570, 356] width 60 height 22
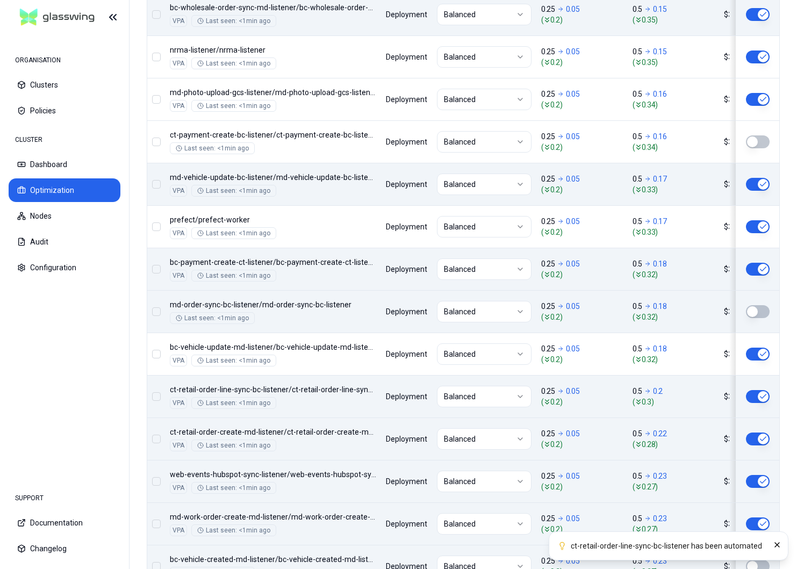
click at [757, 388] on td at bounding box center [755, 396] width 50 height 42
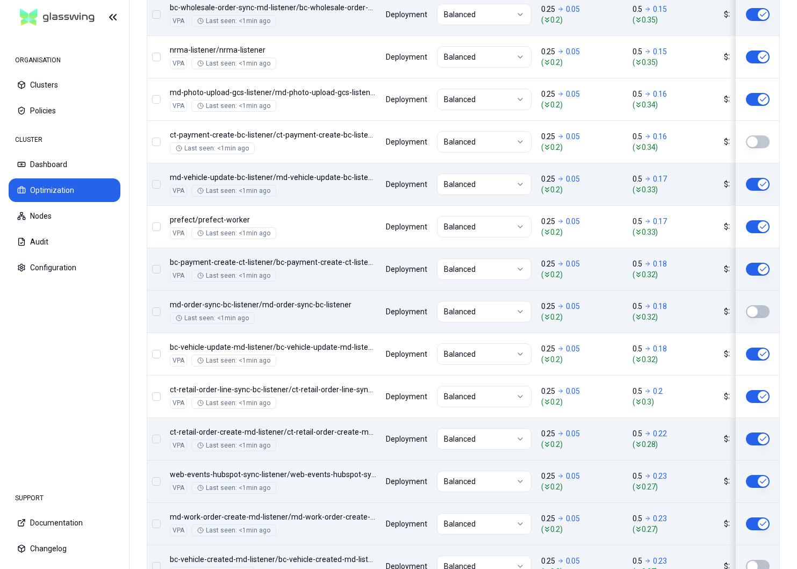
click at [759, 311] on button "button" at bounding box center [758, 311] width 24 height 13
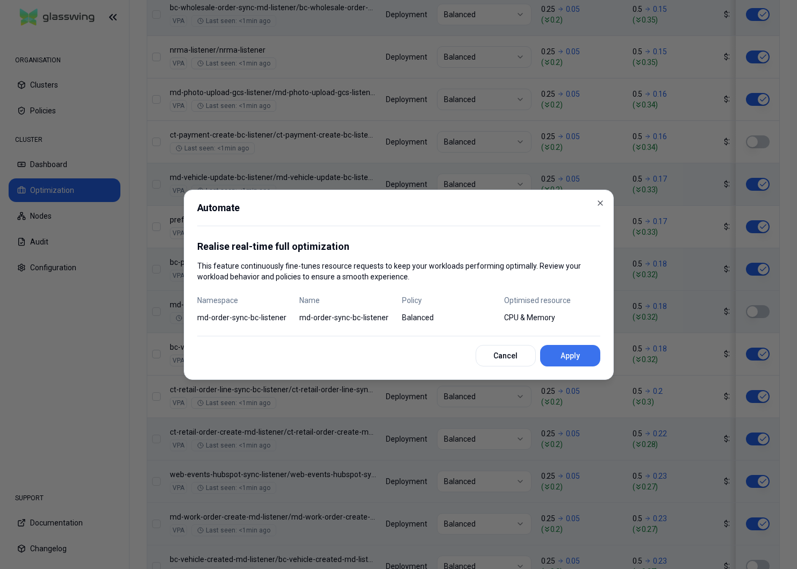
click at [565, 354] on button "Apply" at bounding box center [570, 356] width 60 height 22
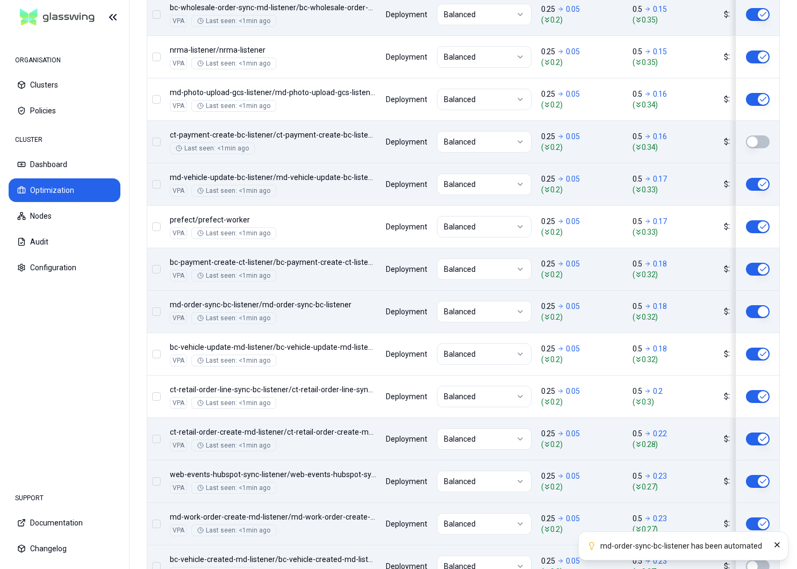
click at [758, 144] on button "button" at bounding box center [758, 142] width 24 height 13
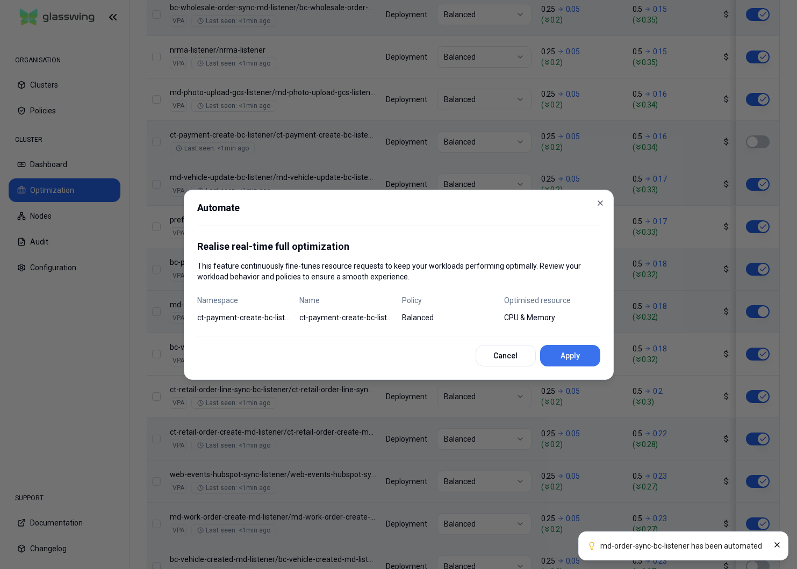
click at [579, 354] on button "Apply" at bounding box center [570, 356] width 60 height 22
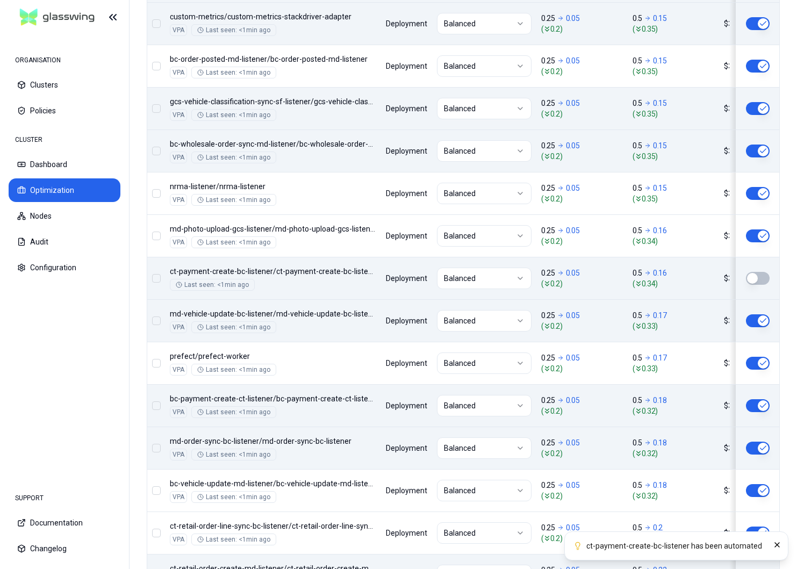
scroll to position [945, 0]
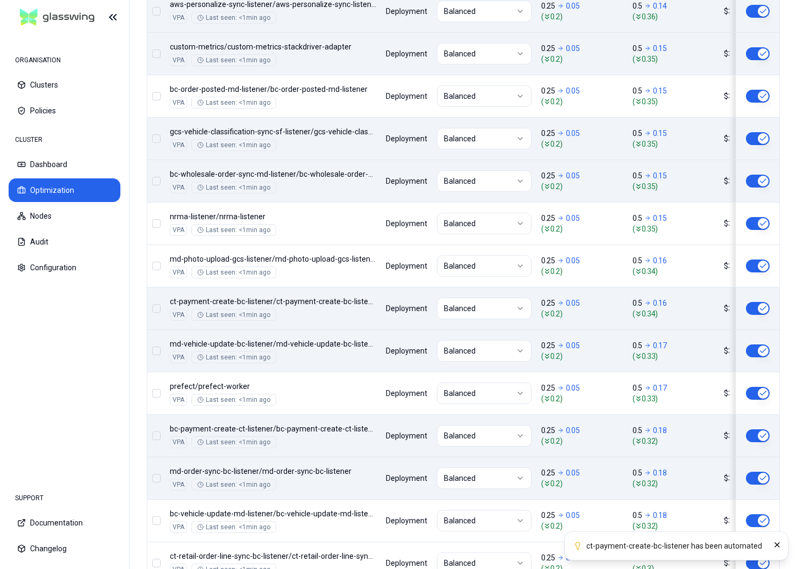
click at [762, 311] on button "button" at bounding box center [758, 308] width 24 height 13
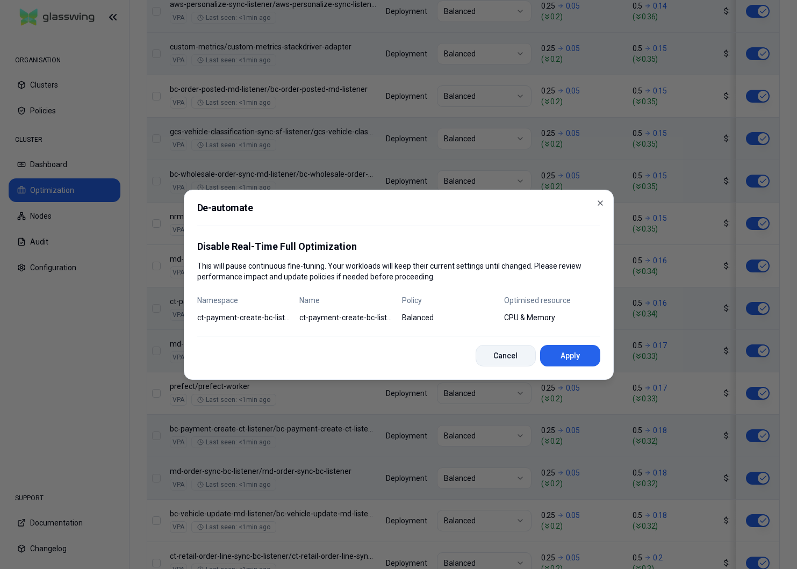
click at [518, 357] on button "Cancel" at bounding box center [506, 356] width 60 height 22
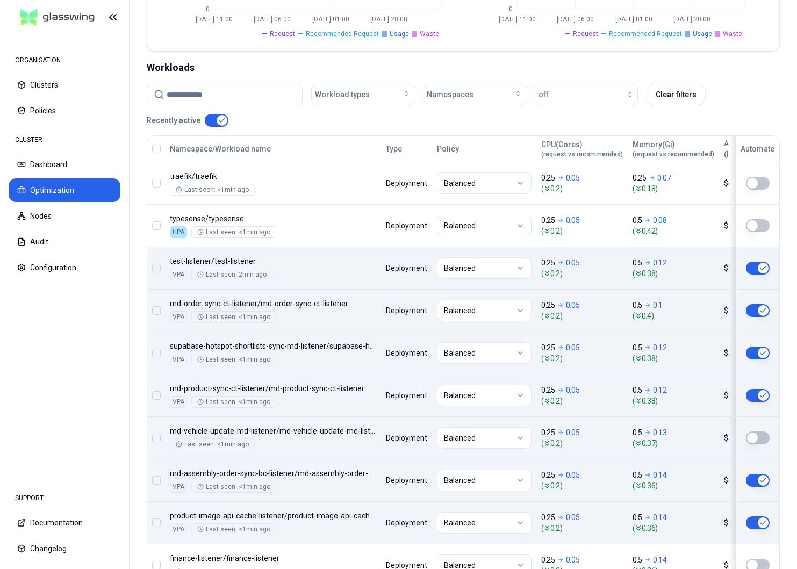
scroll to position [358, 0]
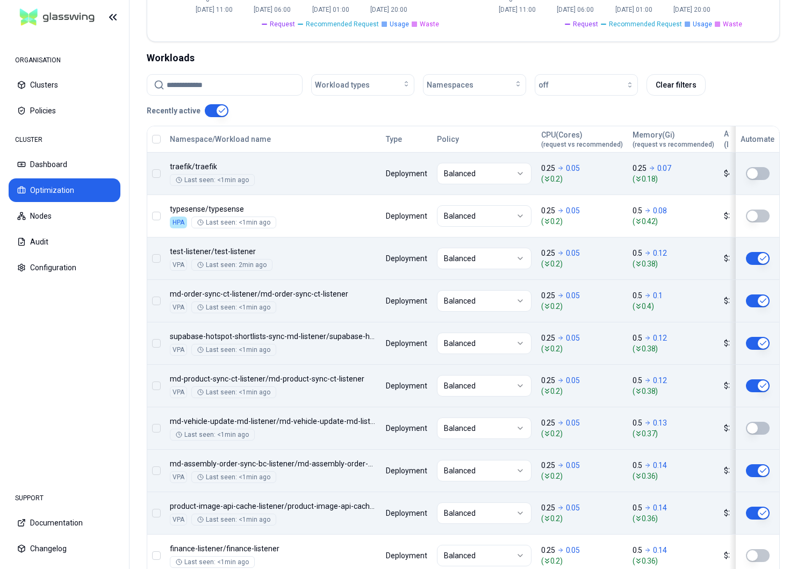
click at [752, 173] on button "button" at bounding box center [758, 173] width 24 height 13
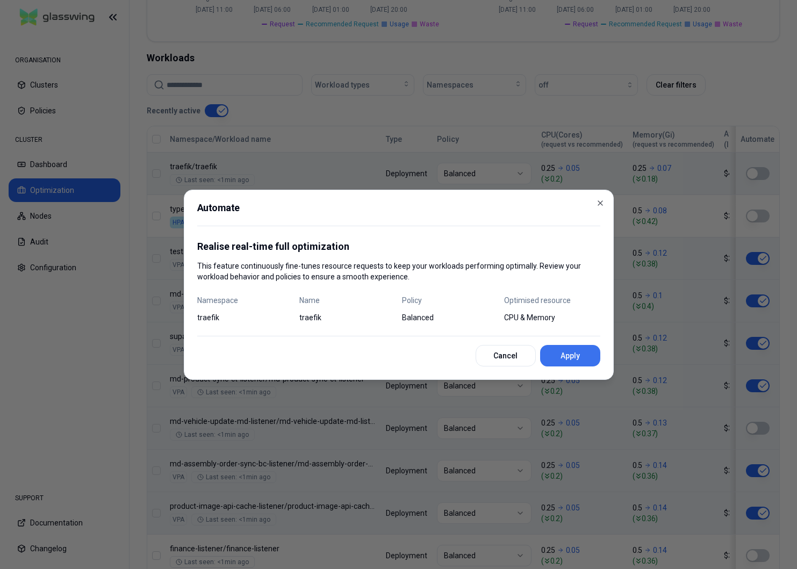
click at [585, 354] on button "Apply" at bounding box center [570, 356] width 60 height 22
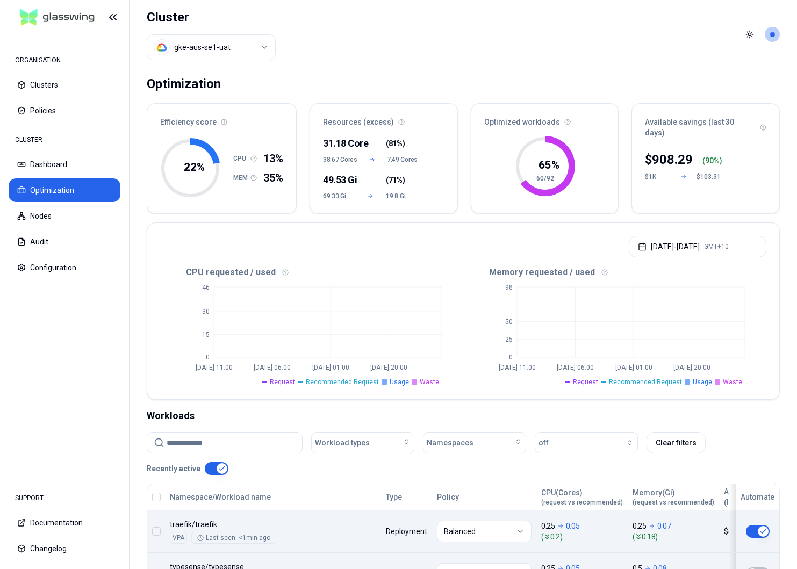
scroll to position [236, 0]
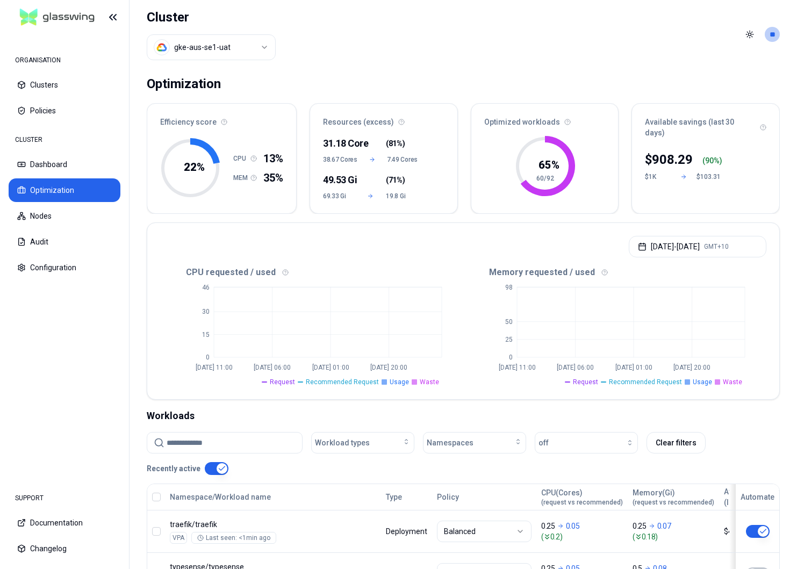
scroll to position [250, 0]
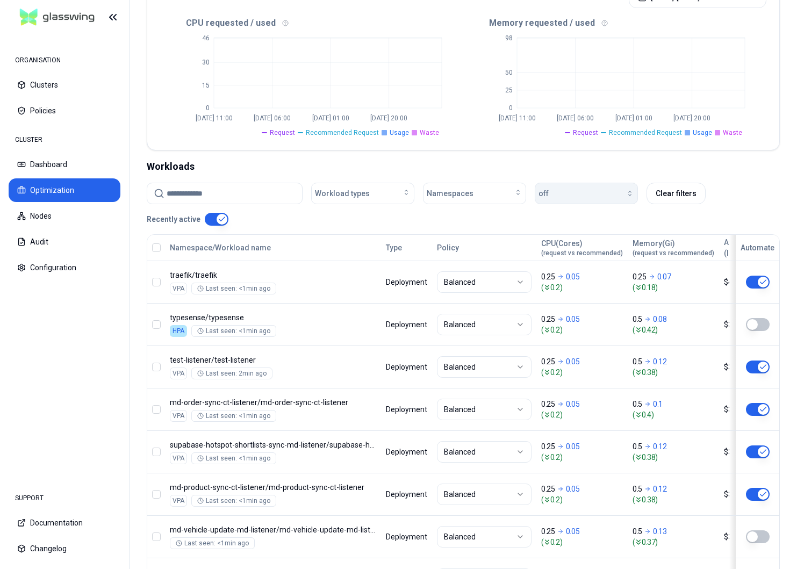
click at [560, 189] on div "button" at bounding box center [591, 193] width 85 height 9
click at [561, 248] on div "once" at bounding box center [589, 252] width 102 height 17
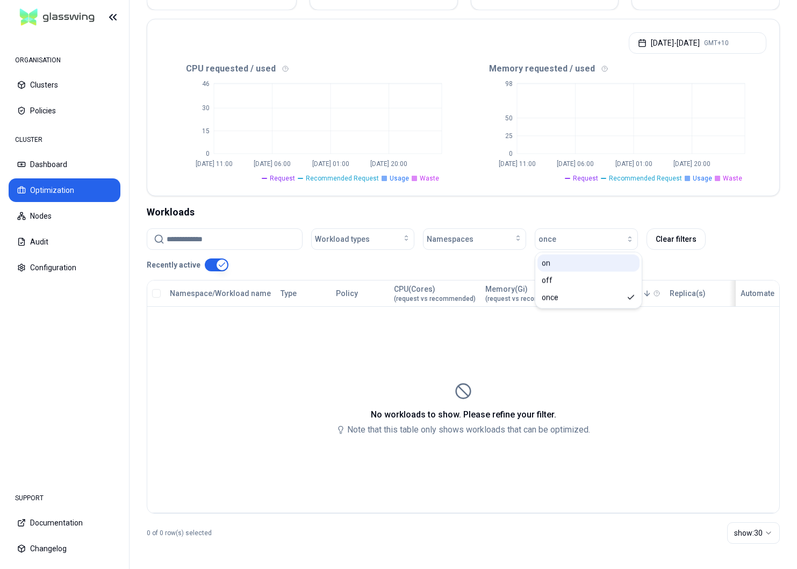
click at [555, 260] on div "on" at bounding box center [589, 263] width 102 height 17
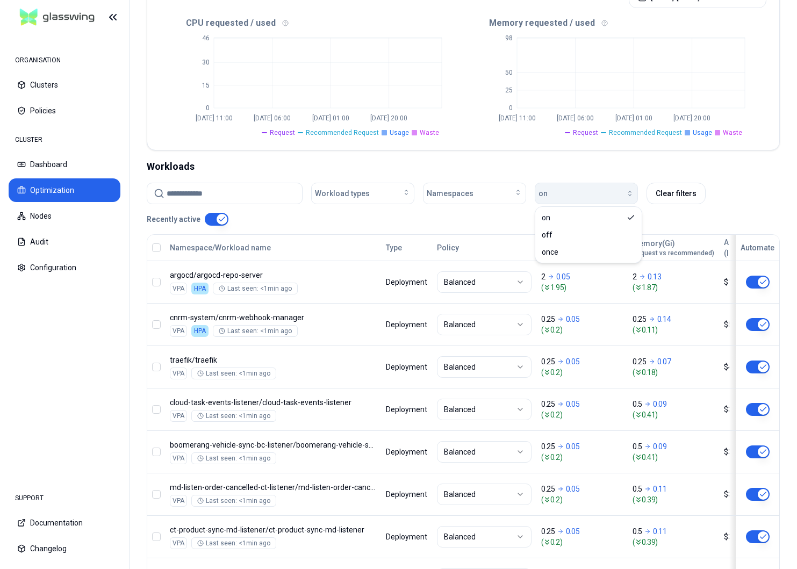
click at [573, 200] on button "on" at bounding box center [586, 194] width 103 height 22
click at [317, 196] on span "Workload types" at bounding box center [342, 193] width 55 height 11
click at [330, 219] on span "CronJob" at bounding box center [332, 217] width 29 height 11
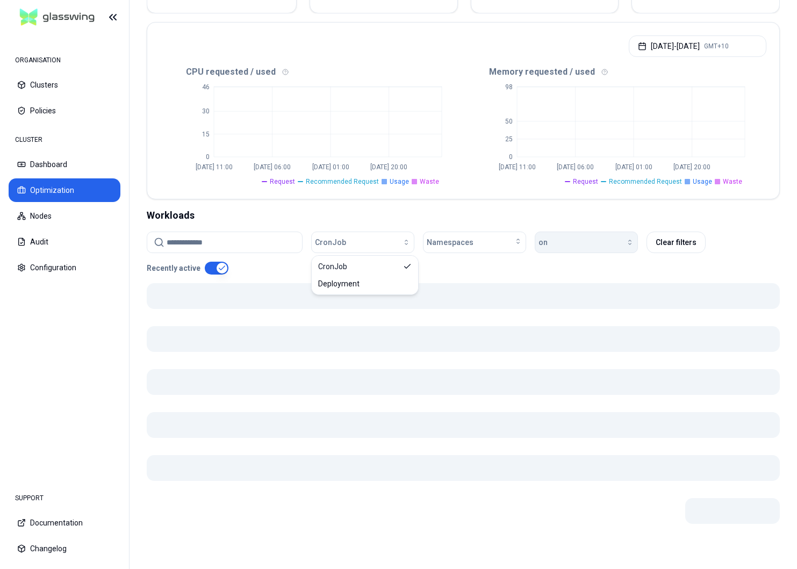
scroll to position [204, 0]
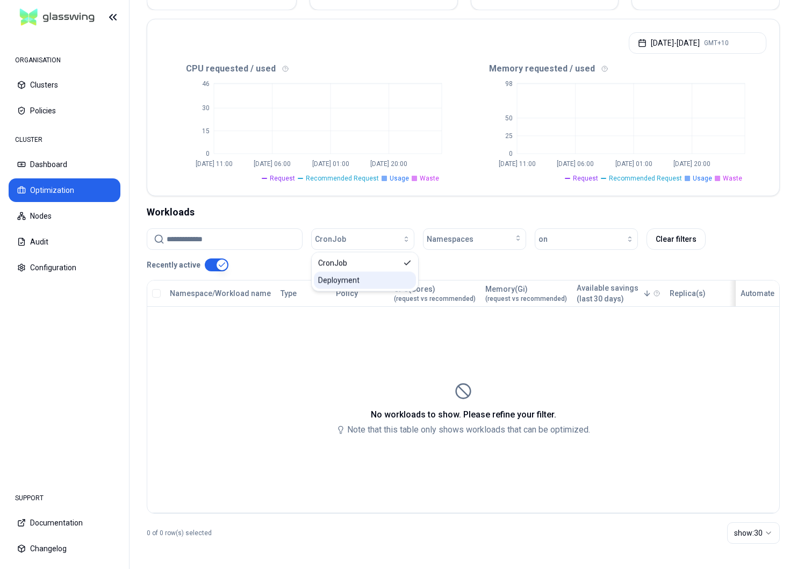
click at [345, 277] on span "Deployment" at bounding box center [338, 280] width 41 height 11
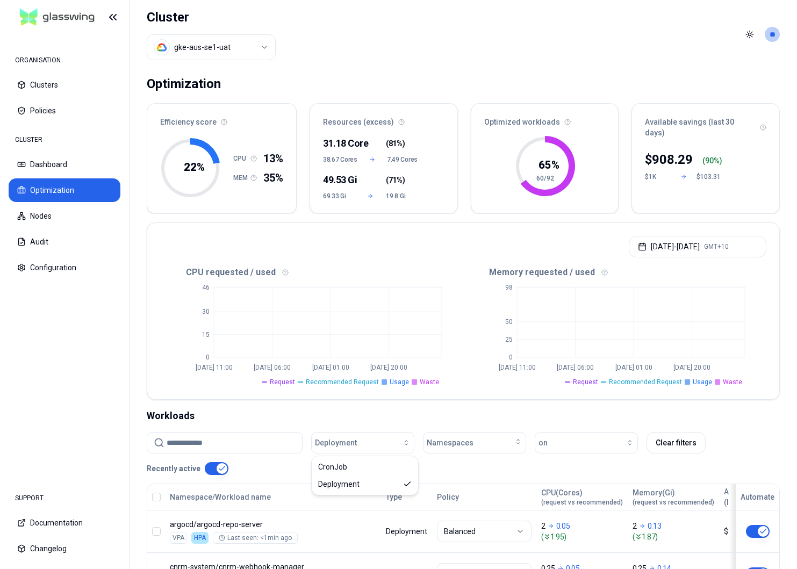
click at [467, 165] on div "Efficiency score 22 % CPU 13% MEM 35% Resources (excess) 31.18 Core ( 81% ) 38.…" at bounding box center [463, 158] width 633 height 111
